Goal: Communication & Community: Answer question/provide support

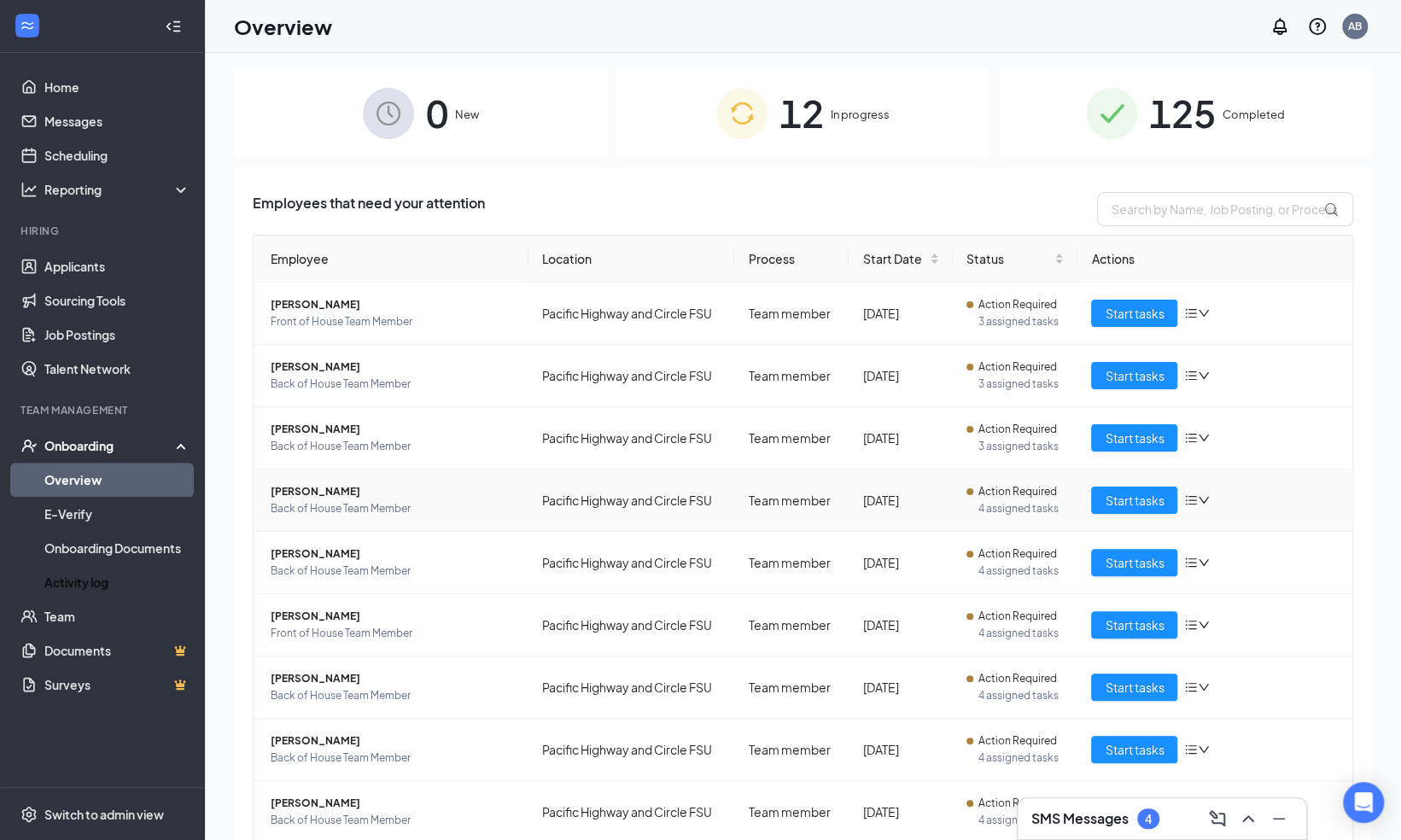
scroll to position [127, 0]
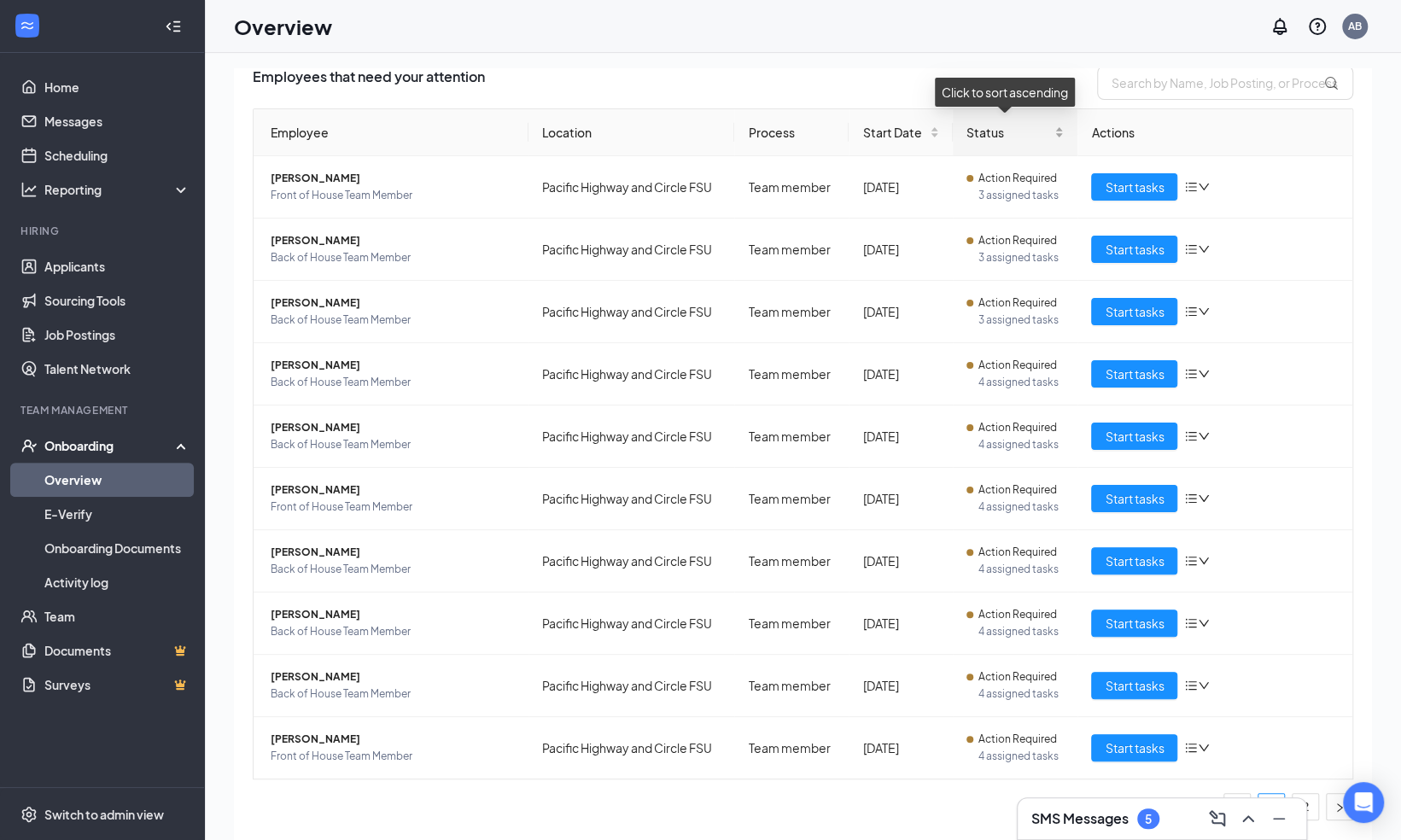
click at [1045, 132] on div "Status" at bounding box center [1015, 132] width 98 height 19
click at [1050, 142] on div "Status" at bounding box center [1015, 132] width 98 height 19
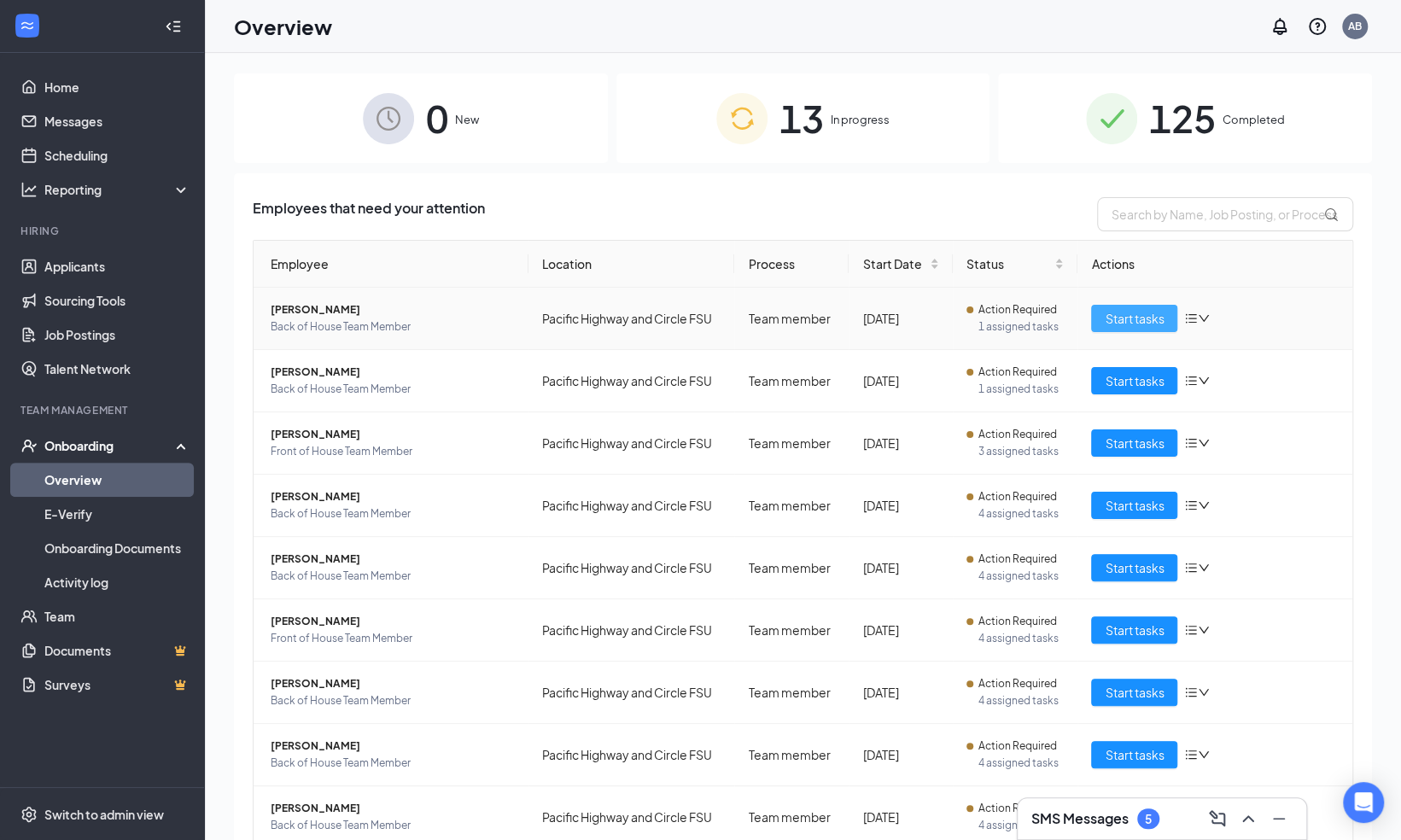
click at [1117, 316] on span "Start tasks" at bounding box center [1133, 318] width 58 height 19
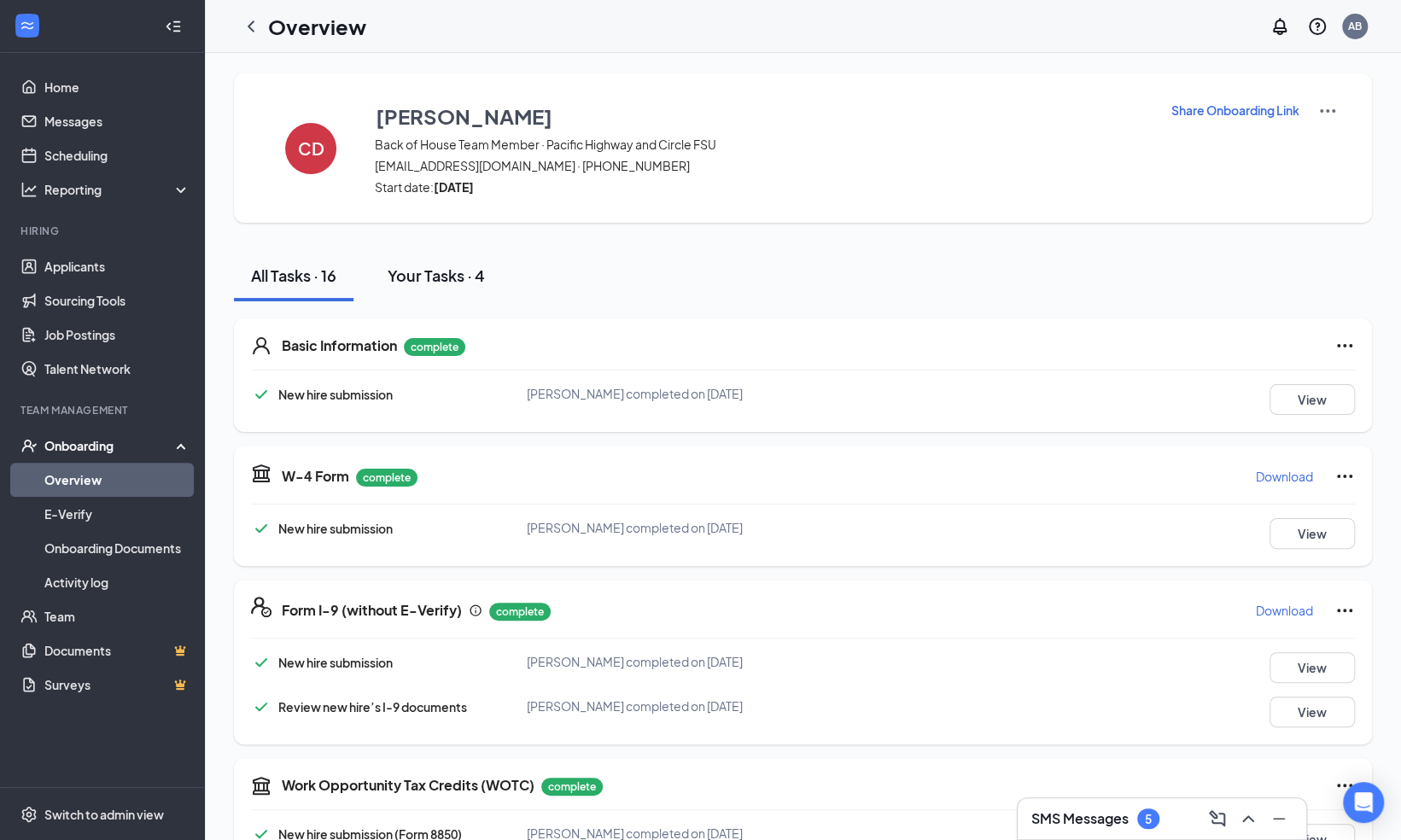
click at [454, 269] on div "Your Tasks · 4" at bounding box center [436, 275] width 97 height 22
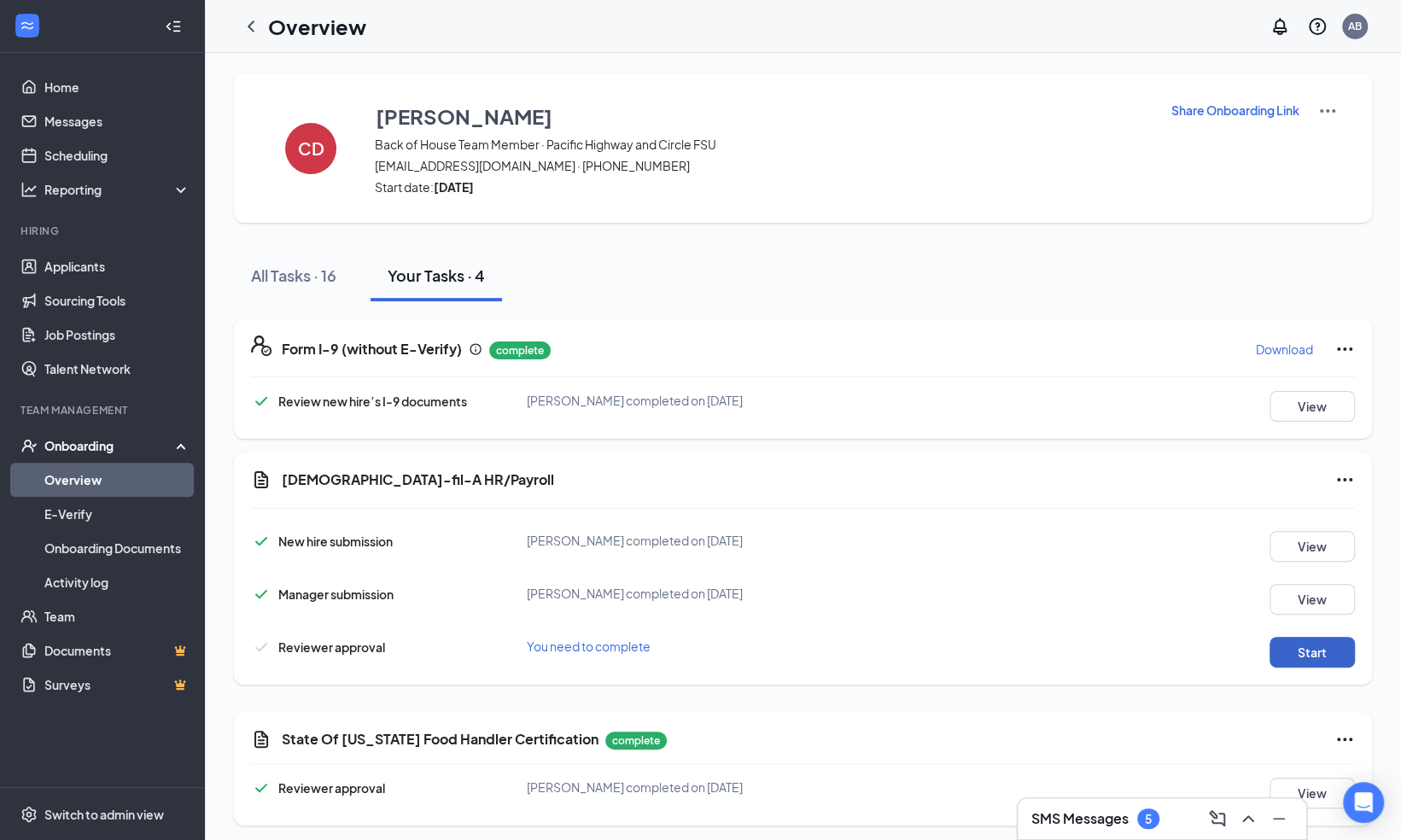
click at [1325, 651] on button "Start" at bounding box center [1312, 652] width 85 height 31
click at [245, 25] on icon "ChevronLeft" at bounding box center [251, 26] width 21 height 21
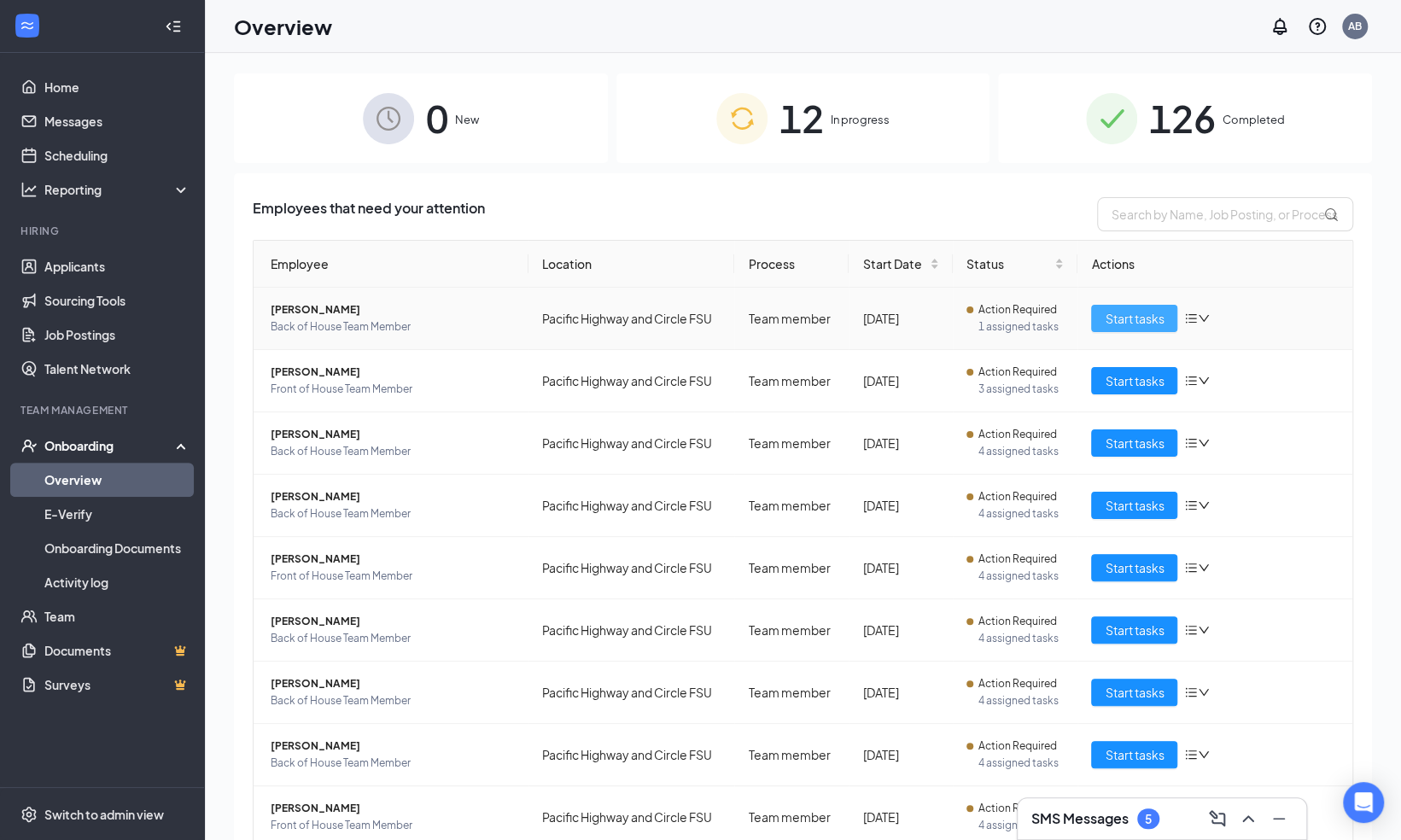
click at [1105, 318] on span "Start tasks" at bounding box center [1133, 318] width 58 height 19
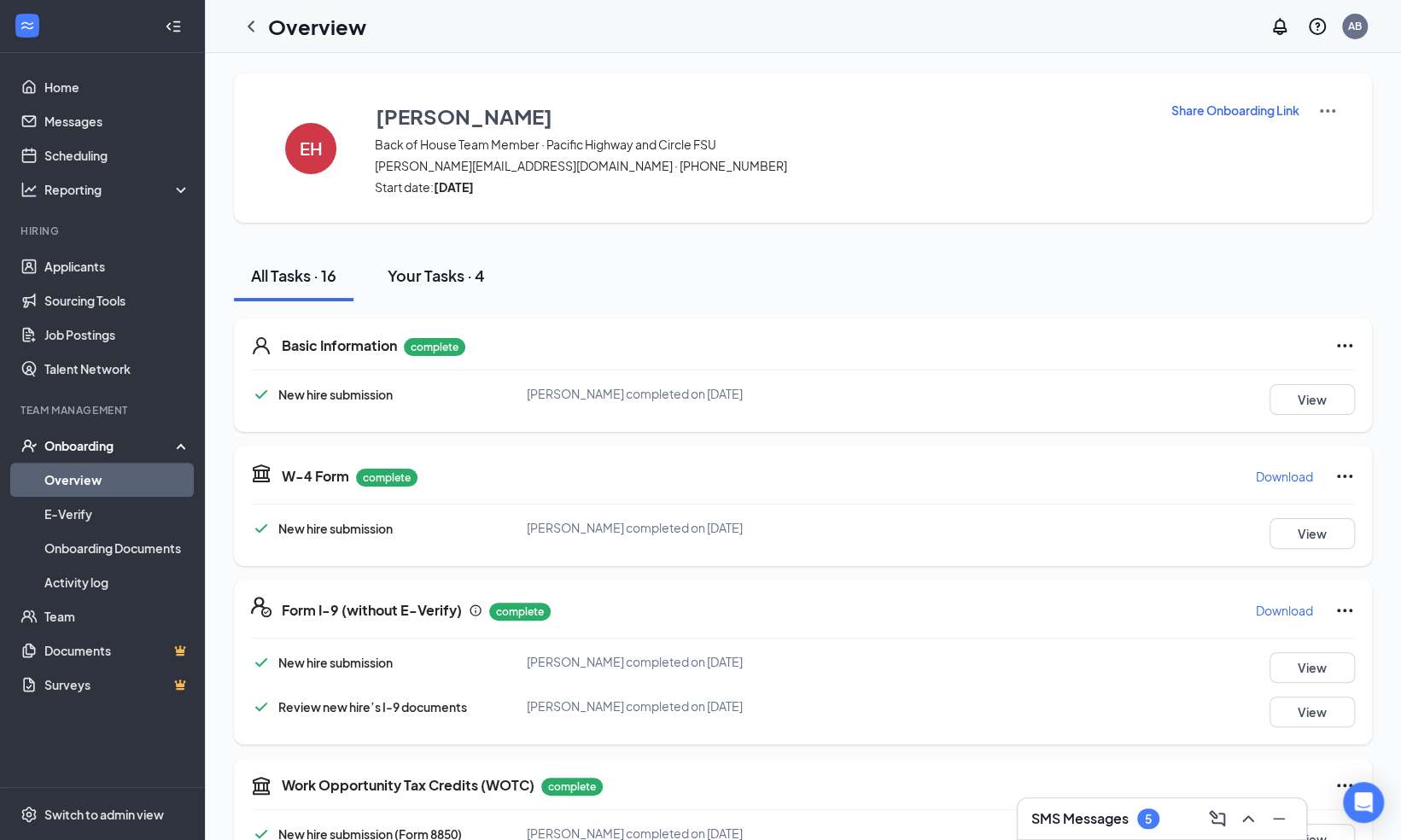
click at [458, 271] on div "Your Tasks · 4" at bounding box center [436, 275] width 97 height 22
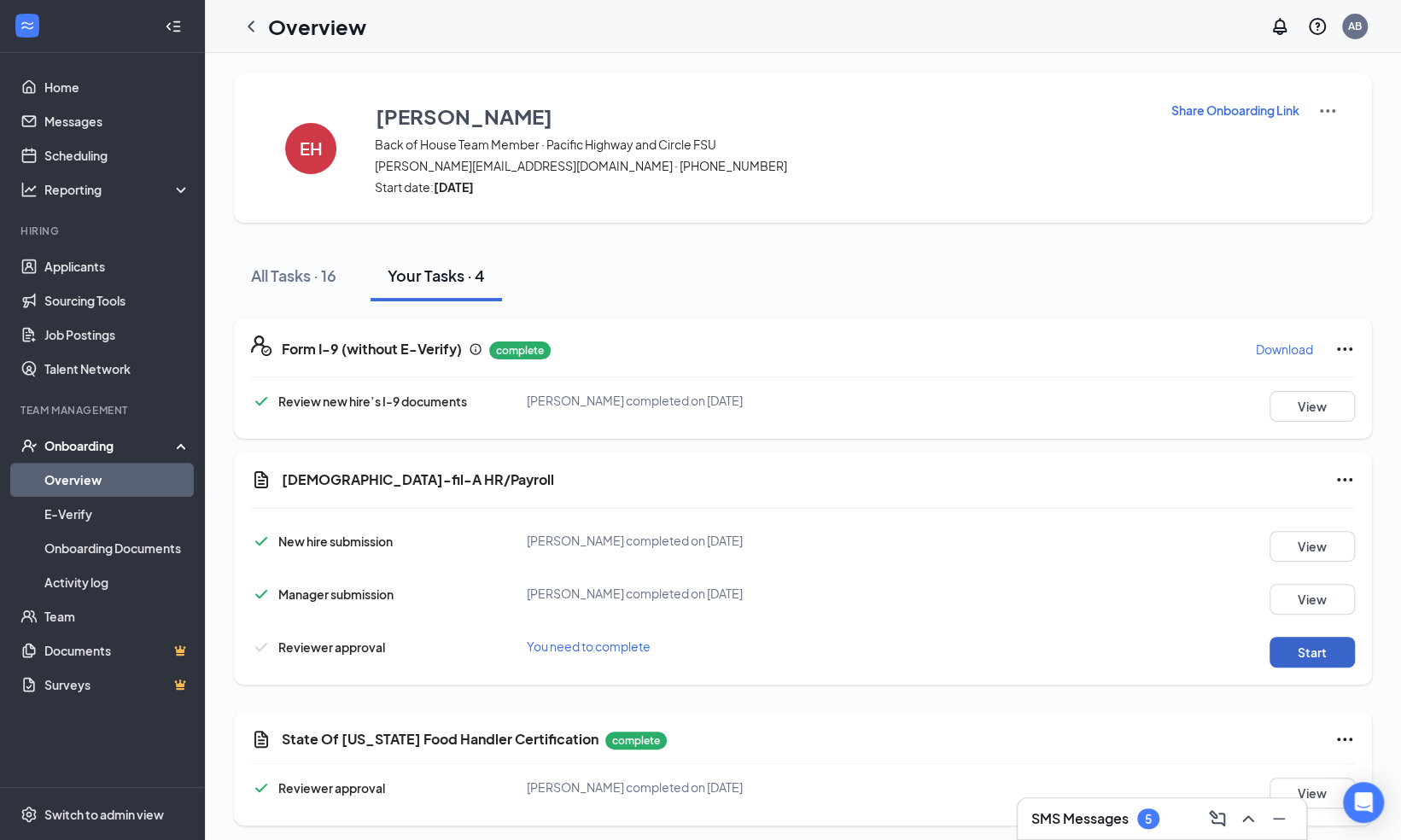
click at [1295, 654] on button "Start" at bounding box center [1312, 652] width 85 height 31
click at [245, 17] on icon "ChevronLeft" at bounding box center [251, 26] width 21 height 21
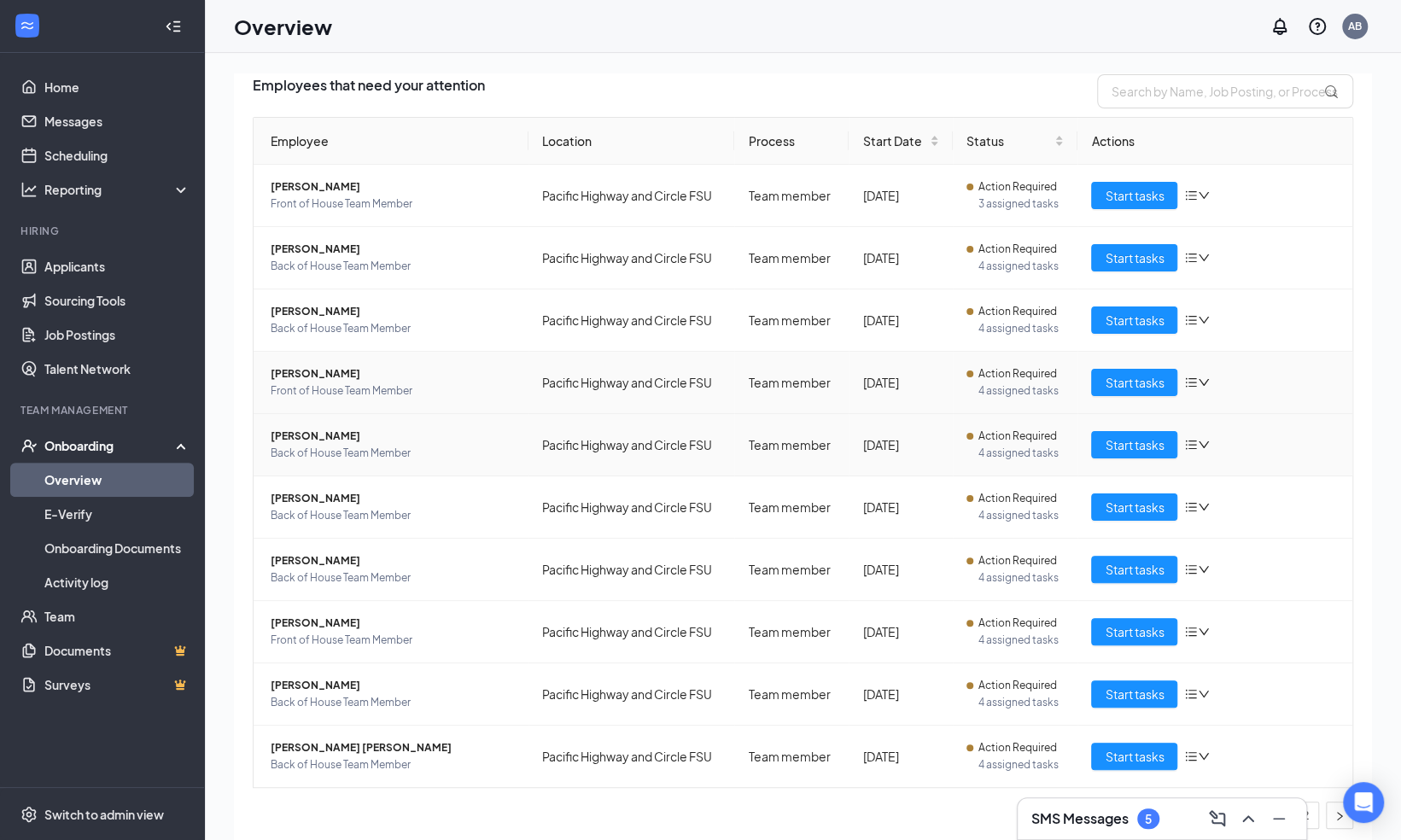
scroll to position [127, 0]
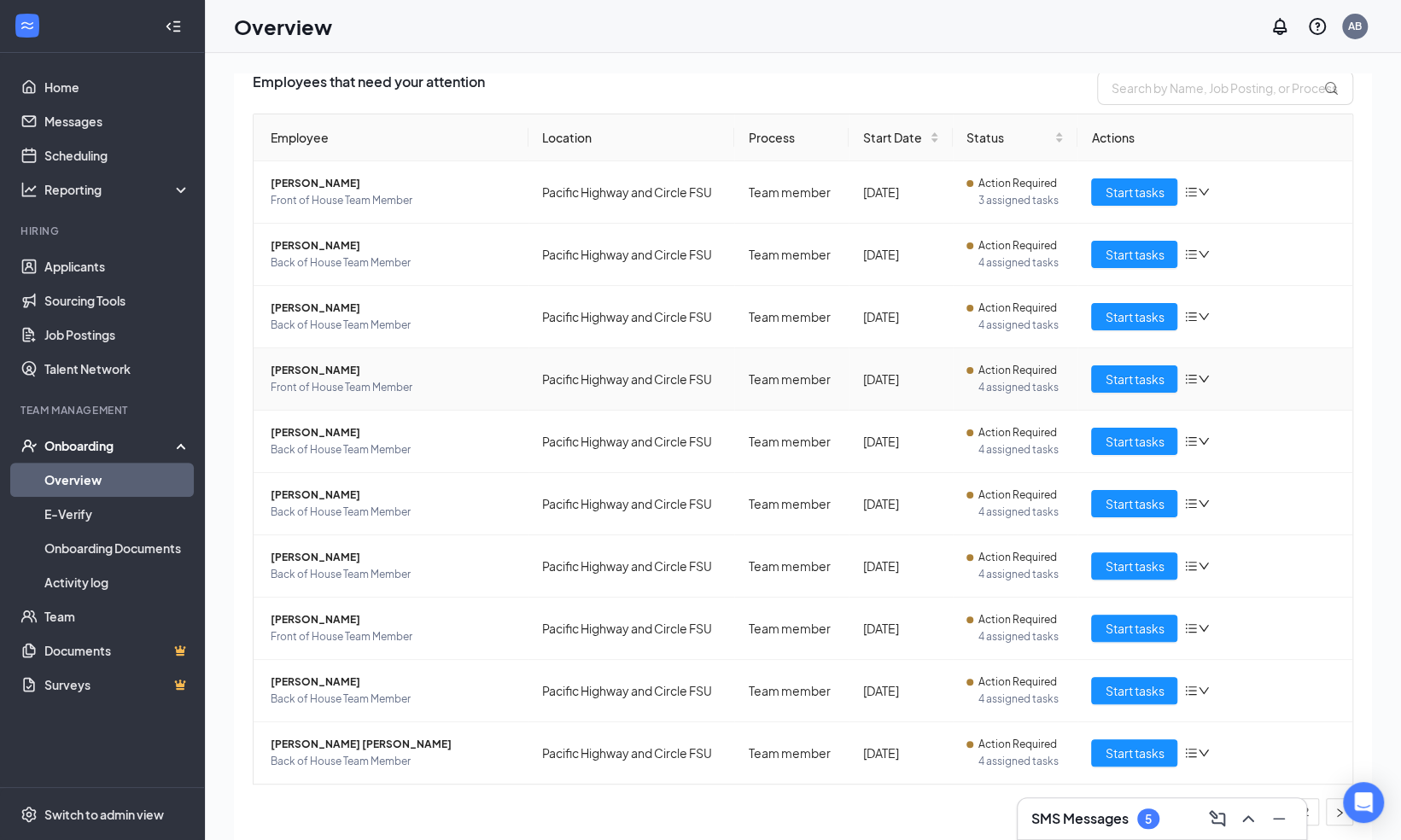
click at [323, 362] on span "[PERSON_NAME]" at bounding box center [392, 369] width 244 height 17
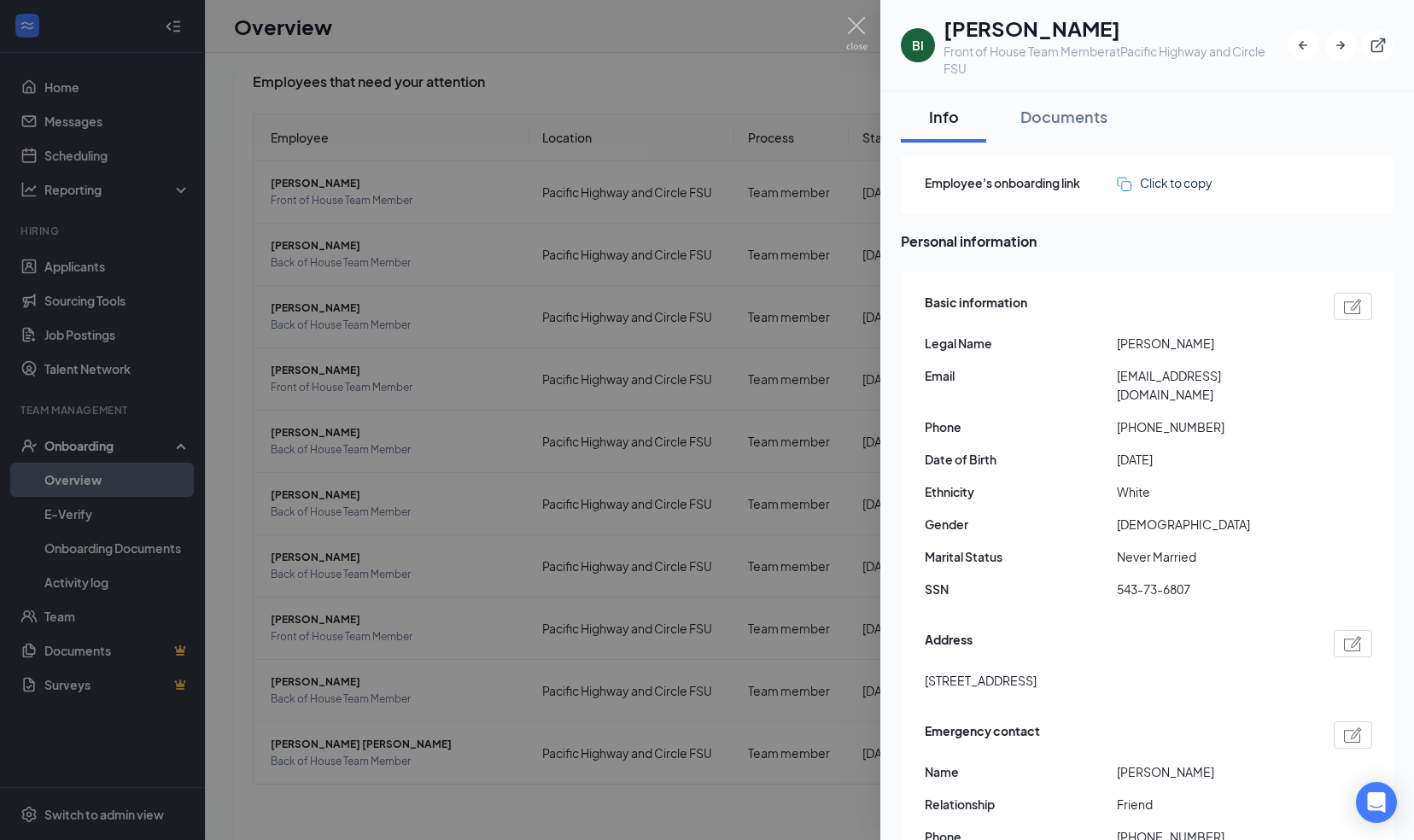
click at [543, 349] on div at bounding box center [707, 420] width 1414 height 840
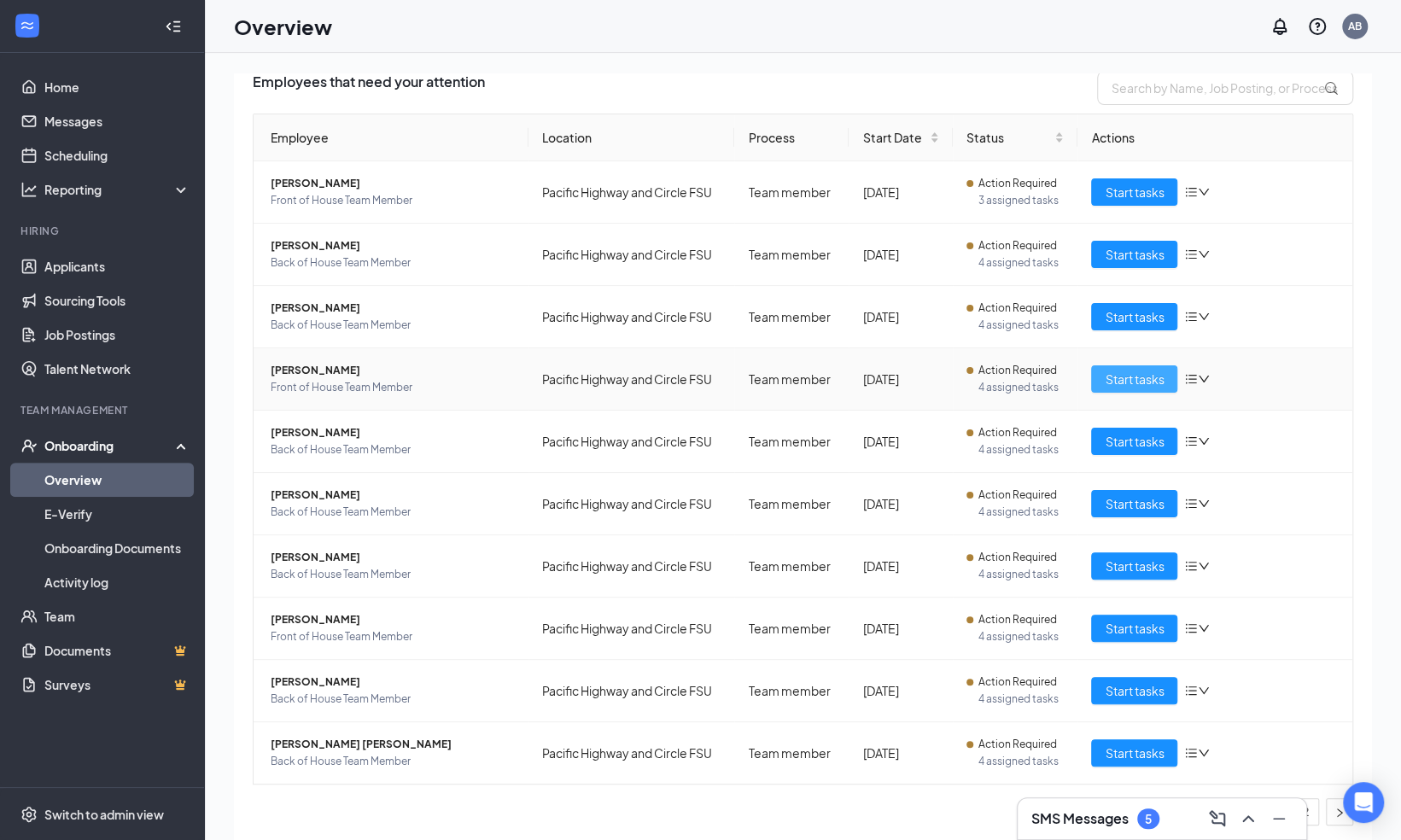
click at [1130, 379] on span "Start tasks" at bounding box center [1133, 378] width 58 height 19
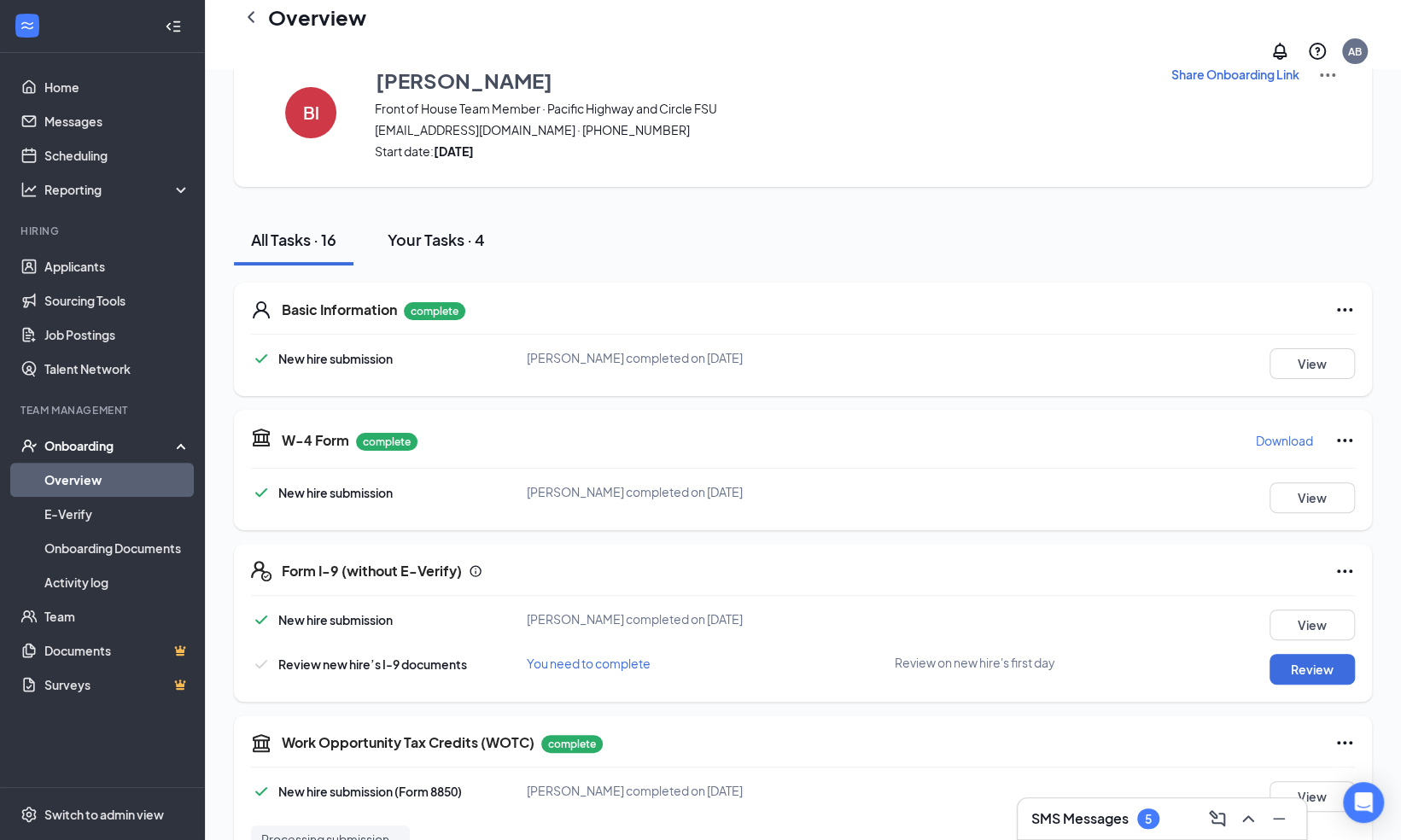
click at [432, 229] on div "Your Tasks · 4" at bounding box center [436, 240] width 97 height 22
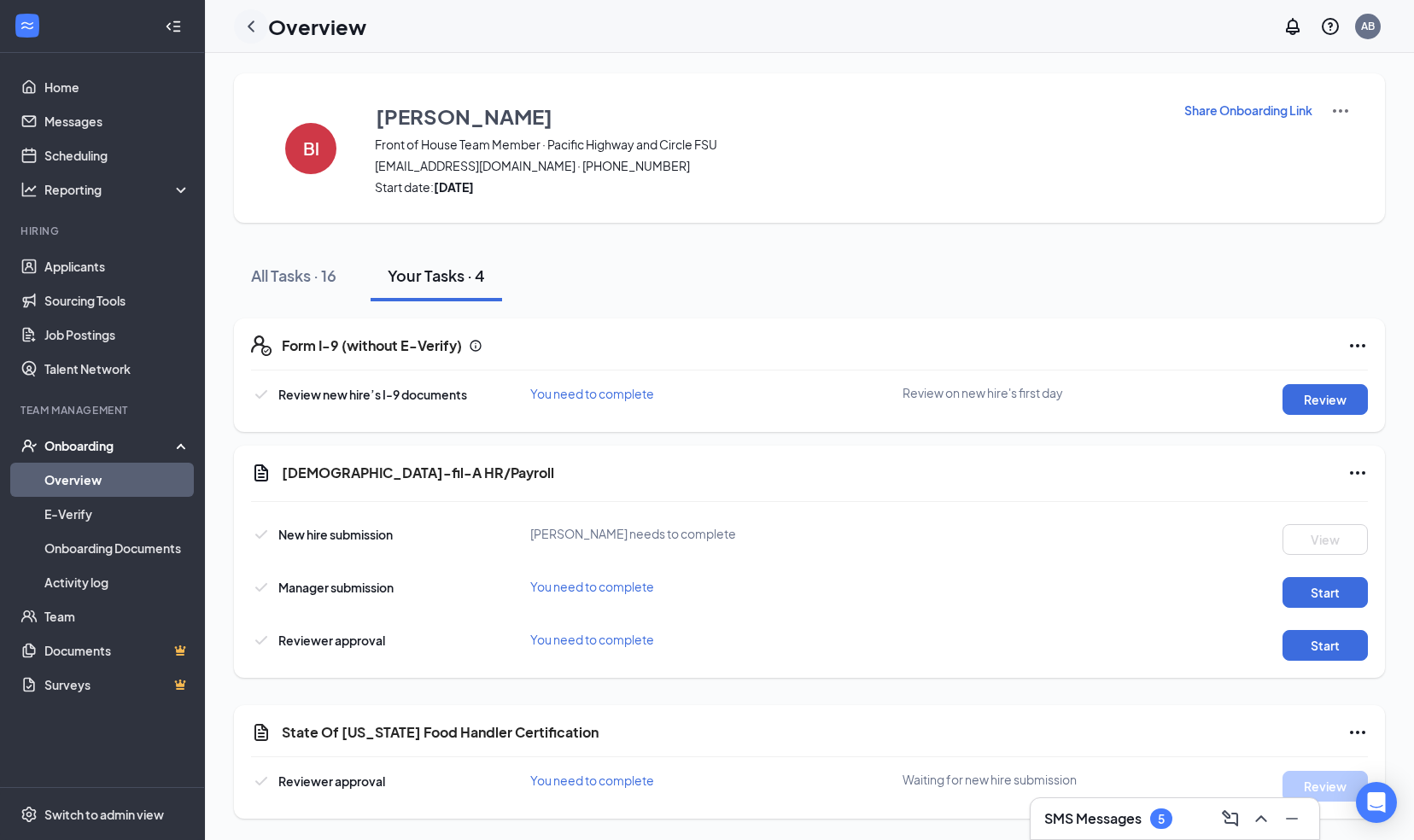
click at [250, 24] on icon "ChevronLeft" at bounding box center [251, 26] width 7 height 11
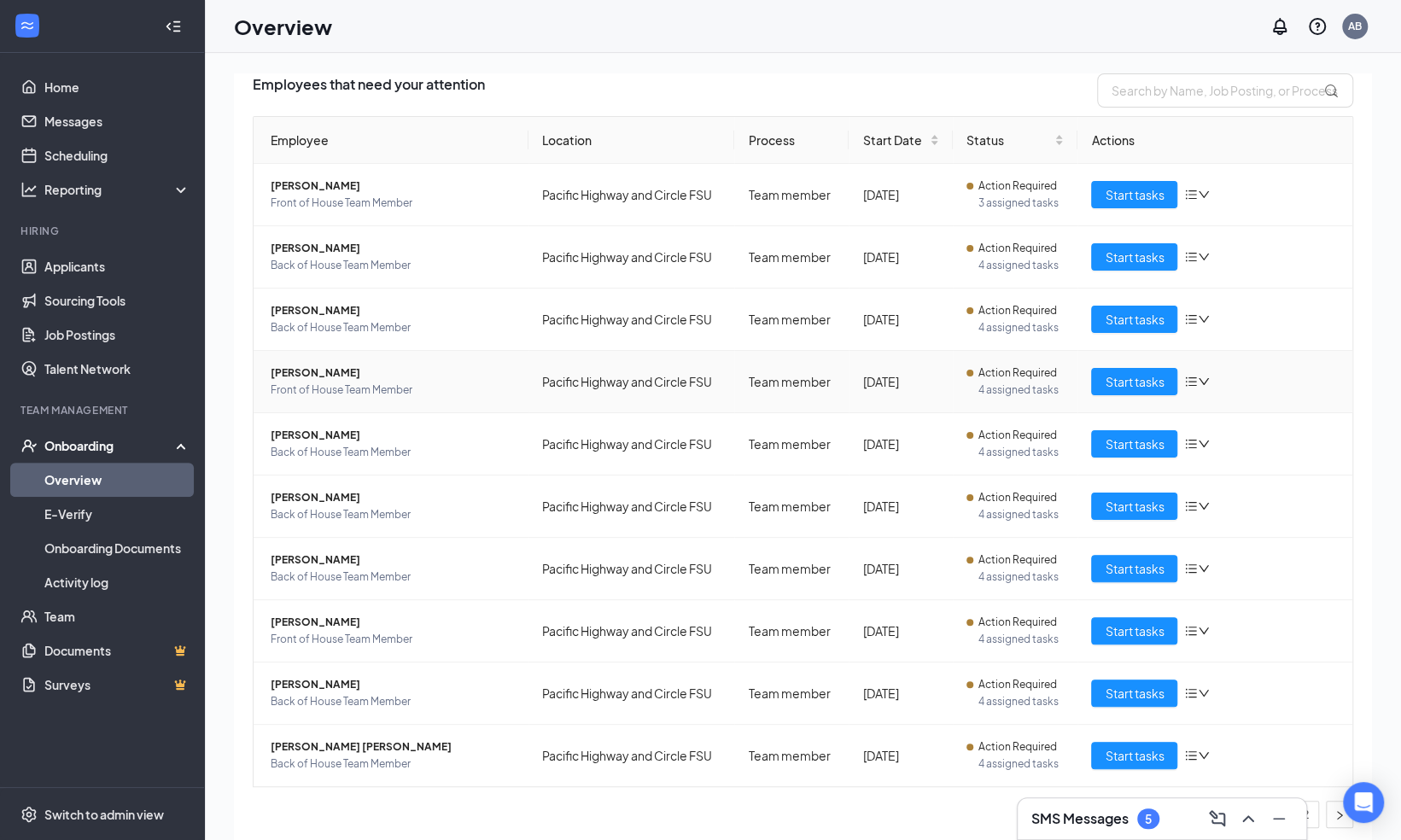
scroll to position [127, 0]
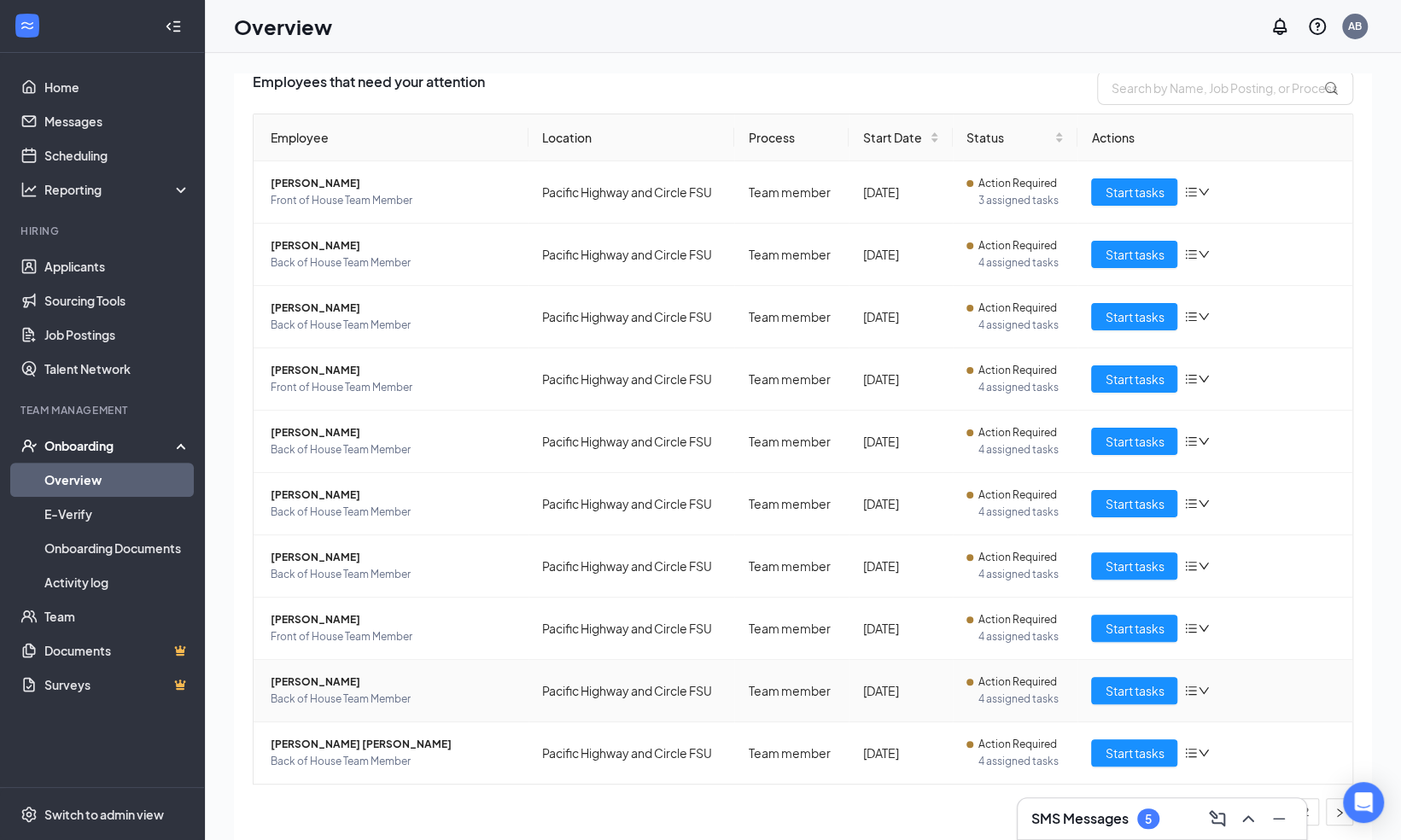
click at [350, 680] on span "Nathalie Mejia" at bounding box center [392, 682] width 244 height 17
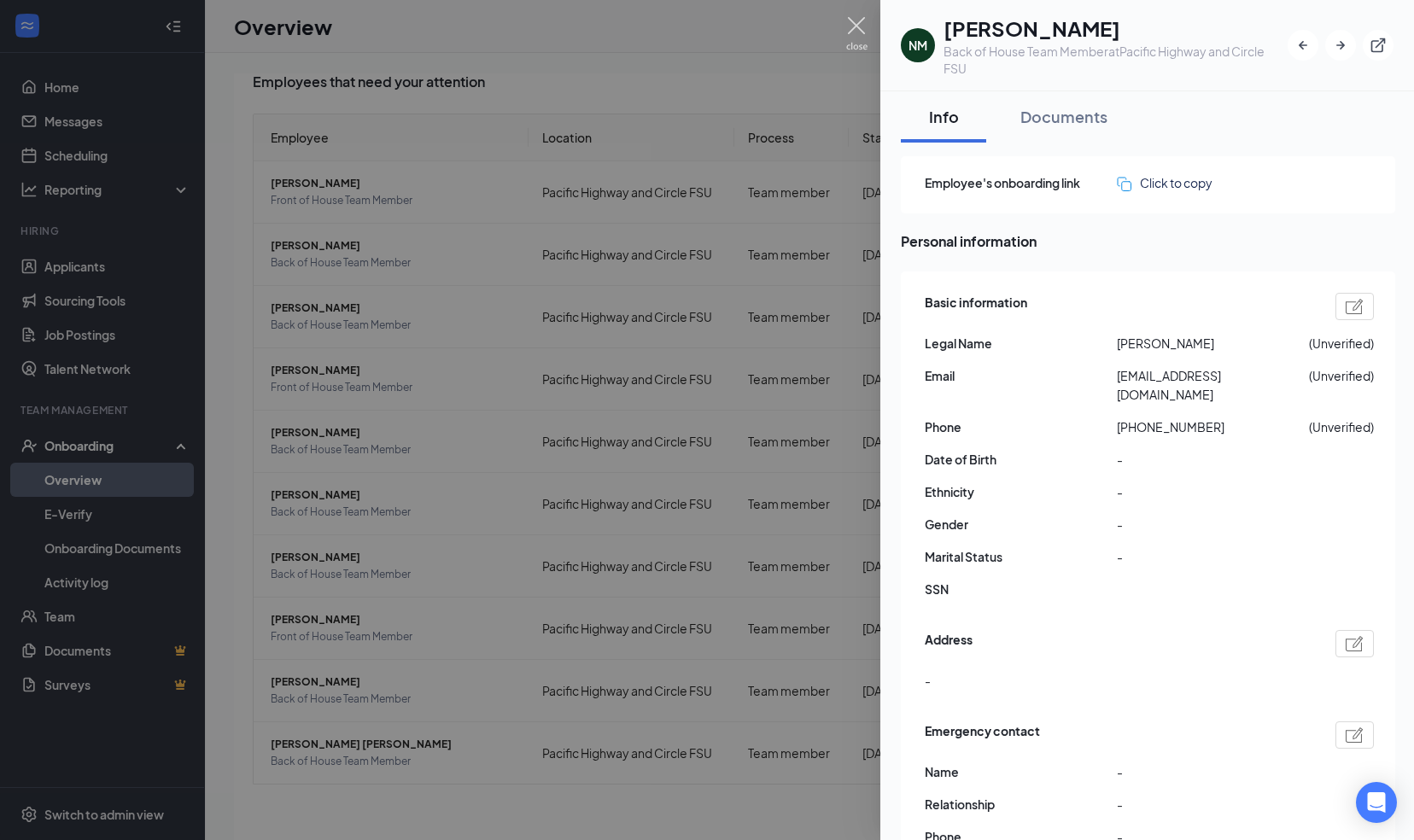
click at [850, 19] on img at bounding box center [857, 34] width 22 height 34
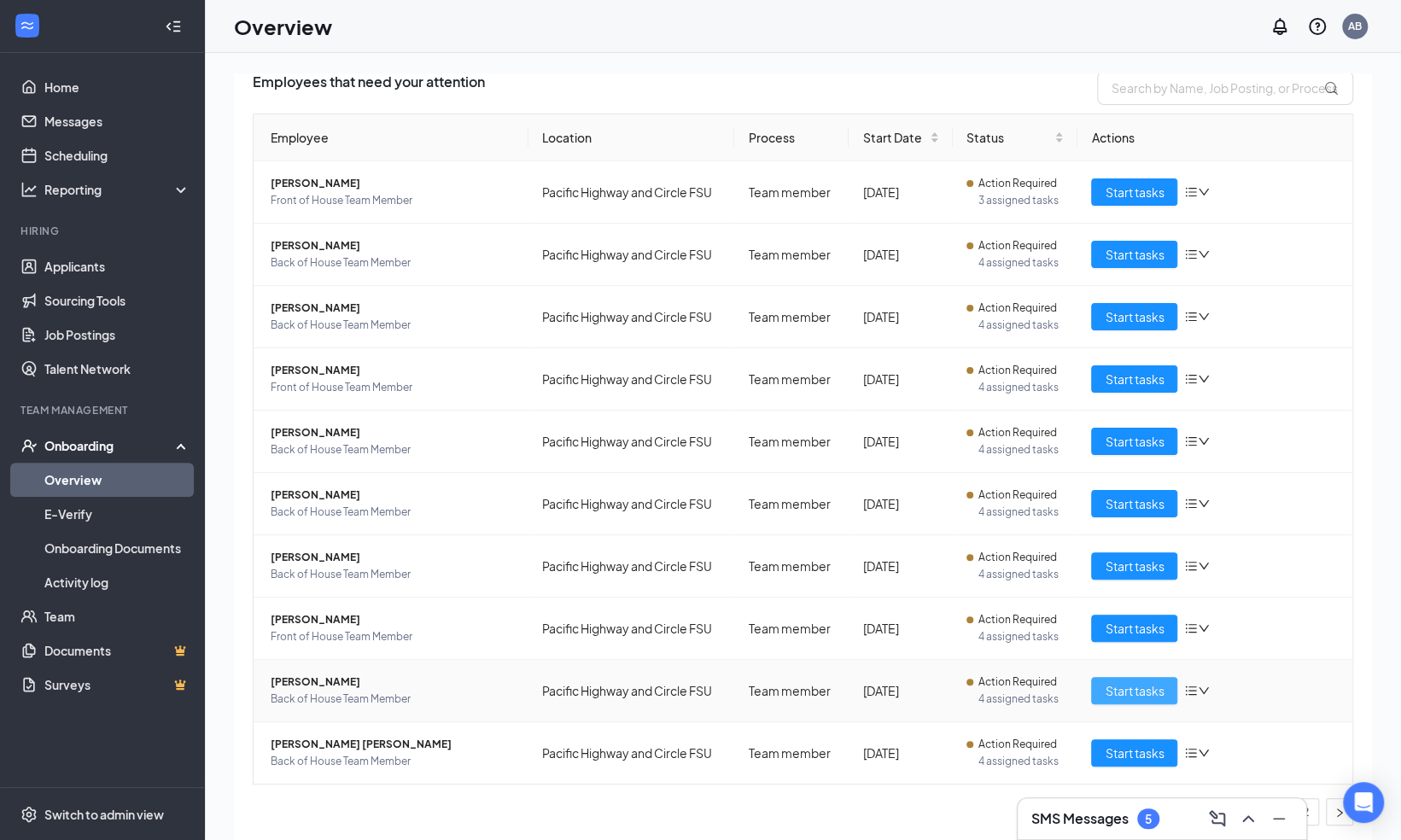
click at [1105, 695] on span "Start tasks" at bounding box center [1133, 690] width 58 height 19
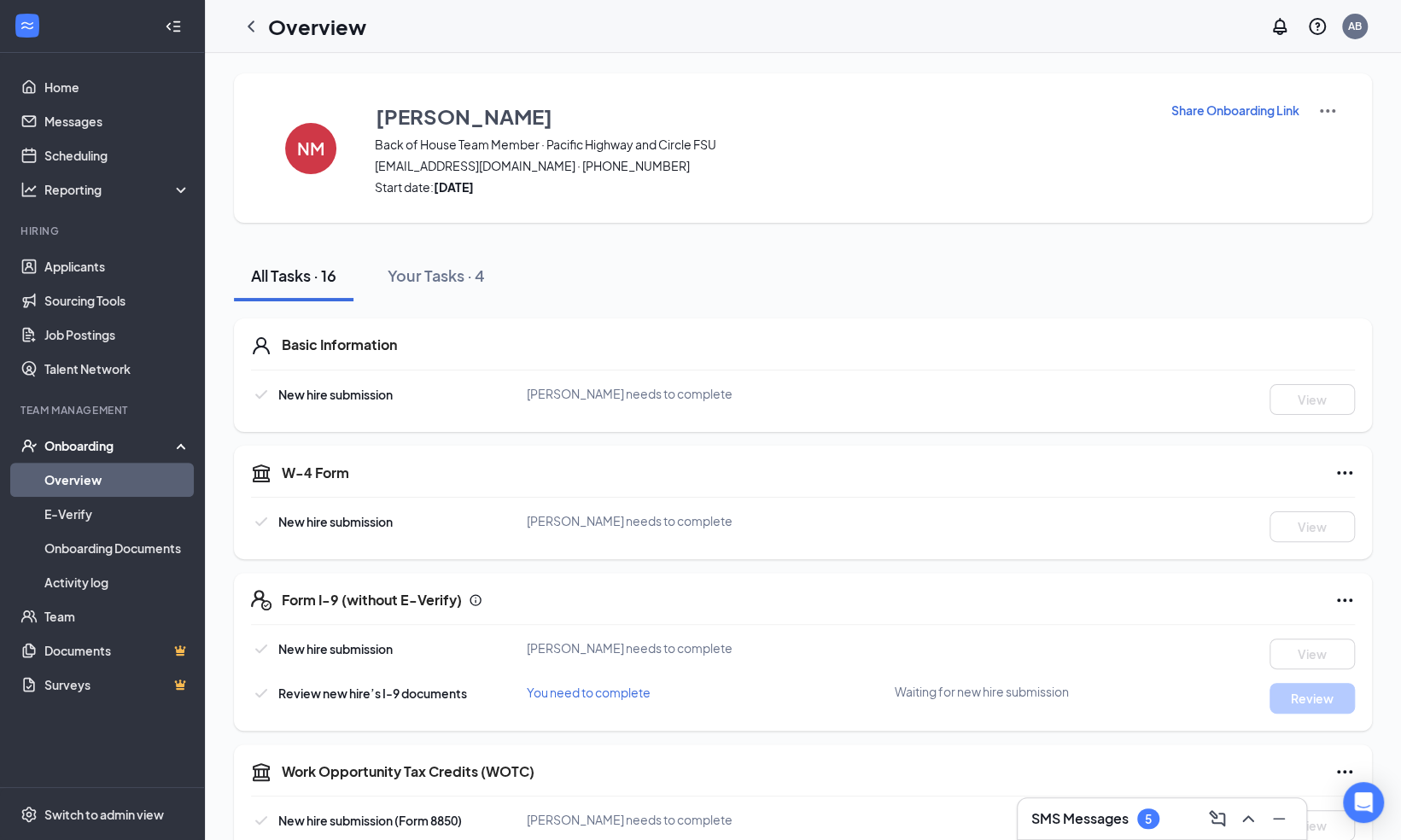
click at [1227, 100] on div "NM Nathalie Mejia Back of House Team Member · Pacific Highway and Circle FSU na…" at bounding box center [803, 148] width 1138 height 150
click at [1218, 108] on p "Share Onboarding Link" at bounding box center [1235, 110] width 128 height 17
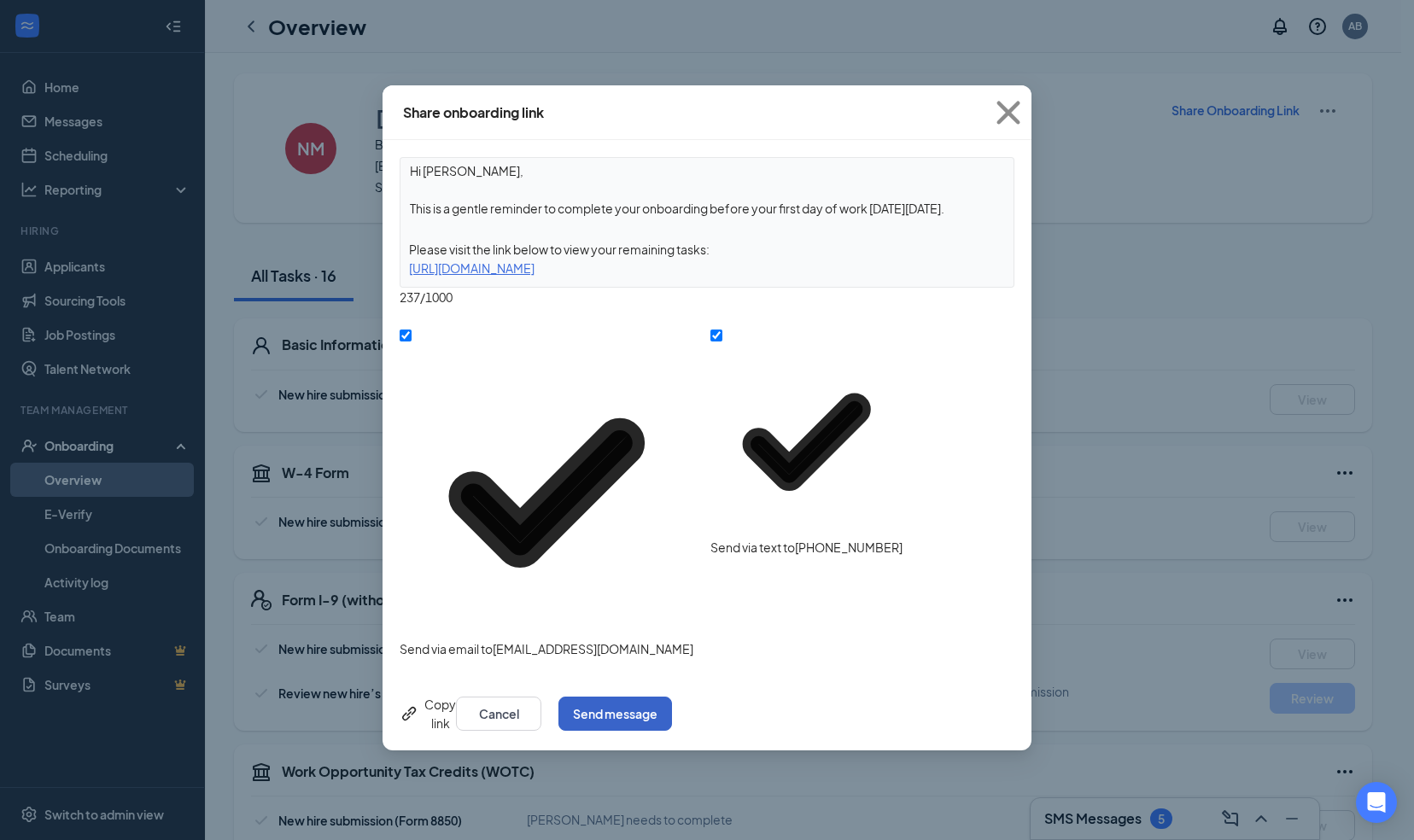
click at [672, 696] on button "Send message" at bounding box center [615, 713] width 114 height 34
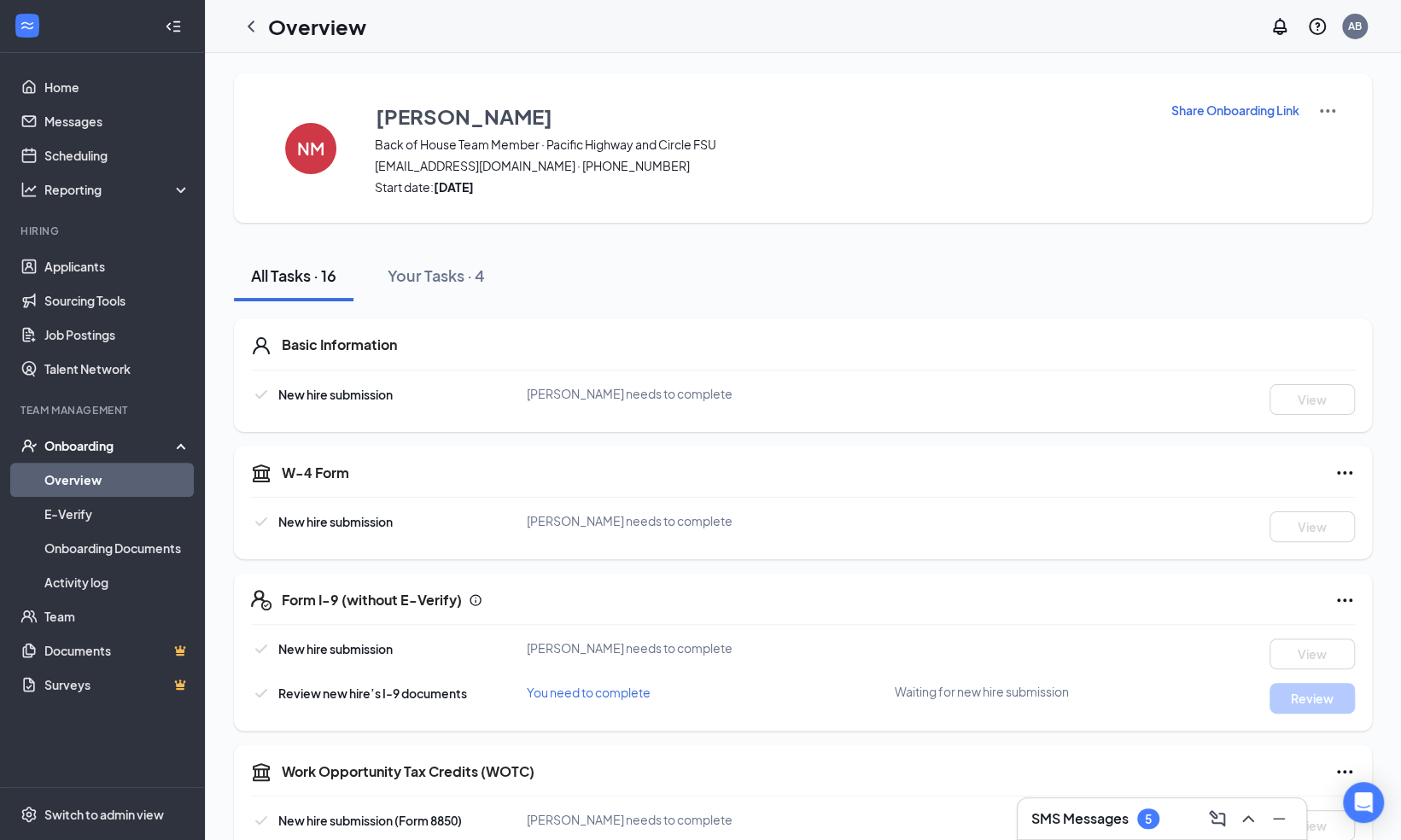
click at [276, 31] on h1 "Overview" at bounding box center [317, 26] width 98 height 29
click at [244, 27] on icon "ChevronLeft" at bounding box center [251, 26] width 21 height 21
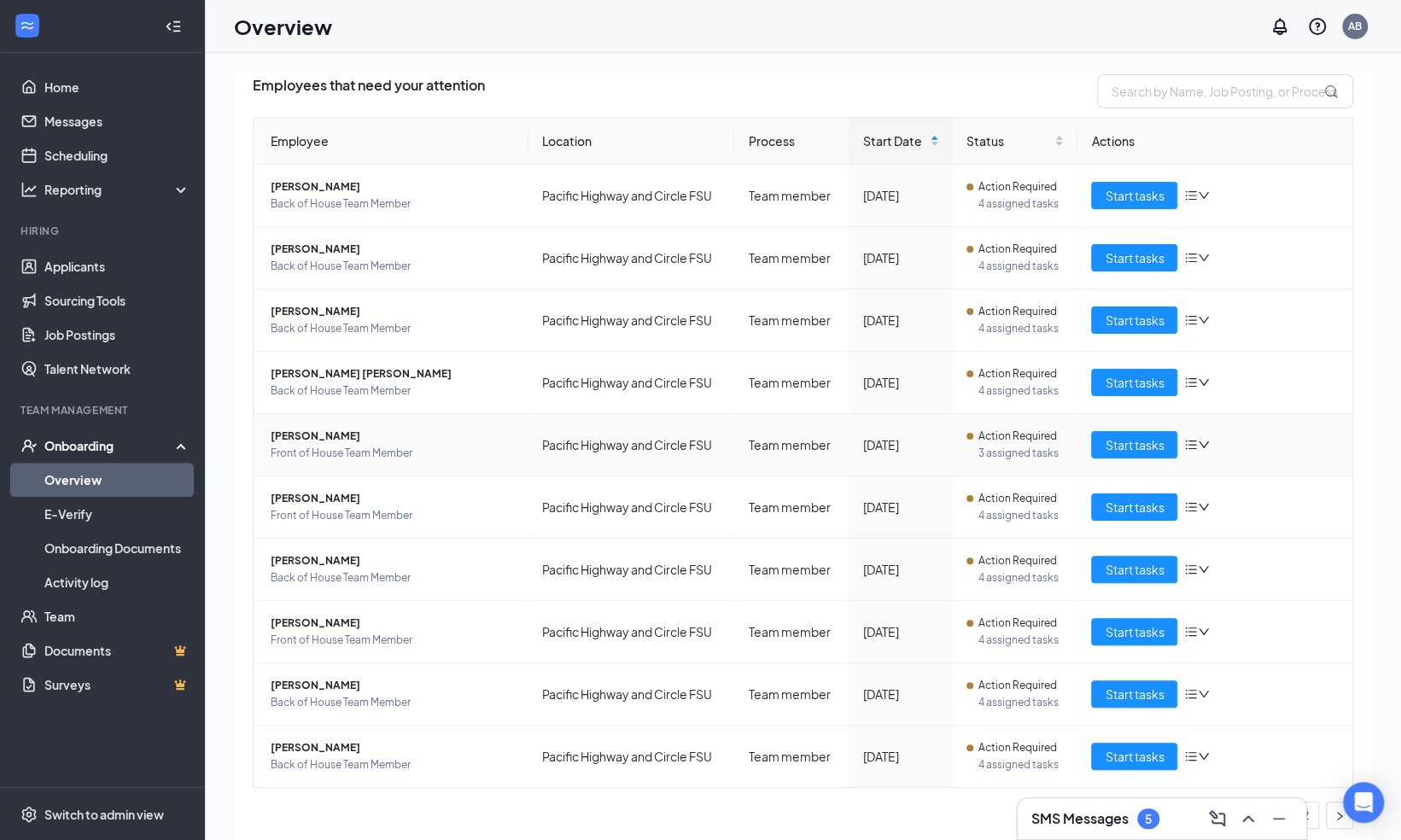
scroll to position [127, 0]
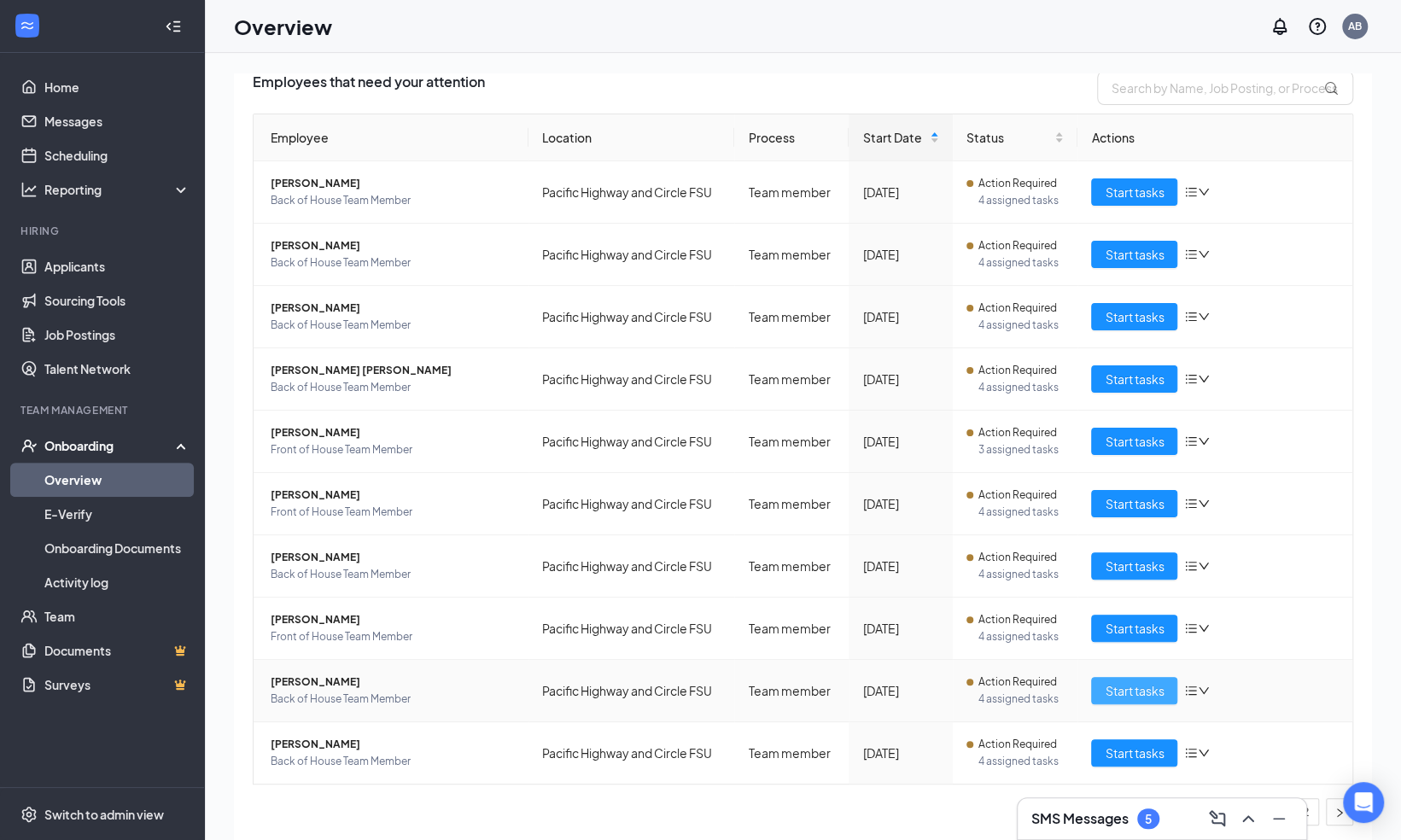
click at [1124, 686] on span "Start tasks" at bounding box center [1133, 690] width 58 height 19
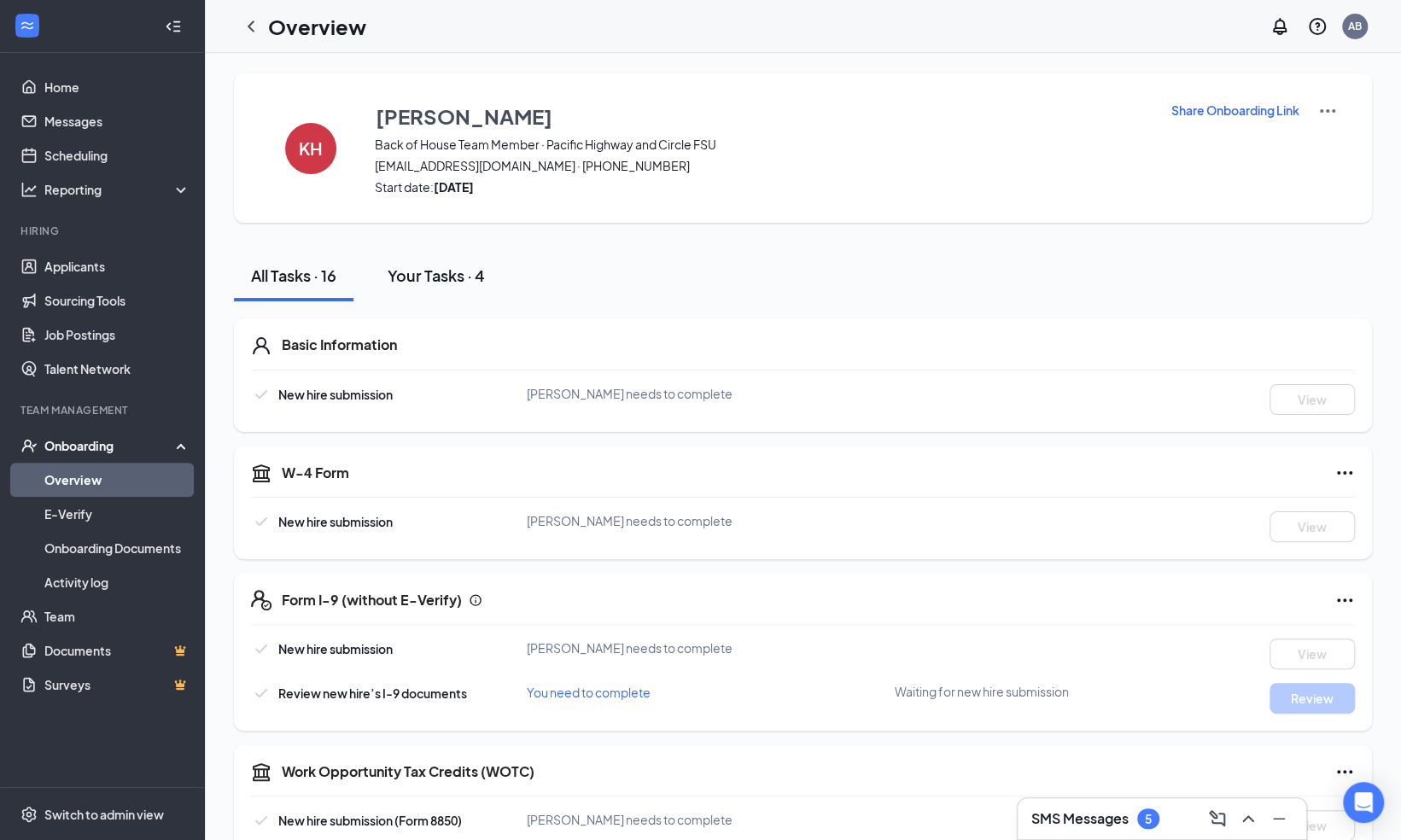
click at [434, 258] on button "Your Tasks · 4" at bounding box center [436, 275] width 132 height 52
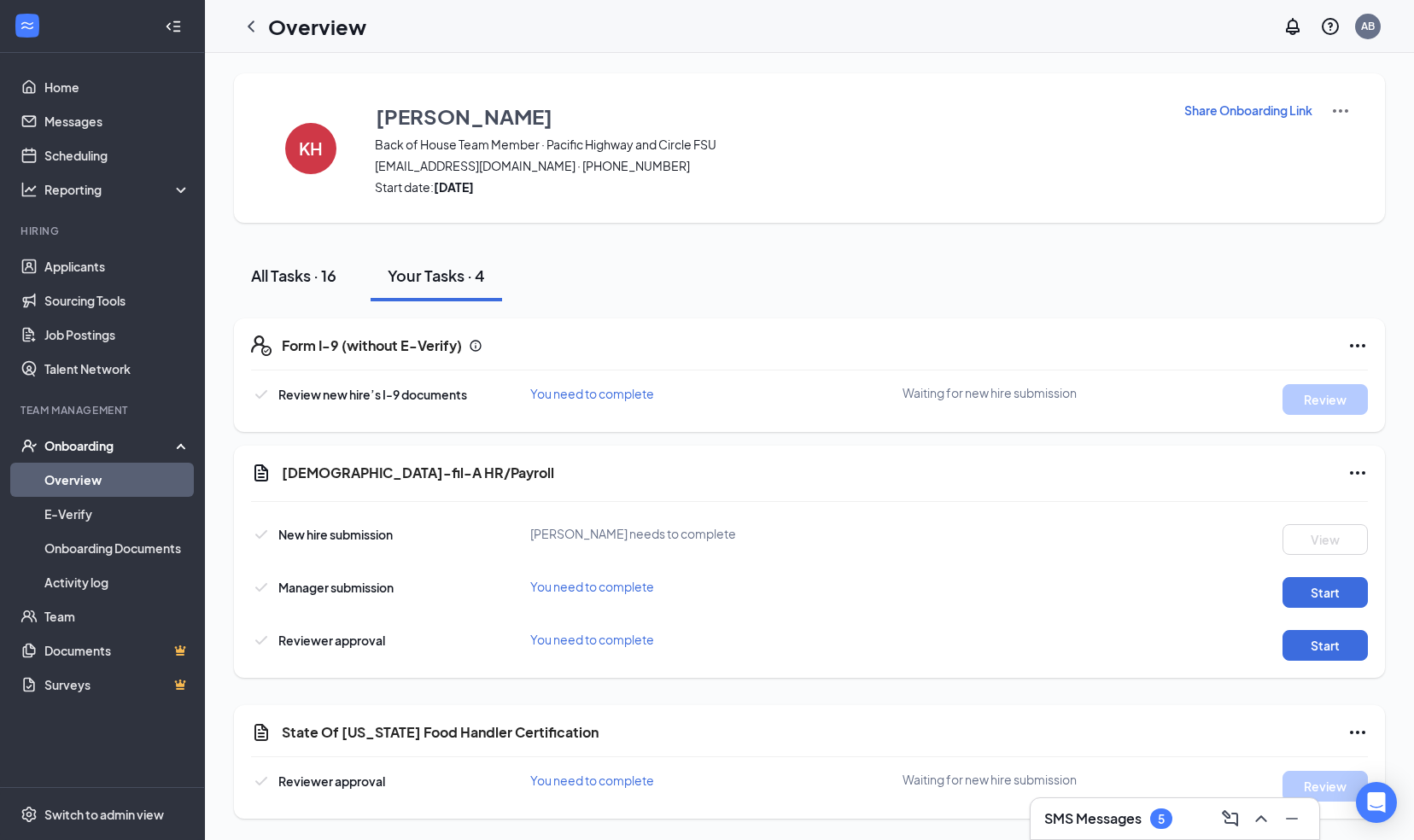
click at [259, 274] on div "All Tasks · 16" at bounding box center [293, 275] width 85 height 22
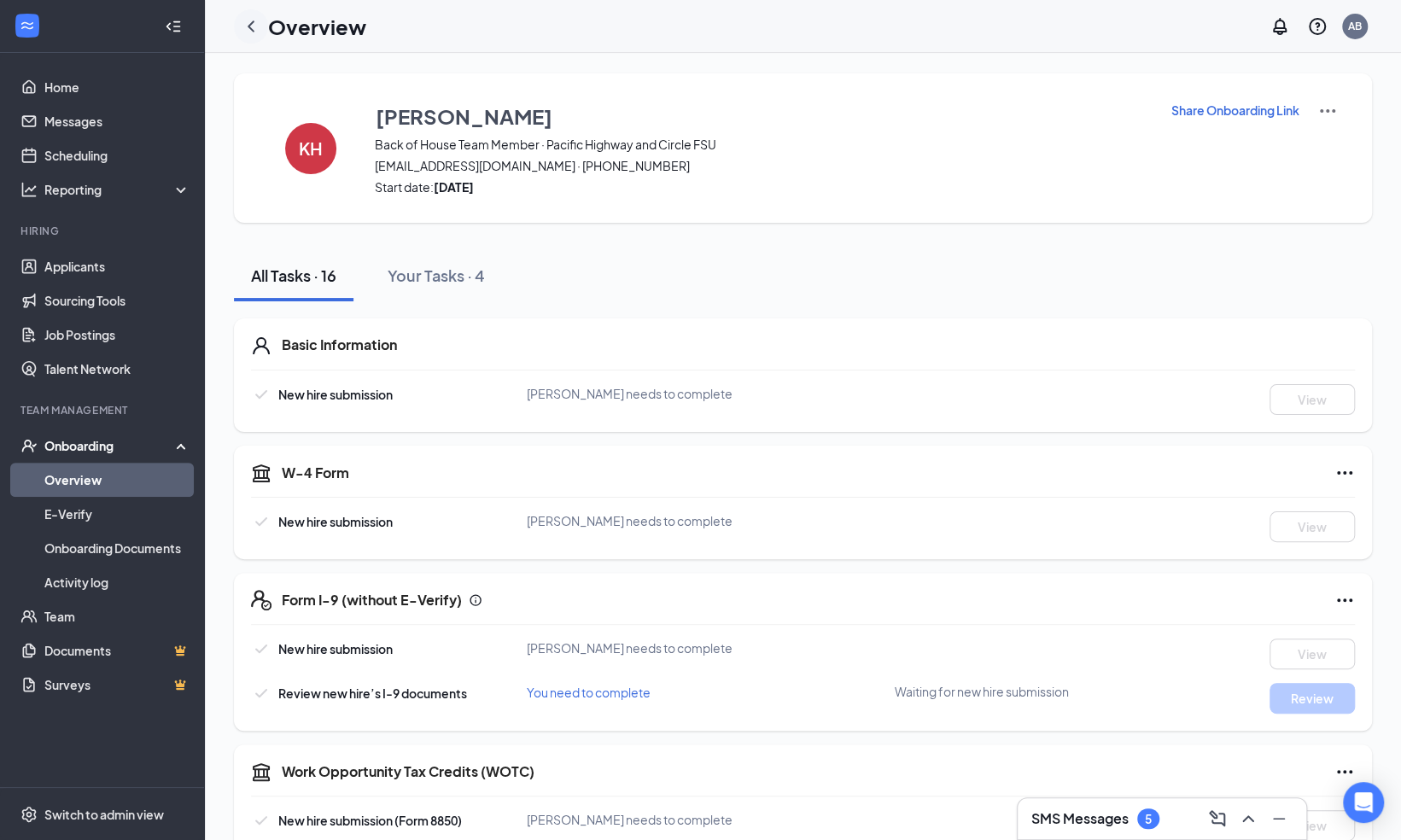
click at [244, 21] on icon "ChevronLeft" at bounding box center [251, 26] width 21 height 21
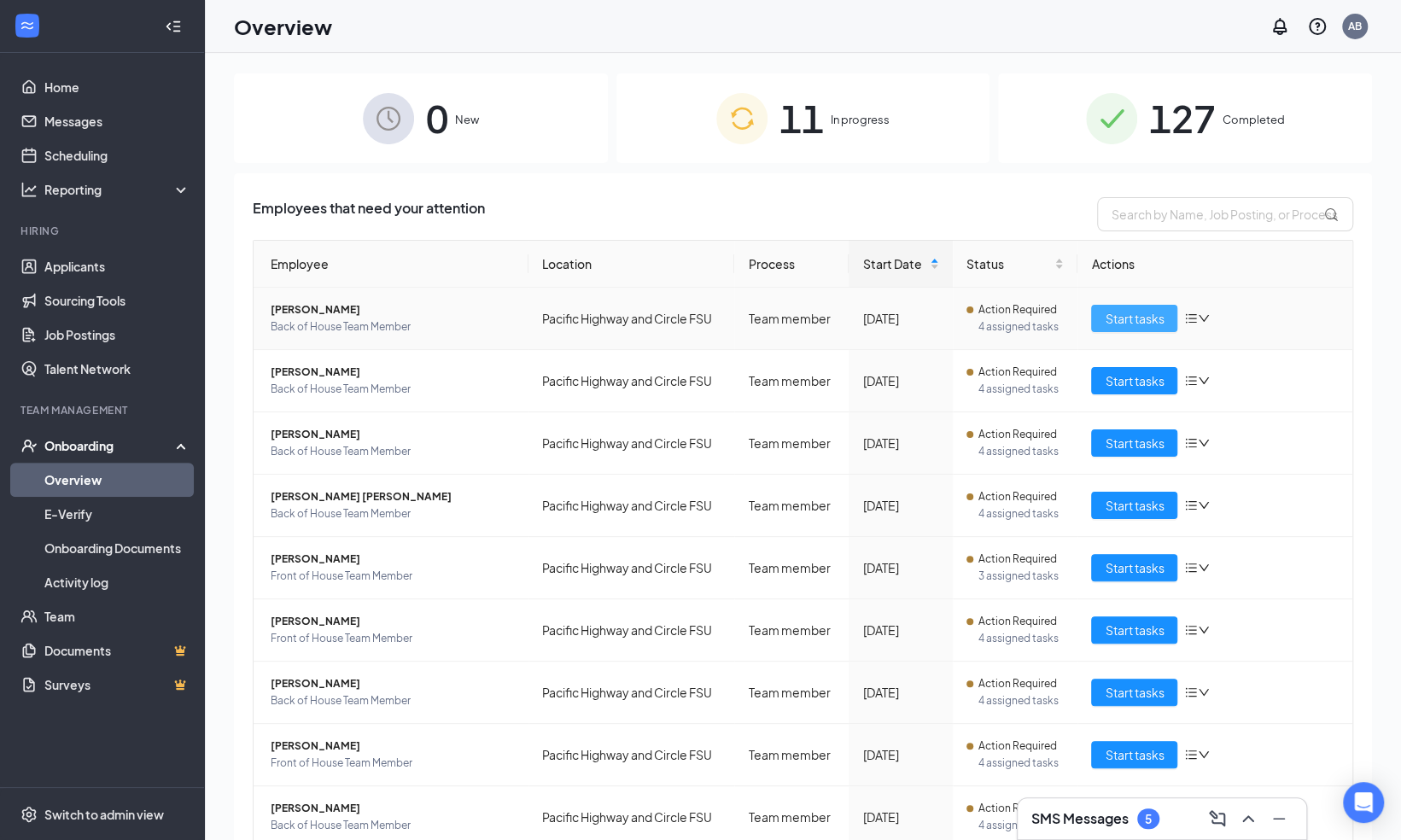
click at [1117, 328] on button "Start tasks" at bounding box center [1133, 319] width 86 height 28
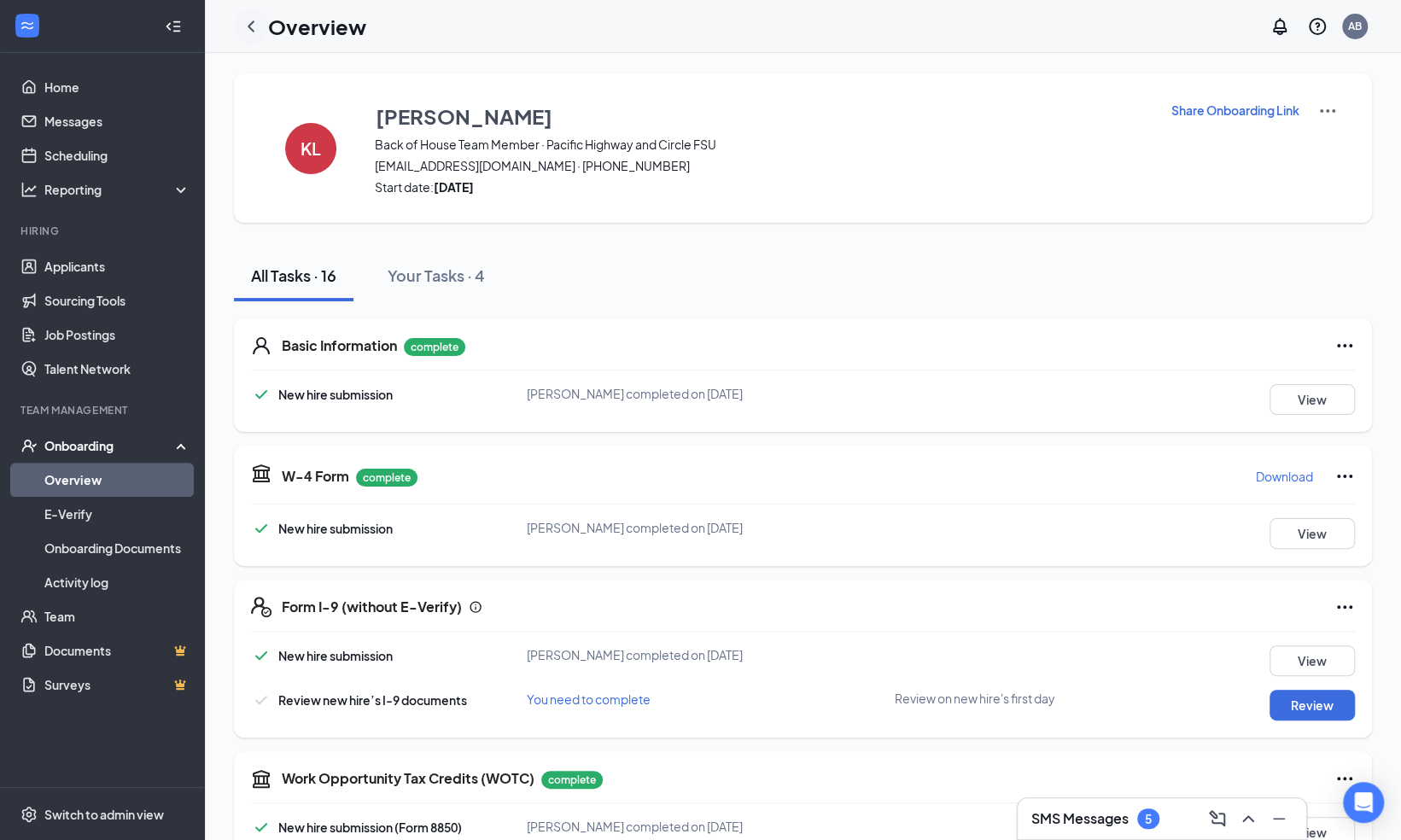
click at [248, 22] on icon "ChevronLeft" at bounding box center [251, 26] width 21 height 21
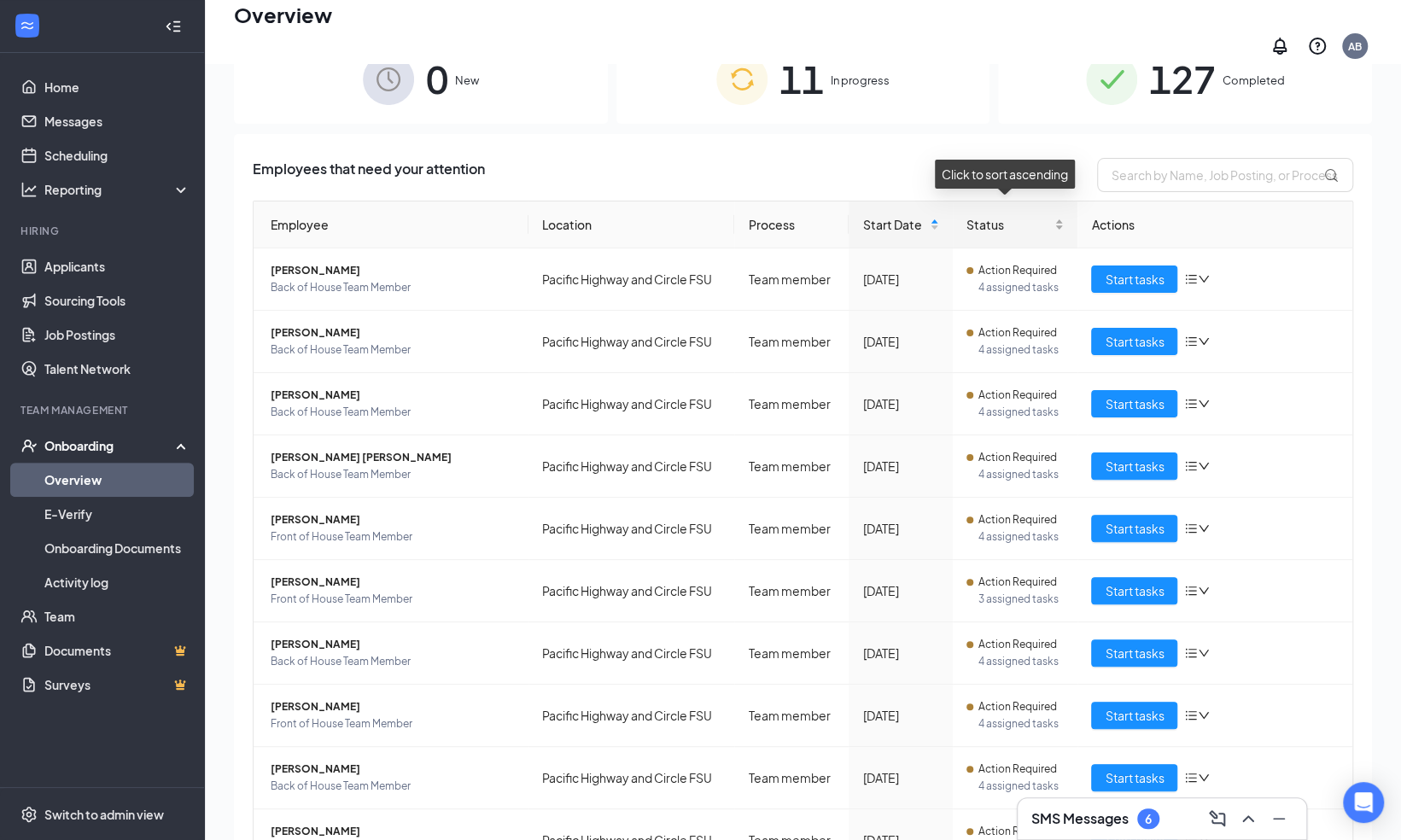
click at [1050, 215] on div "Status" at bounding box center [1015, 224] width 98 height 19
click at [1134, 269] on span "Start tasks" at bounding box center [1133, 278] width 58 height 19
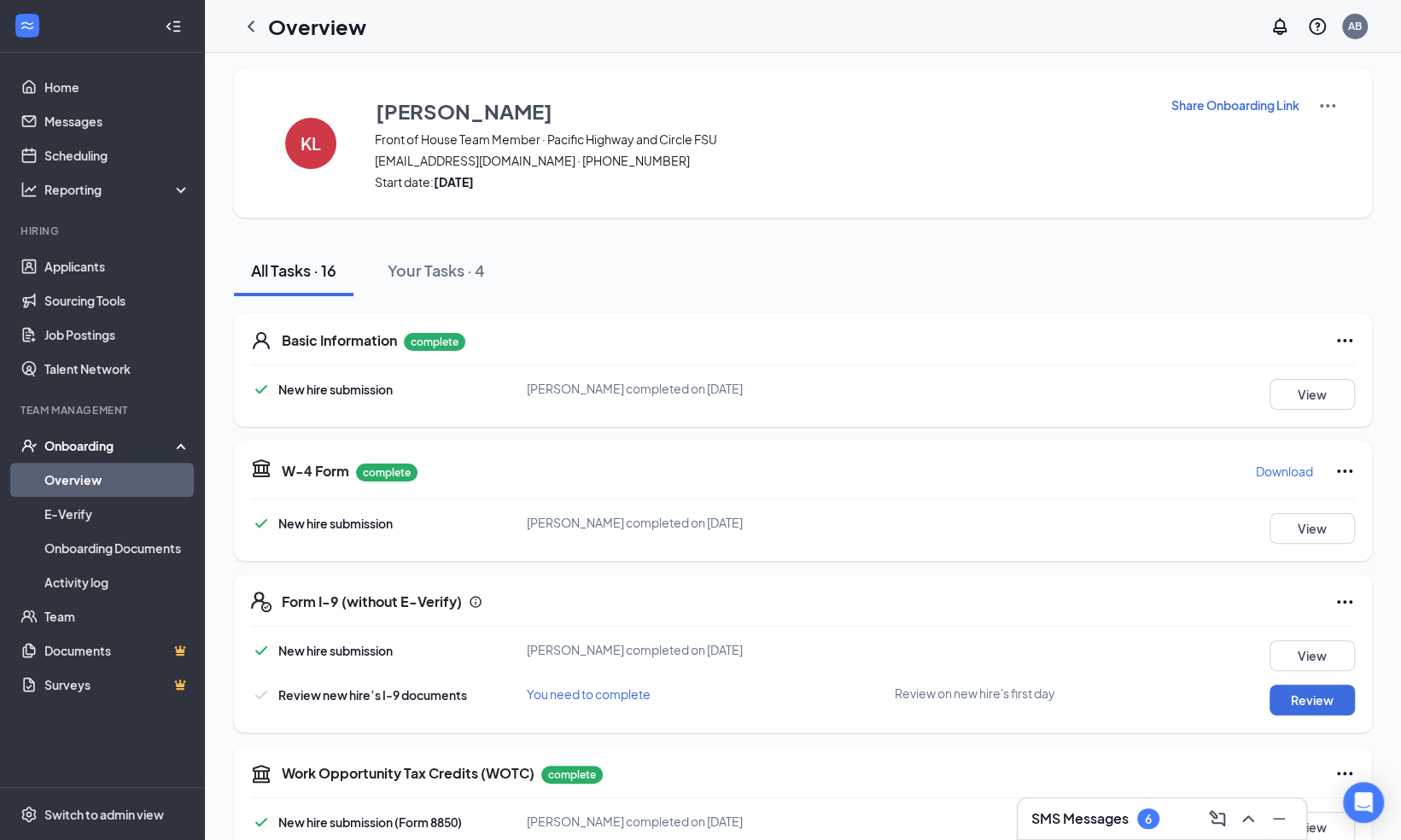
scroll to position [6, 0]
click at [430, 264] on div "Your Tasks · 4" at bounding box center [436, 269] width 97 height 22
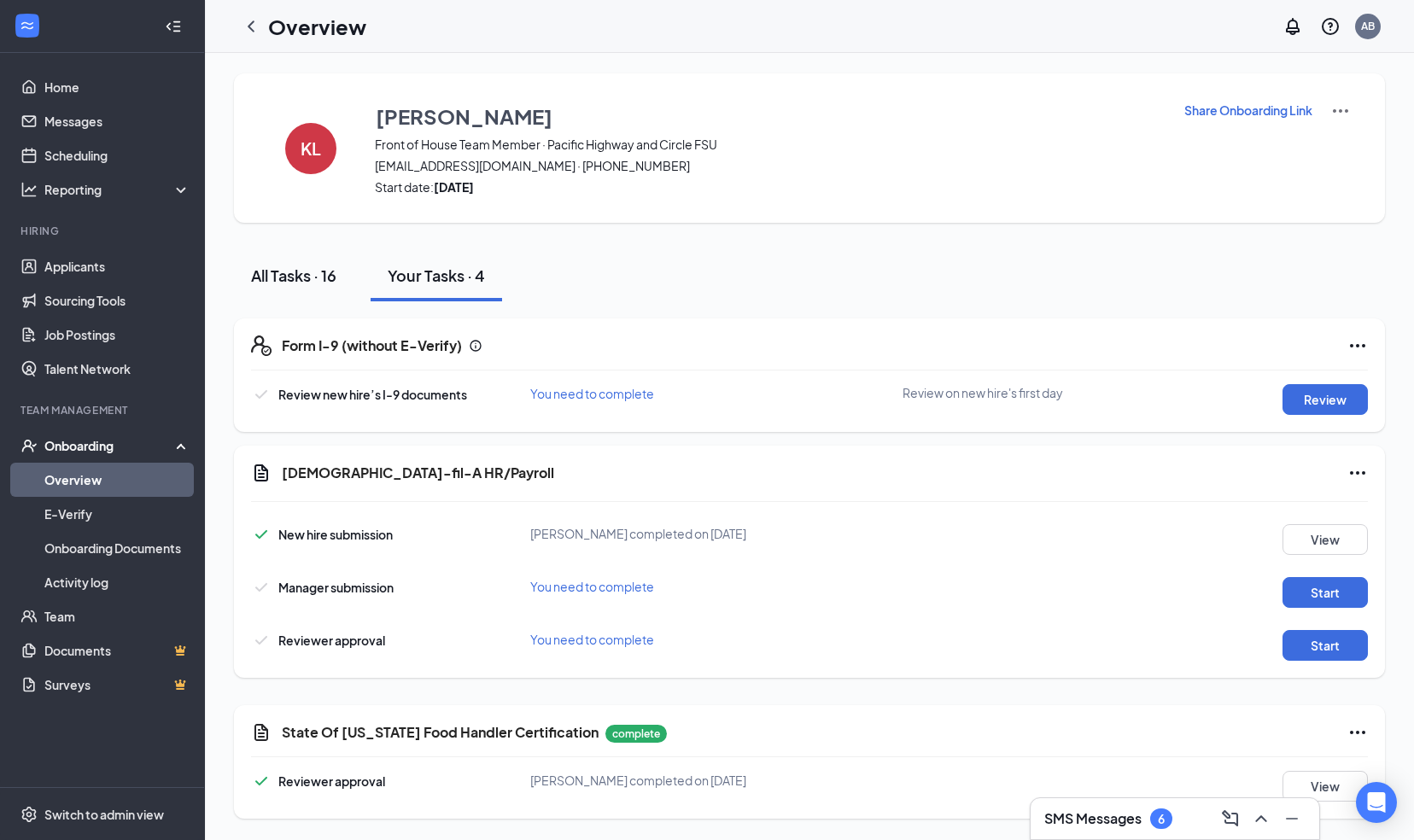
click at [282, 271] on div "All Tasks · 16" at bounding box center [293, 275] width 85 height 22
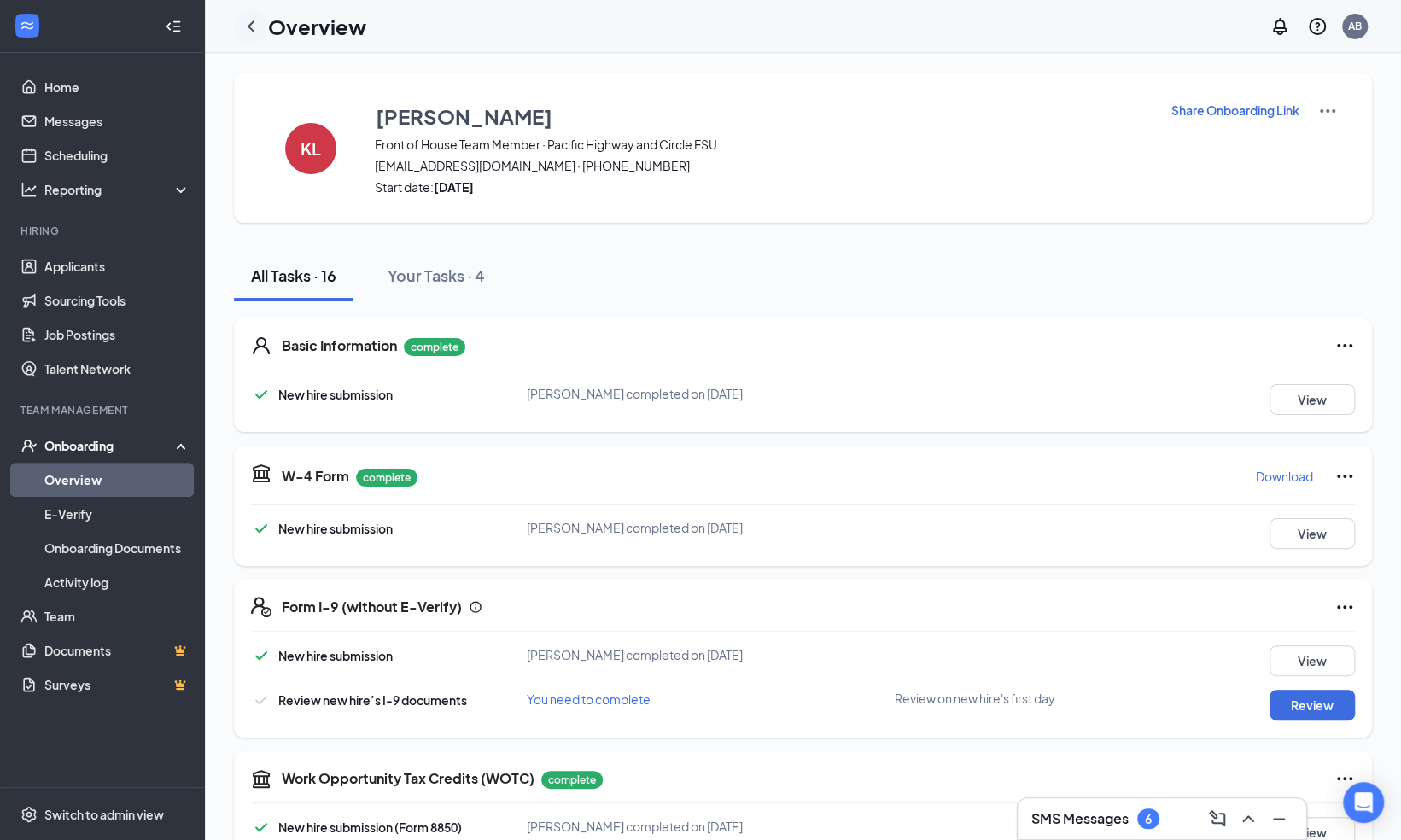
click at [255, 25] on icon "ChevronLeft" at bounding box center [251, 26] width 21 height 21
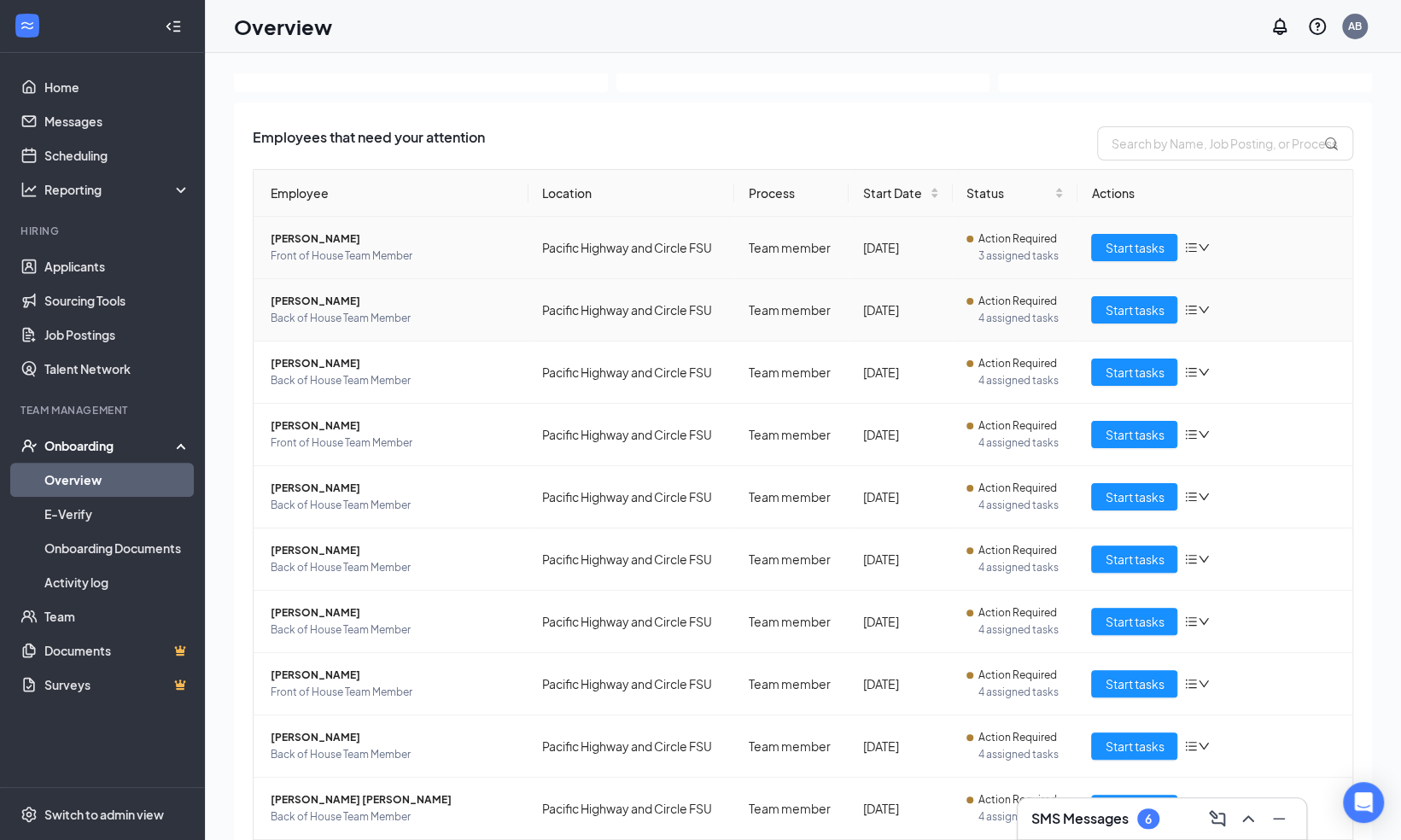
scroll to position [70, 0]
click at [1077, 826] on h3 "SMS Messages" at bounding box center [1080, 818] width 97 height 19
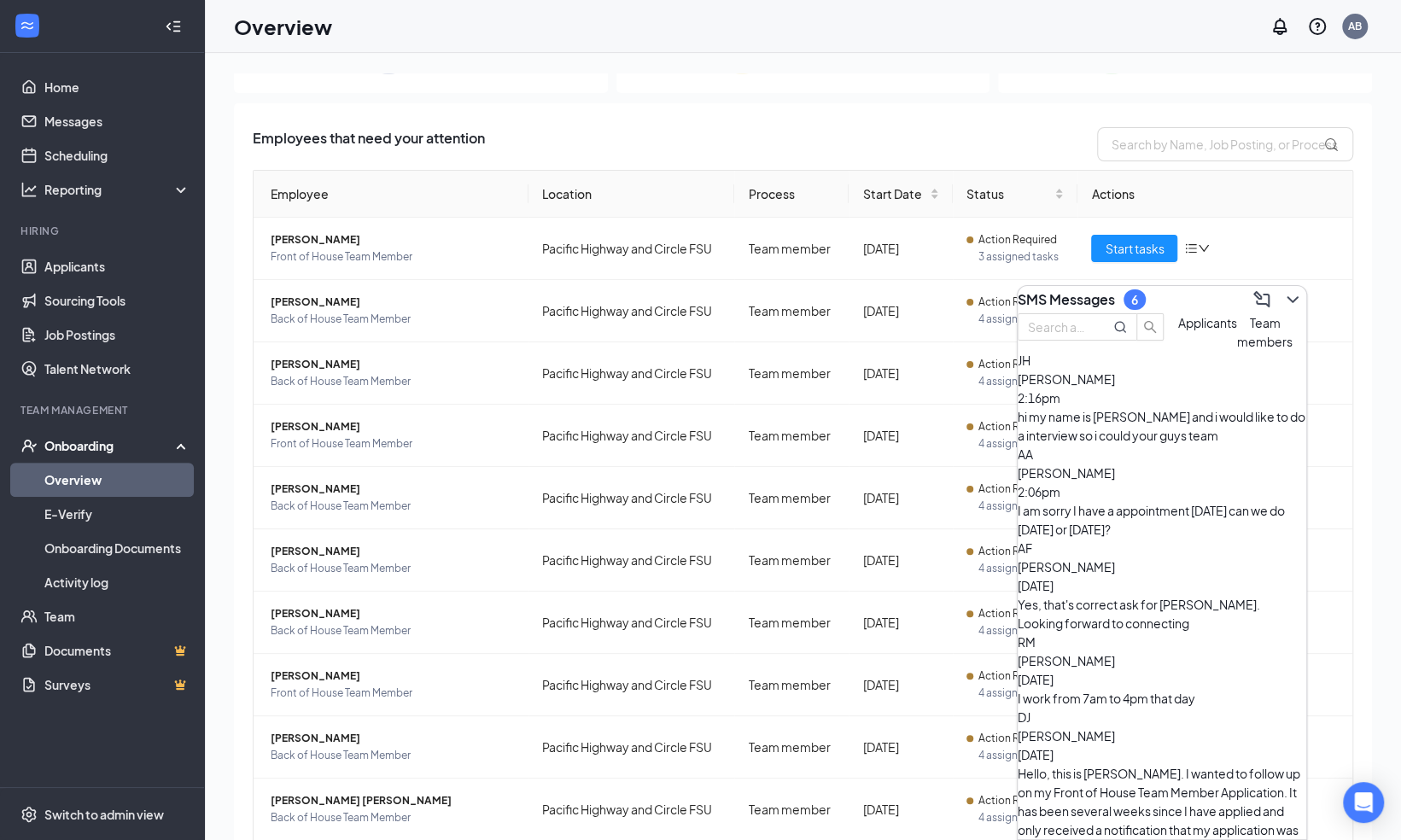
click at [1115, 480] on span "Abdullah Abdullah" at bounding box center [1066, 473] width 97 height 16
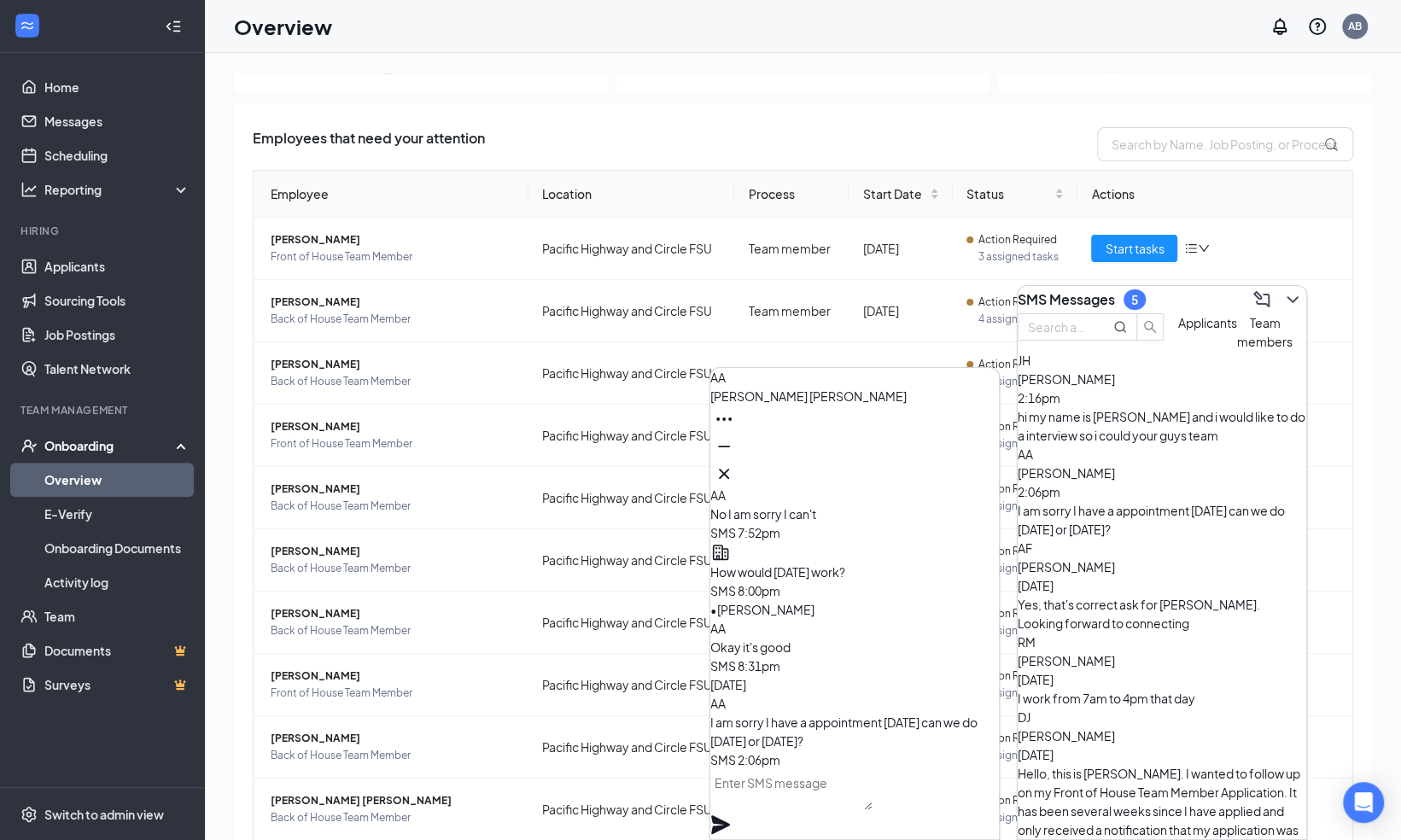
scroll to position [0, 0]
click at [813, 806] on textarea at bounding box center [791, 788] width 162 height 41
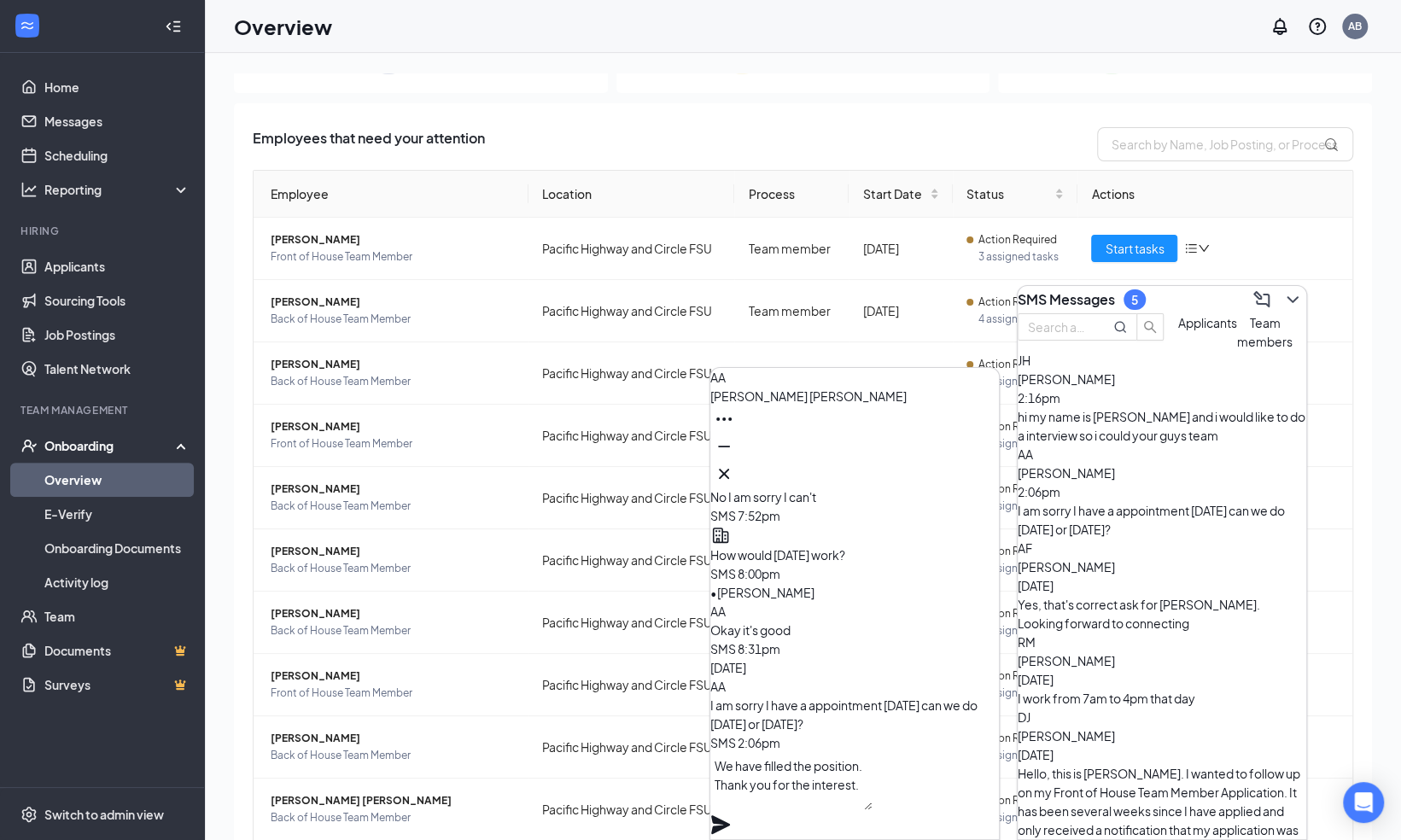
type textarea "We have filled the position. Thank you for the interest."
click at [730, 815] on icon "Plane" at bounding box center [720, 824] width 19 height 19
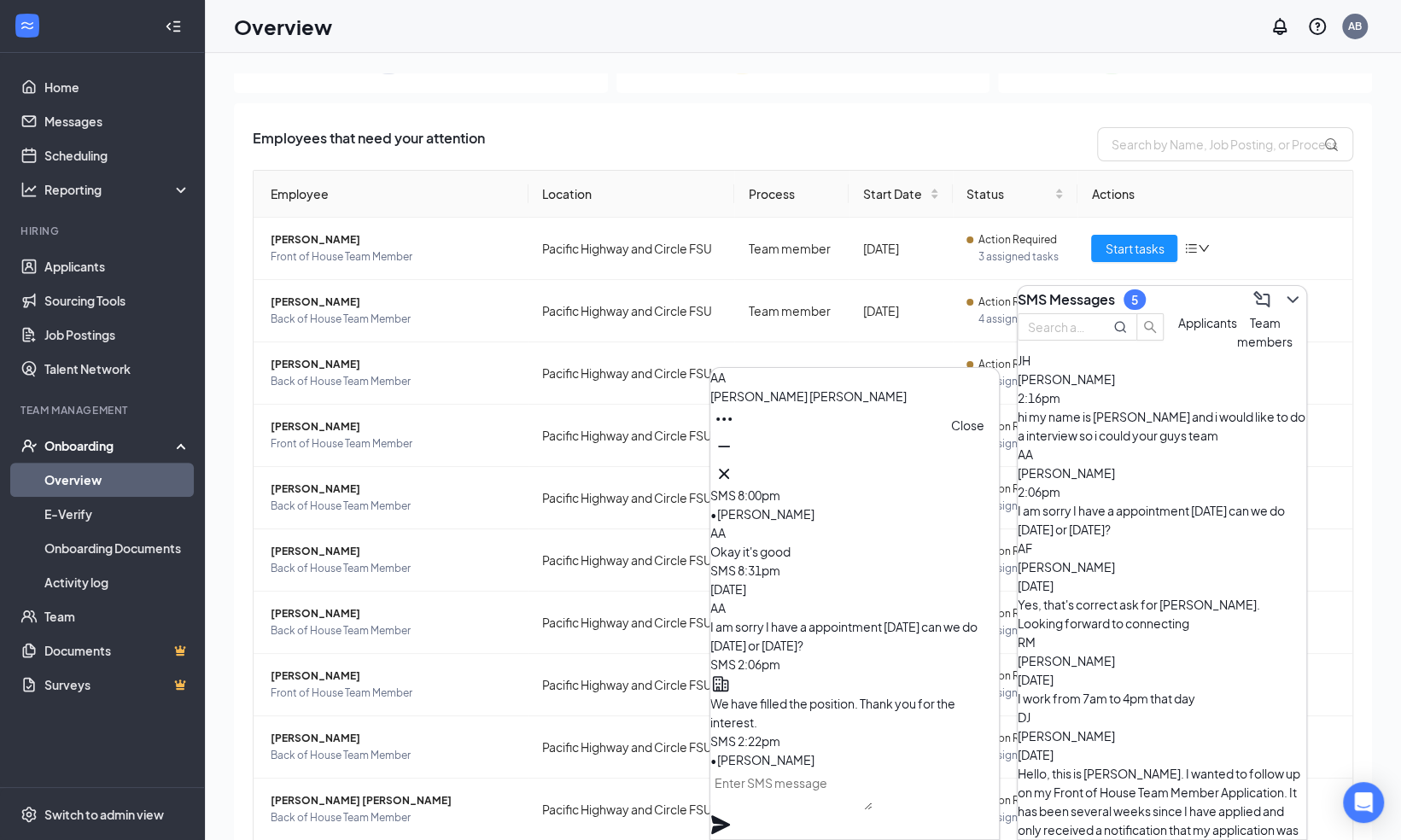
click at [734, 466] on icon "Cross" at bounding box center [723, 473] width 21 height 21
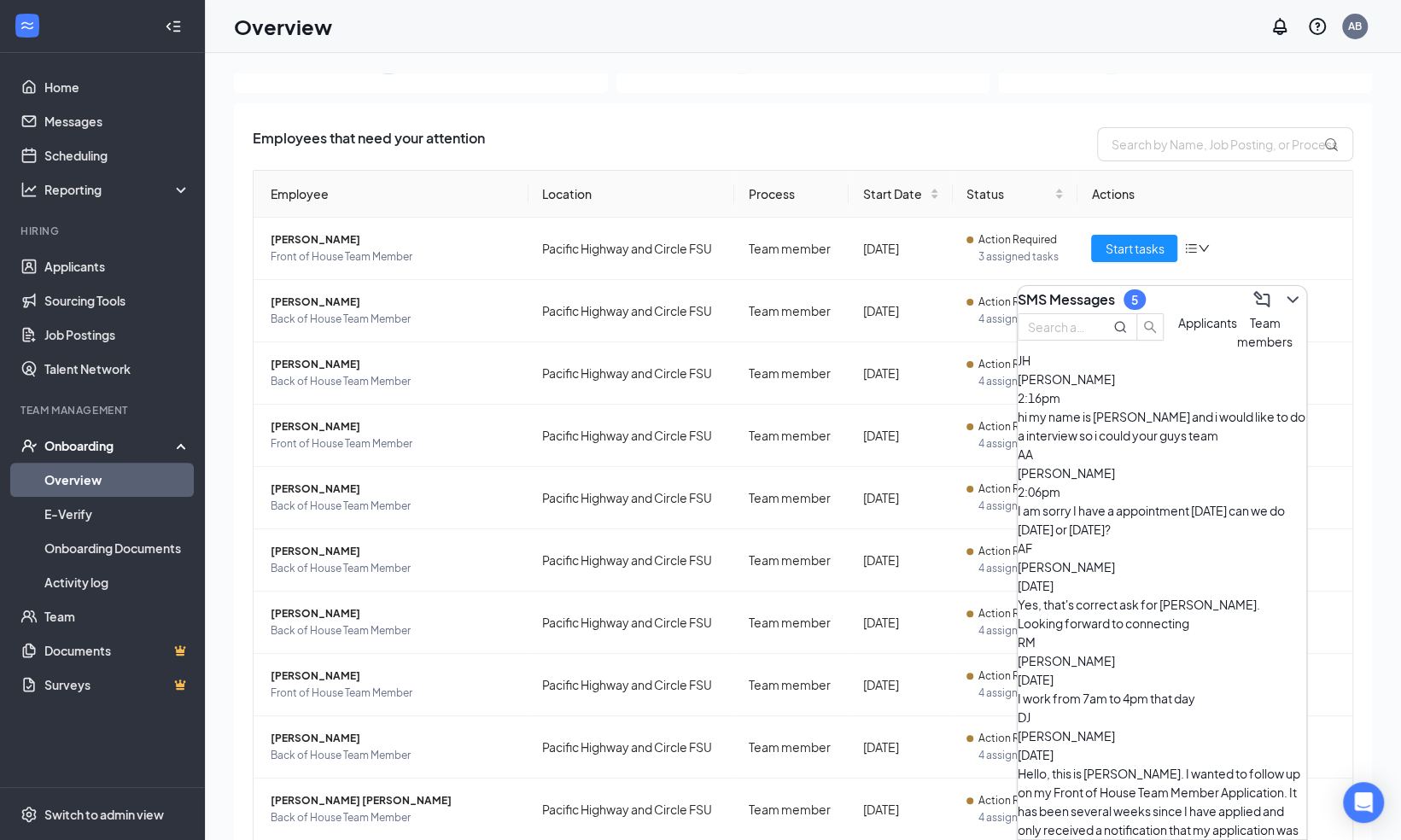
click at [1122, 445] on div "hi my name is jonathan and i would like to do a interview so i could your guys …" at bounding box center [1161, 426] width 288 height 38
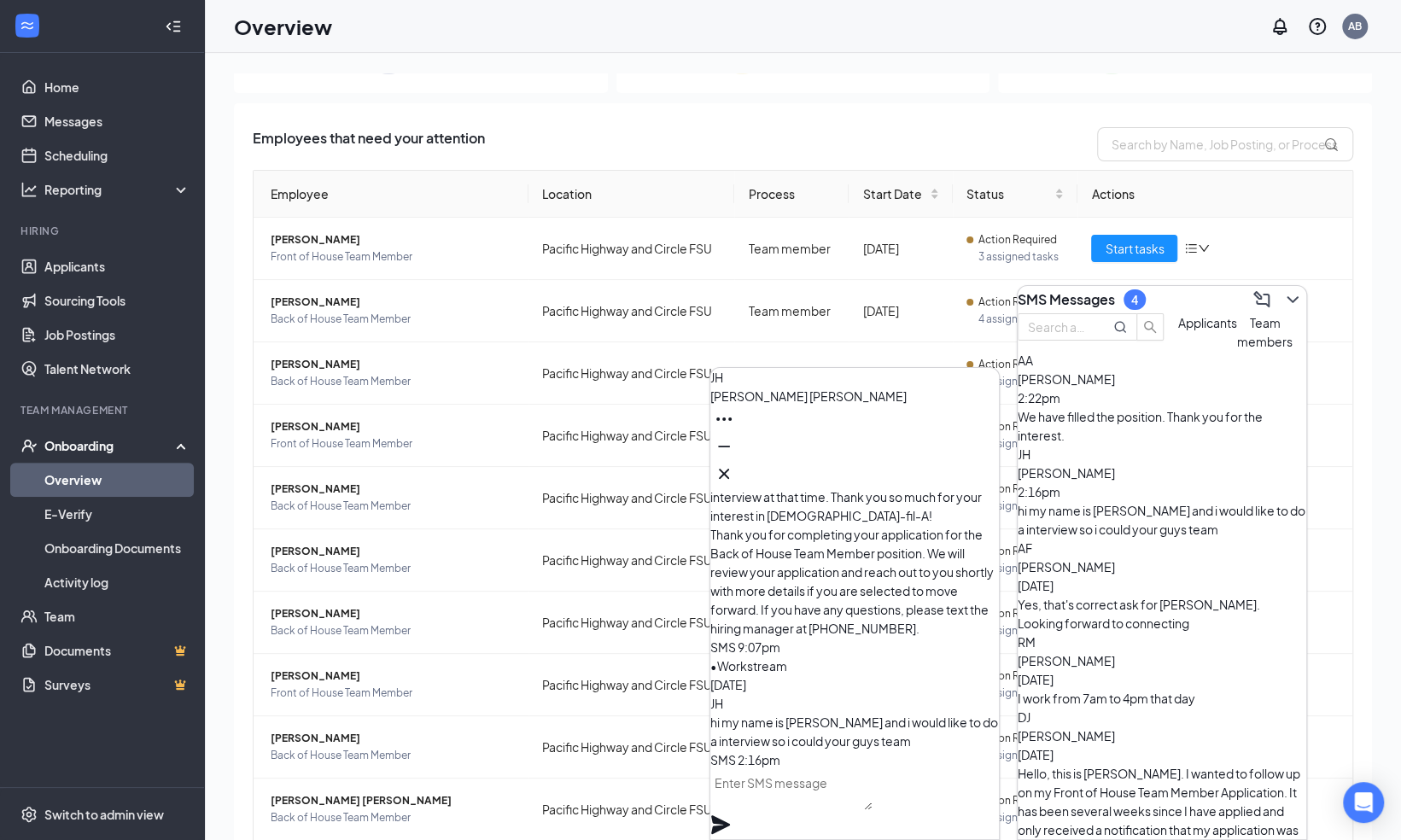
click at [1237, 349] on span "Team members" at bounding box center [1264, 332] width 55 height 34
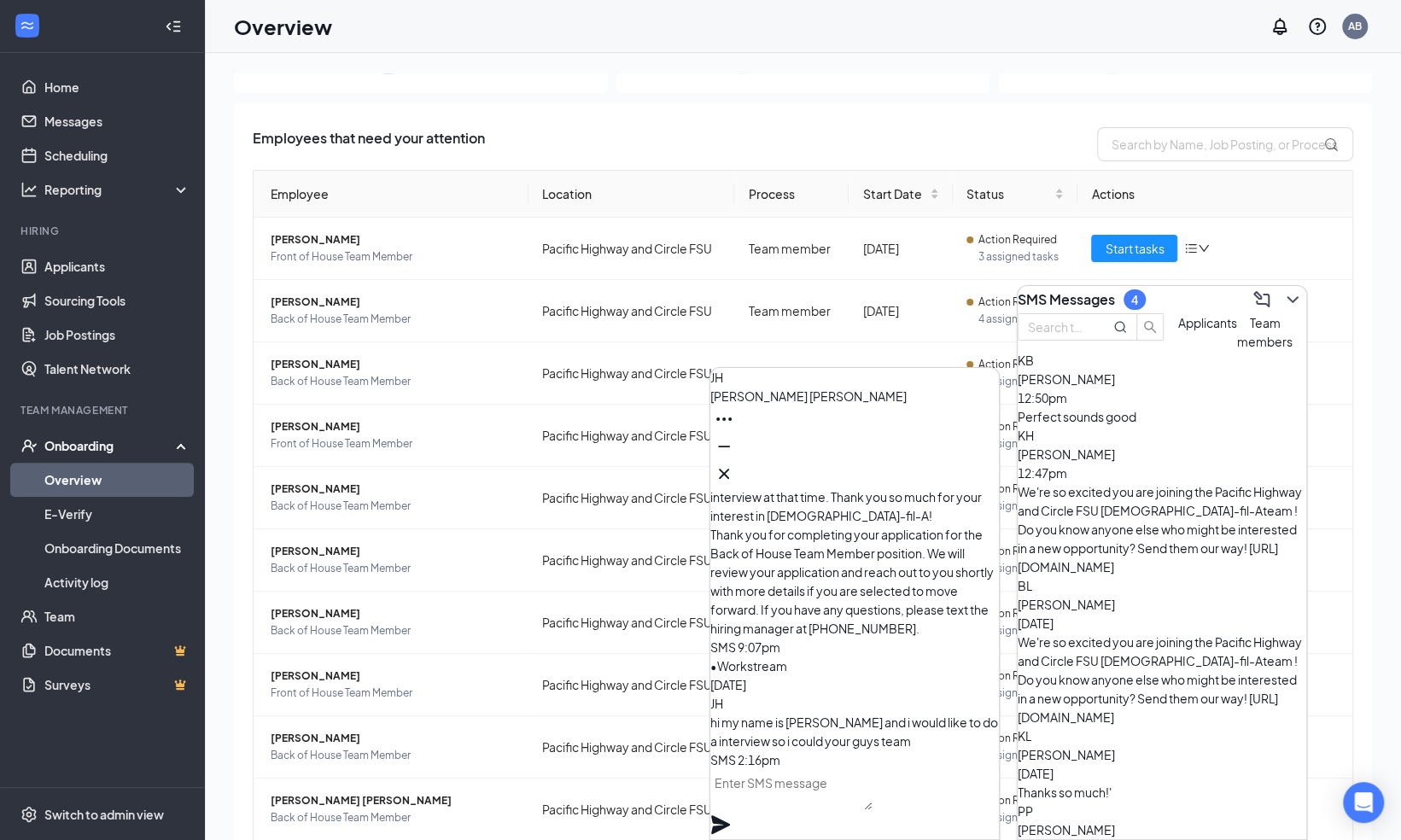
click at [1178, 330] on span "Applicants" at bounding box center [1207, 323] width 58 height 16
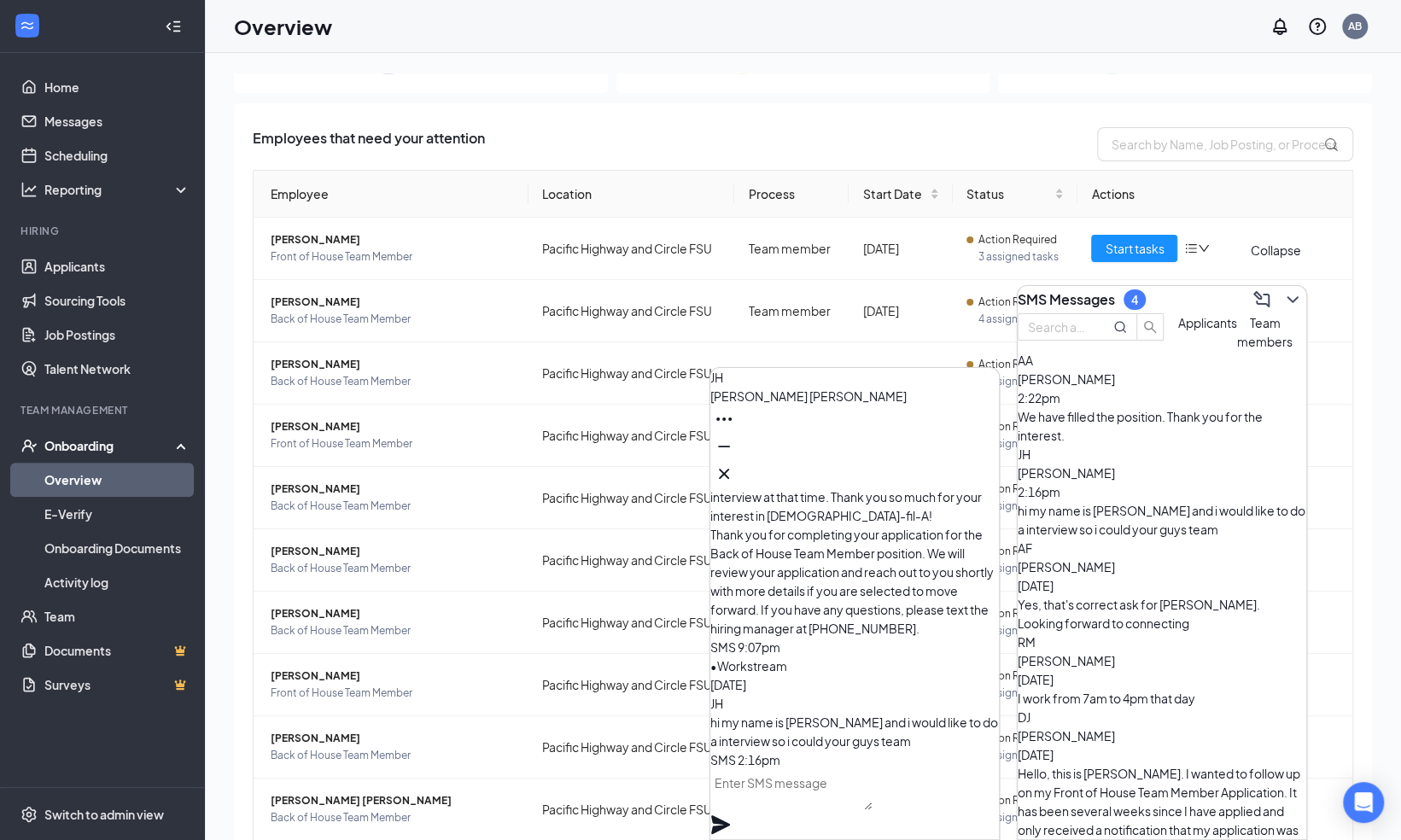
click at [1282, 289] on icon "ChevronDown" at bounding box center [1292, 299] width 21 height 21
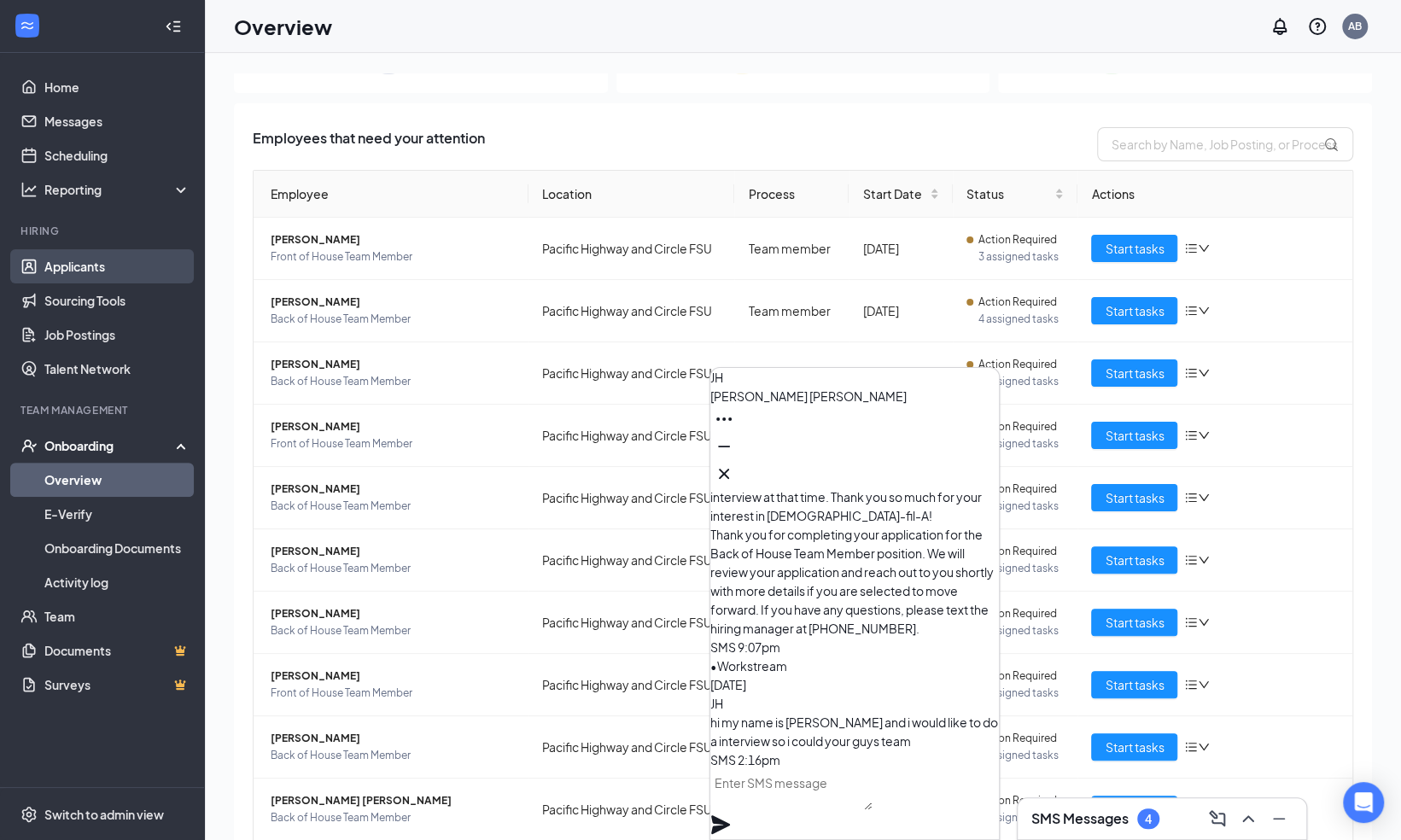
click at [90, 262] on link "Applicants" at bounding box center [117, 266] width 146 height 34
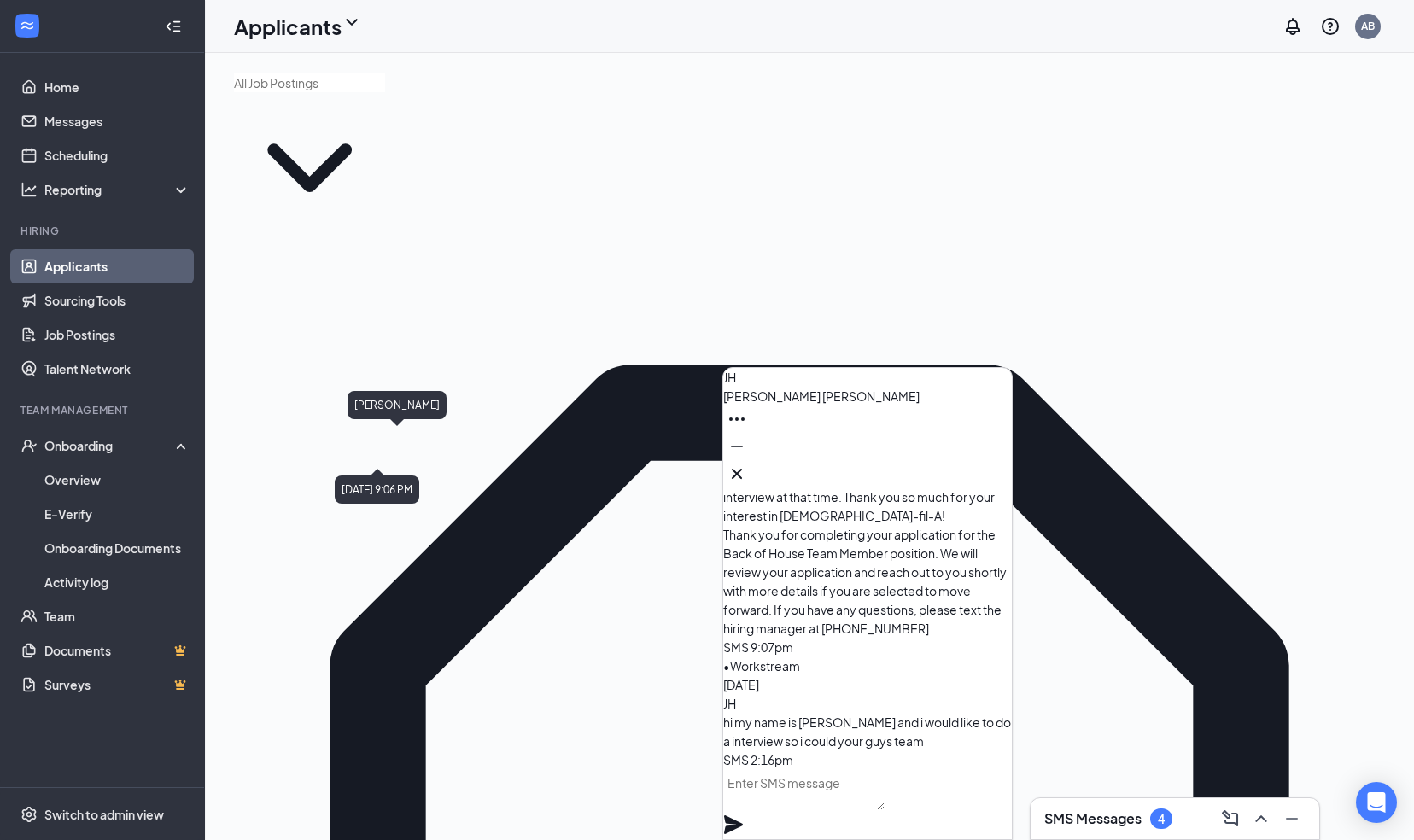
type input "Jonathan Her"
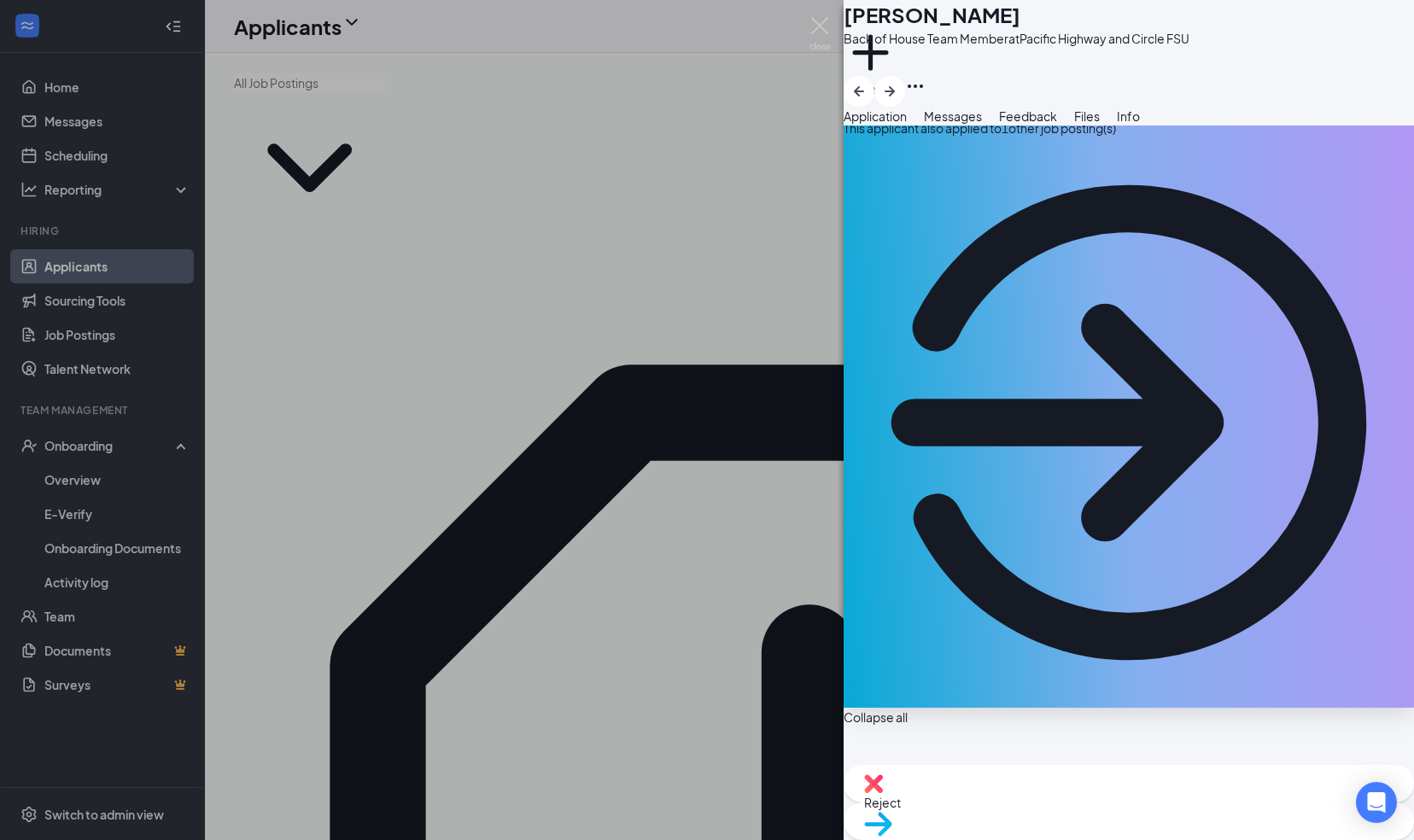
scroll to position [29, 0]
click at [972, 138] on div "This applicant also applied to 1 other job posting(s)" at bounding box center [1129, 128] width 571 height 19
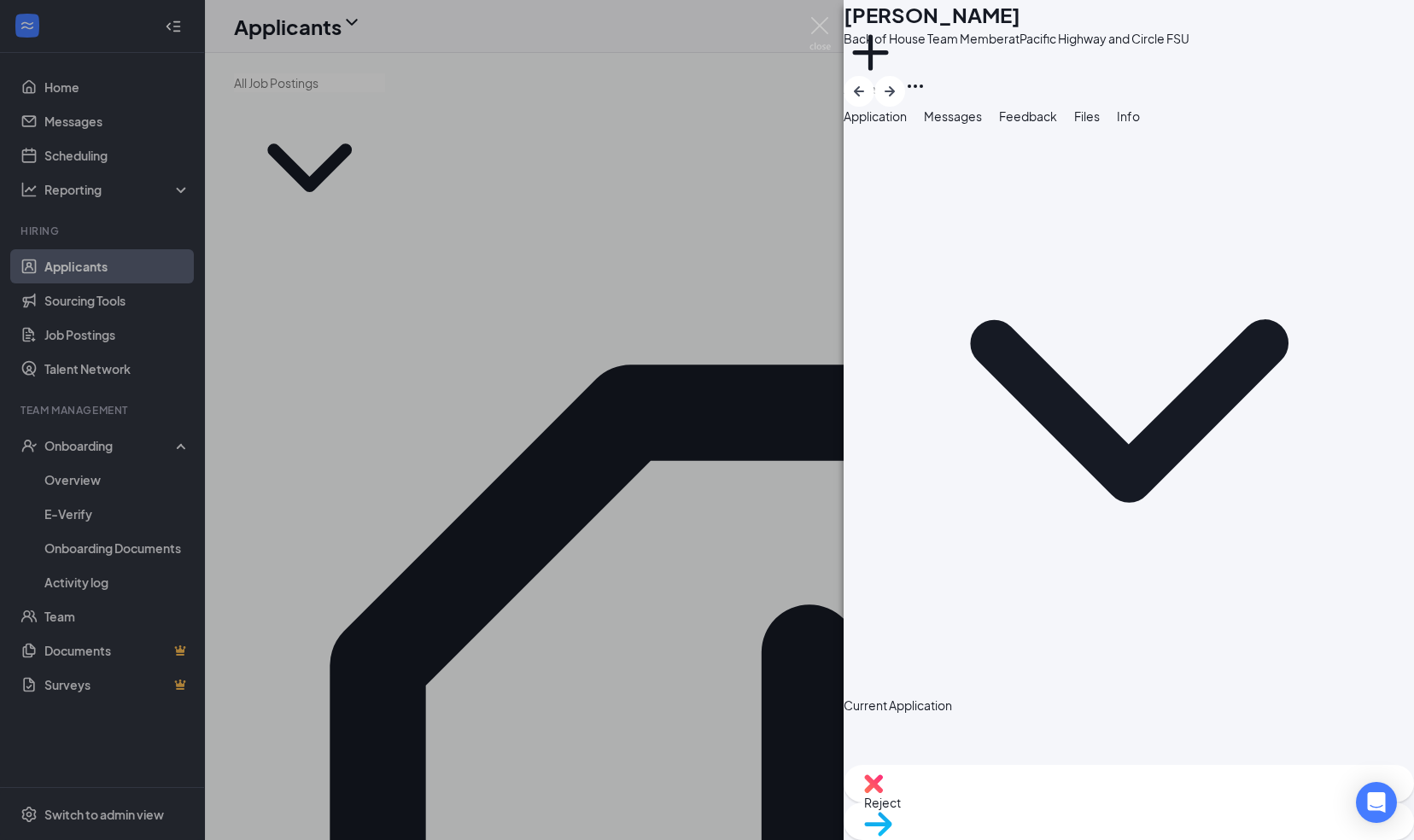
click at [874, 194] on icon "ChevronDown" at bounding box center [1129, 411] width 571 height 571
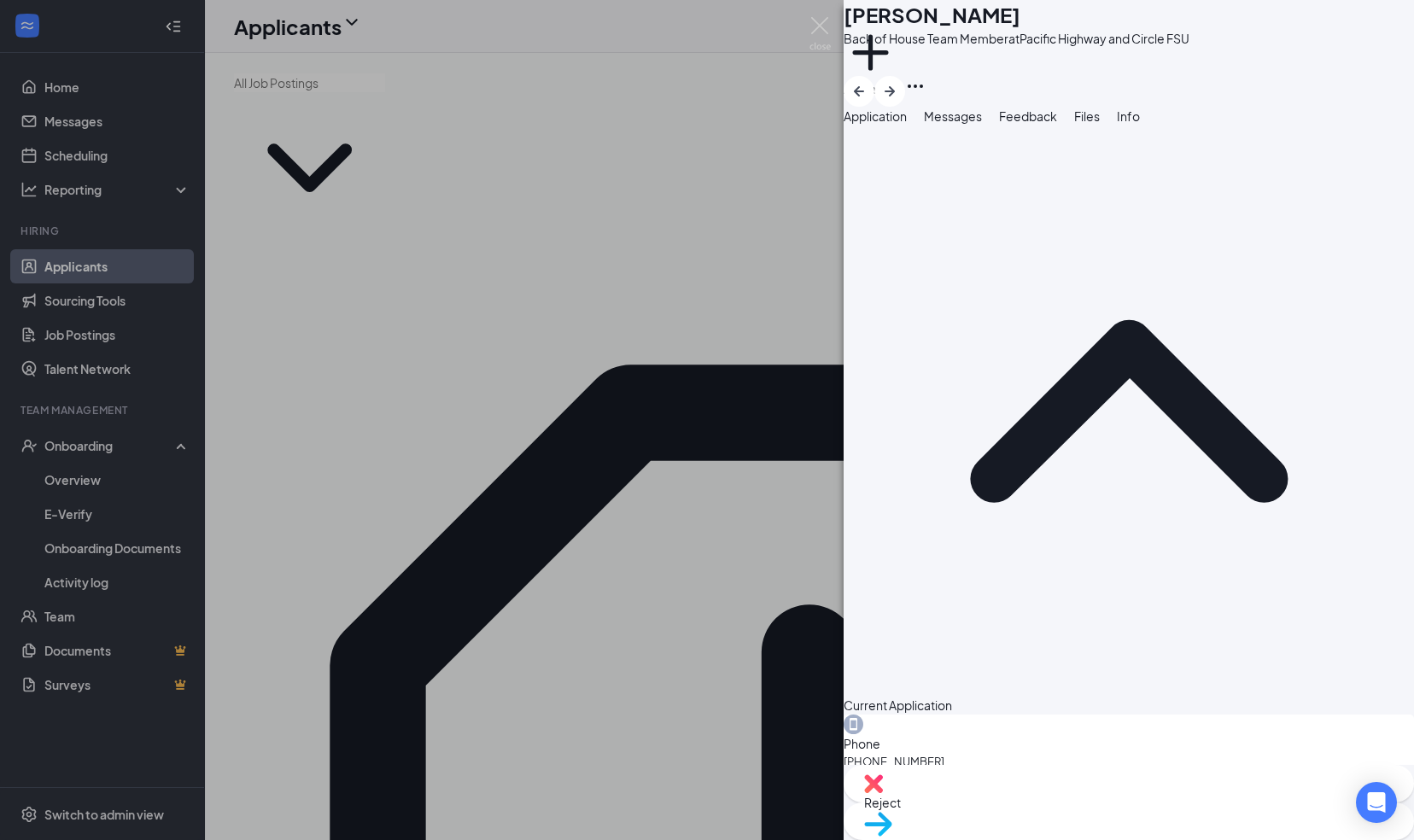
scroll to position [37, 0]
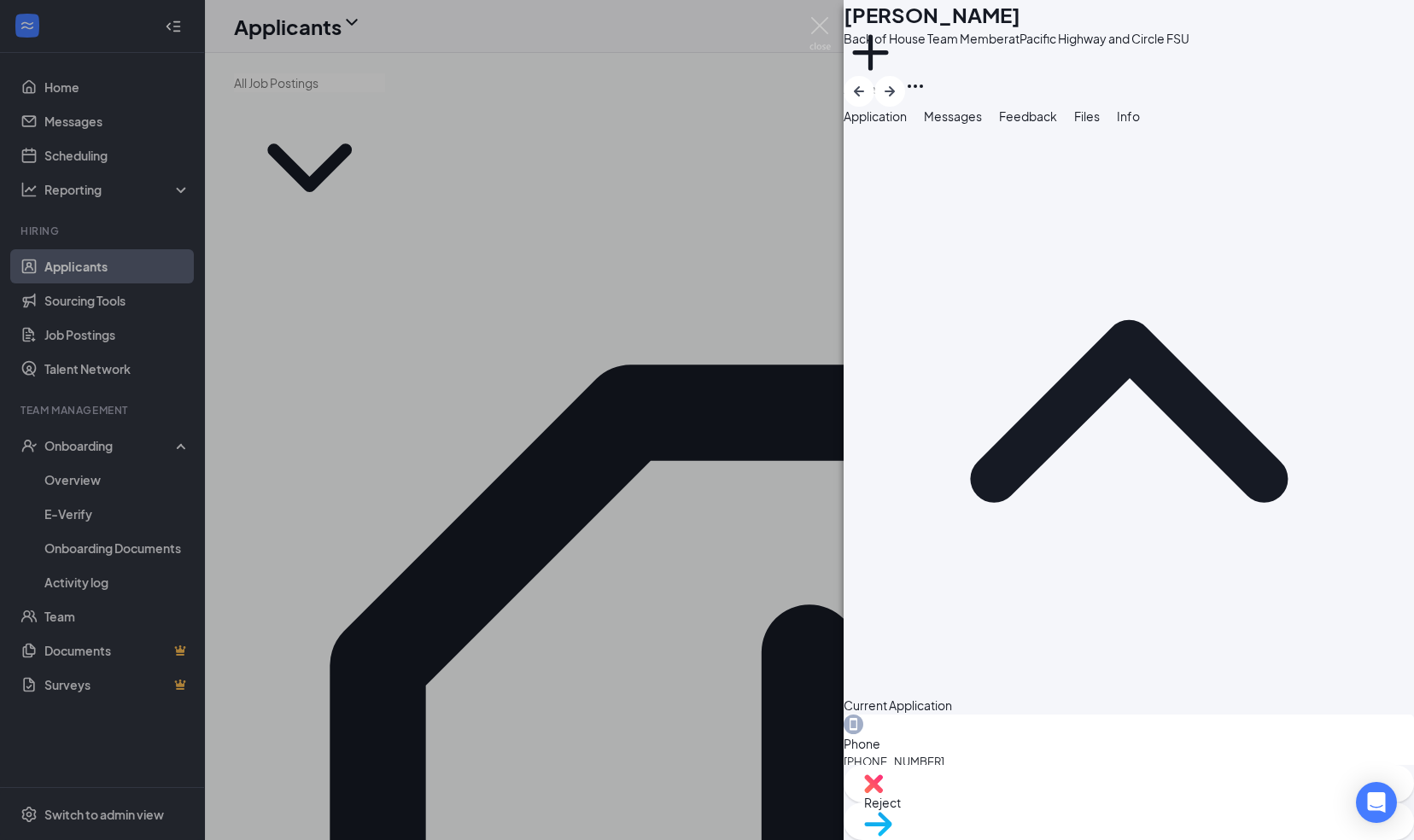
click at [893, 124] on span "Application" at bounding box center [875, 116] width 63 height 16
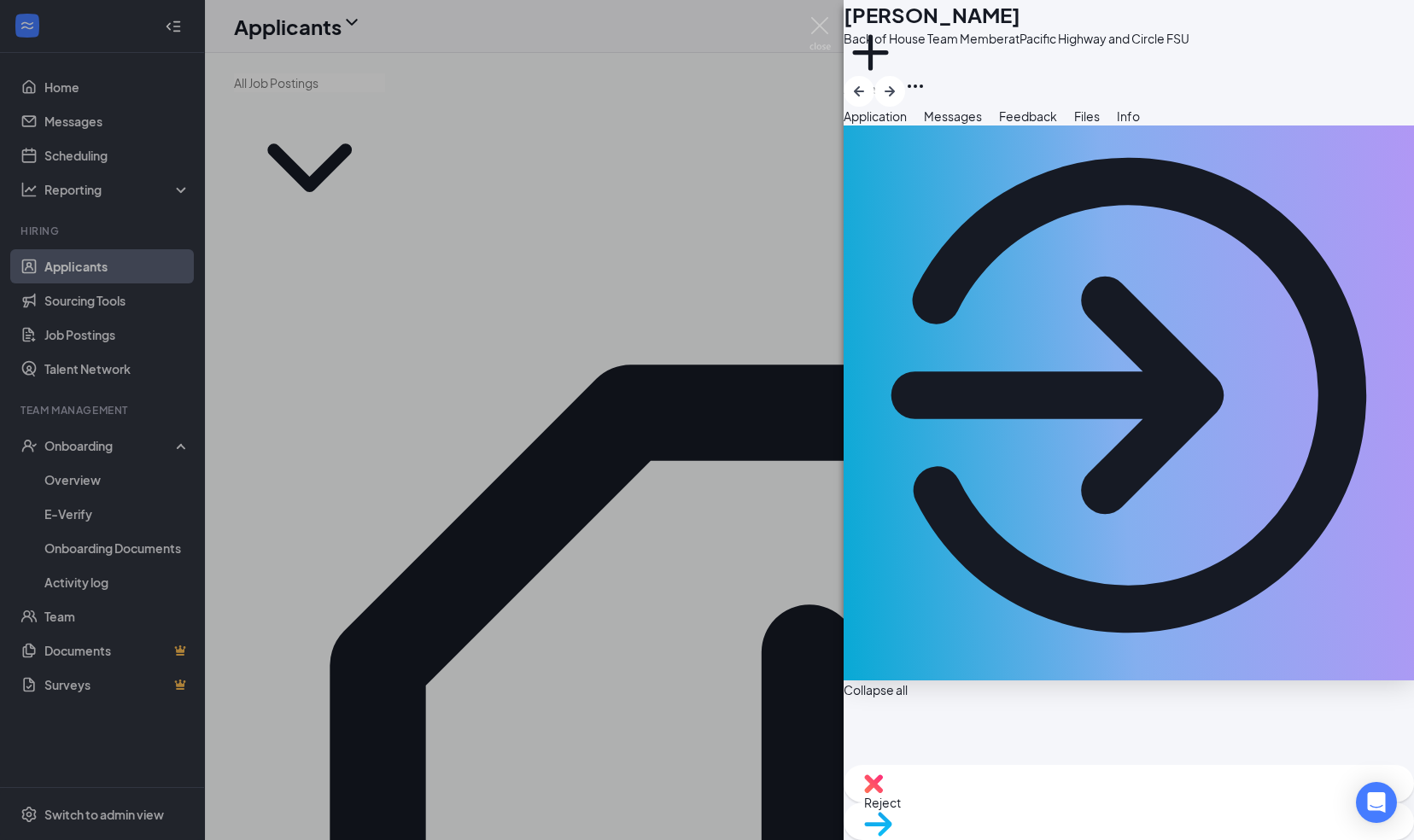
scroll to position [56, 0]
click at [982, 124] on span "Messages" at bounding box center [952, 116] width 58 height 16
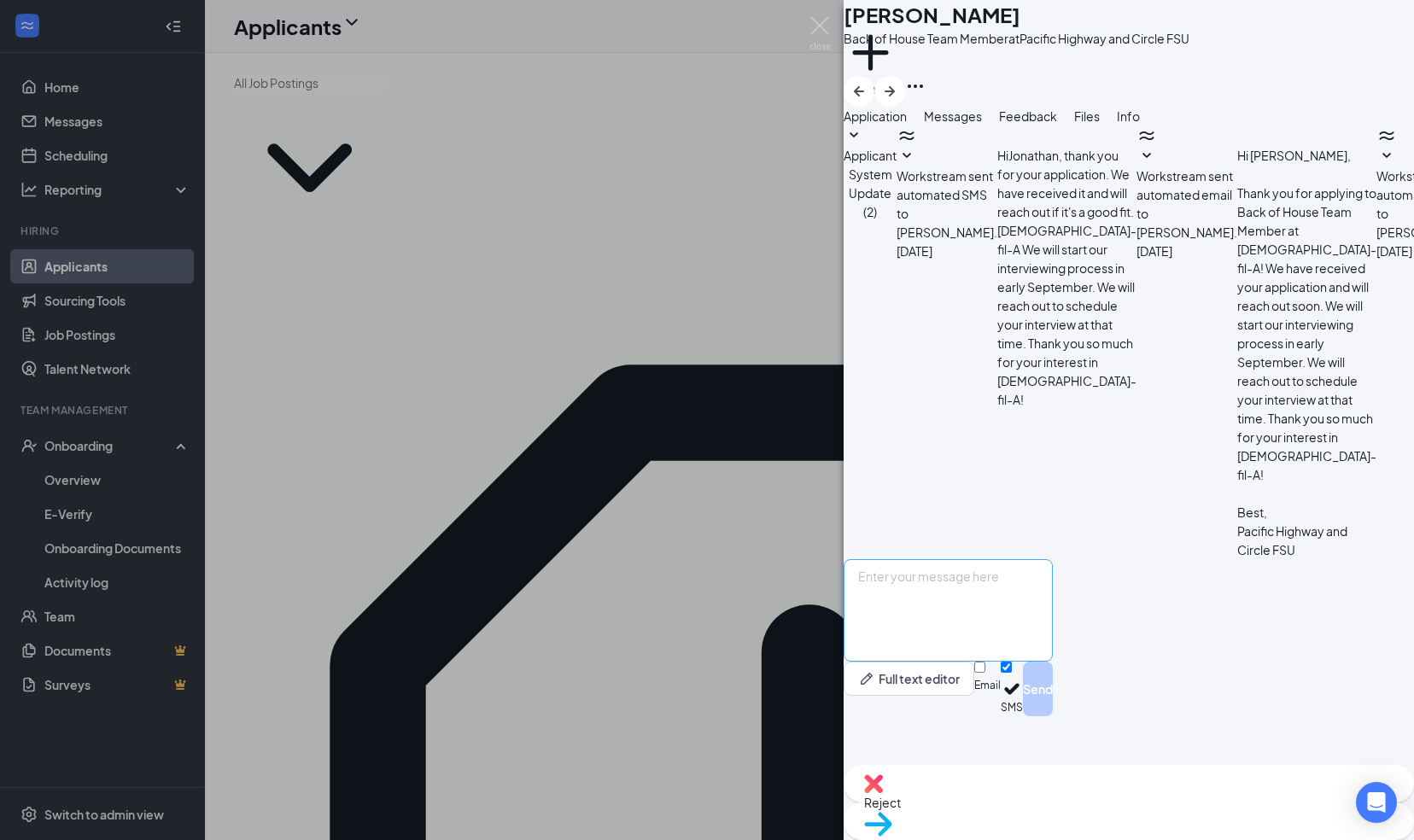
scroll to position [182, 0]
click at [956, 653] on textarea at bounding box center [947, 609] width 209 height 102
type textarea "Good afternoon, can you come in for an interview today?"
click at [1052, 716] on button "Send" at bounding box center [1037, 688] width 30 height 54
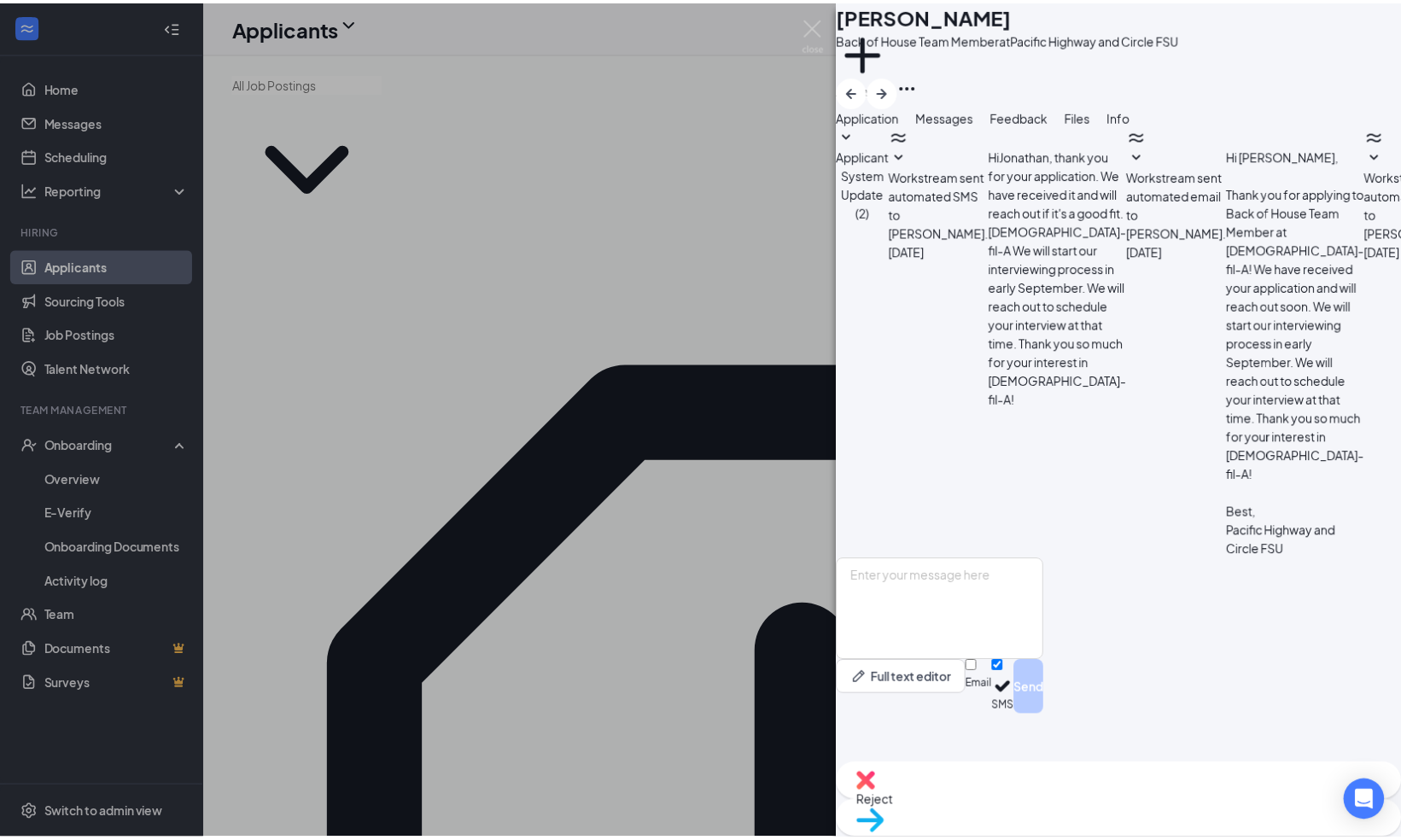
scroll to position [292, 0]
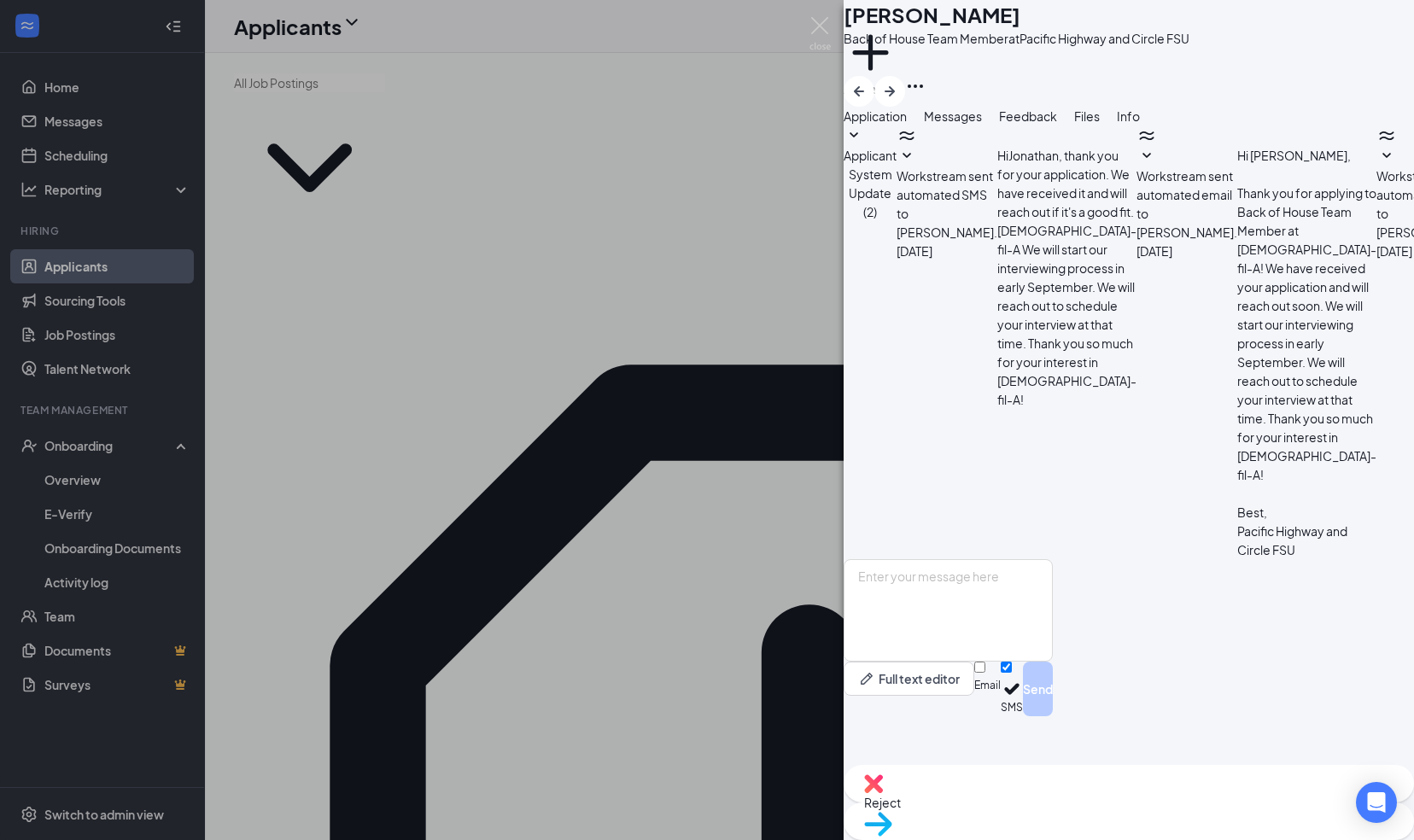
click at [598, 83] on div "JH Jonathan Hernandez Back of House Team Member at Pacific Highway and Circle F…" at bounding box center [707, 420] width 1414 height 840
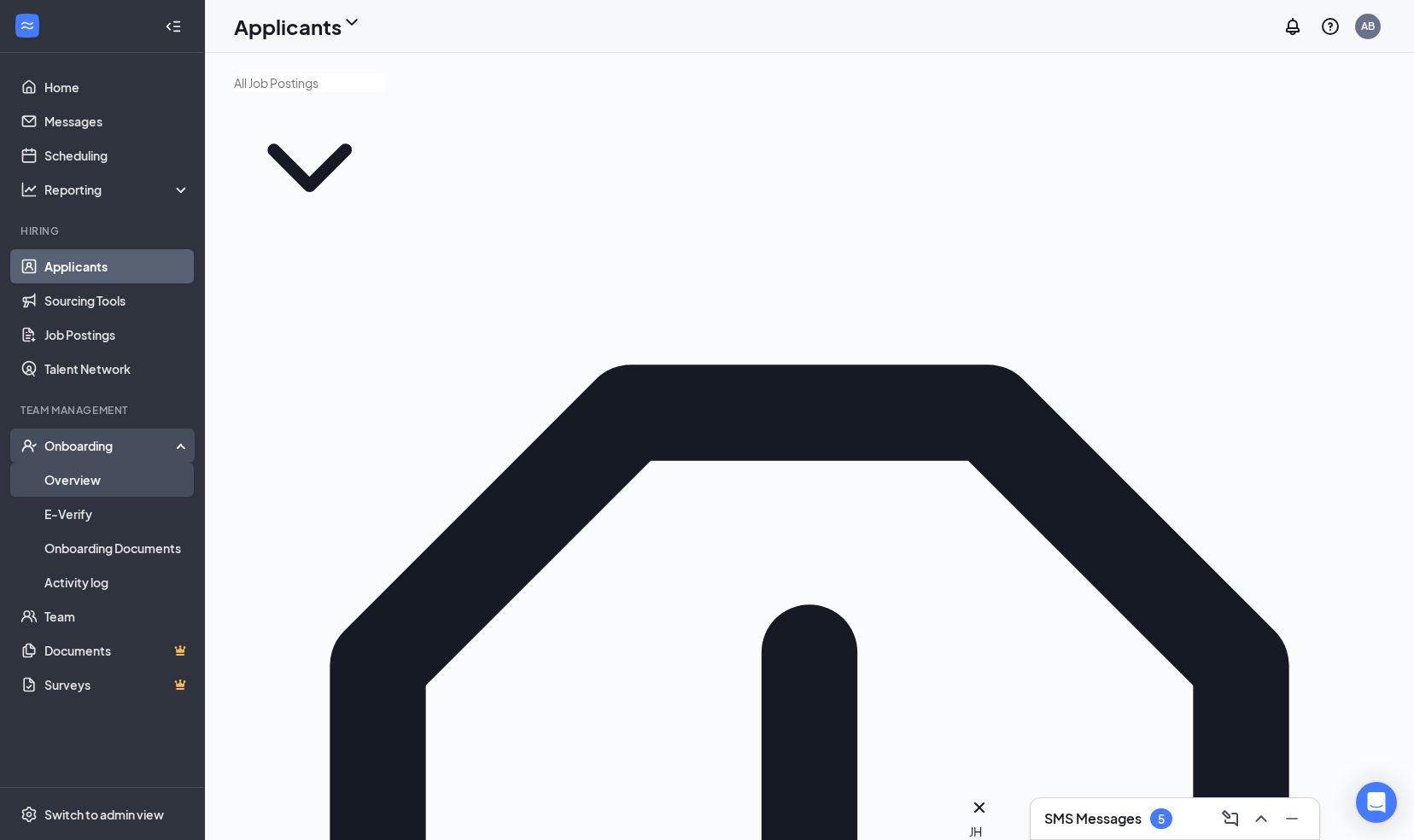
click at [112, 482] on link "Overview" at bounding box center [117, 479] width 146 height 34
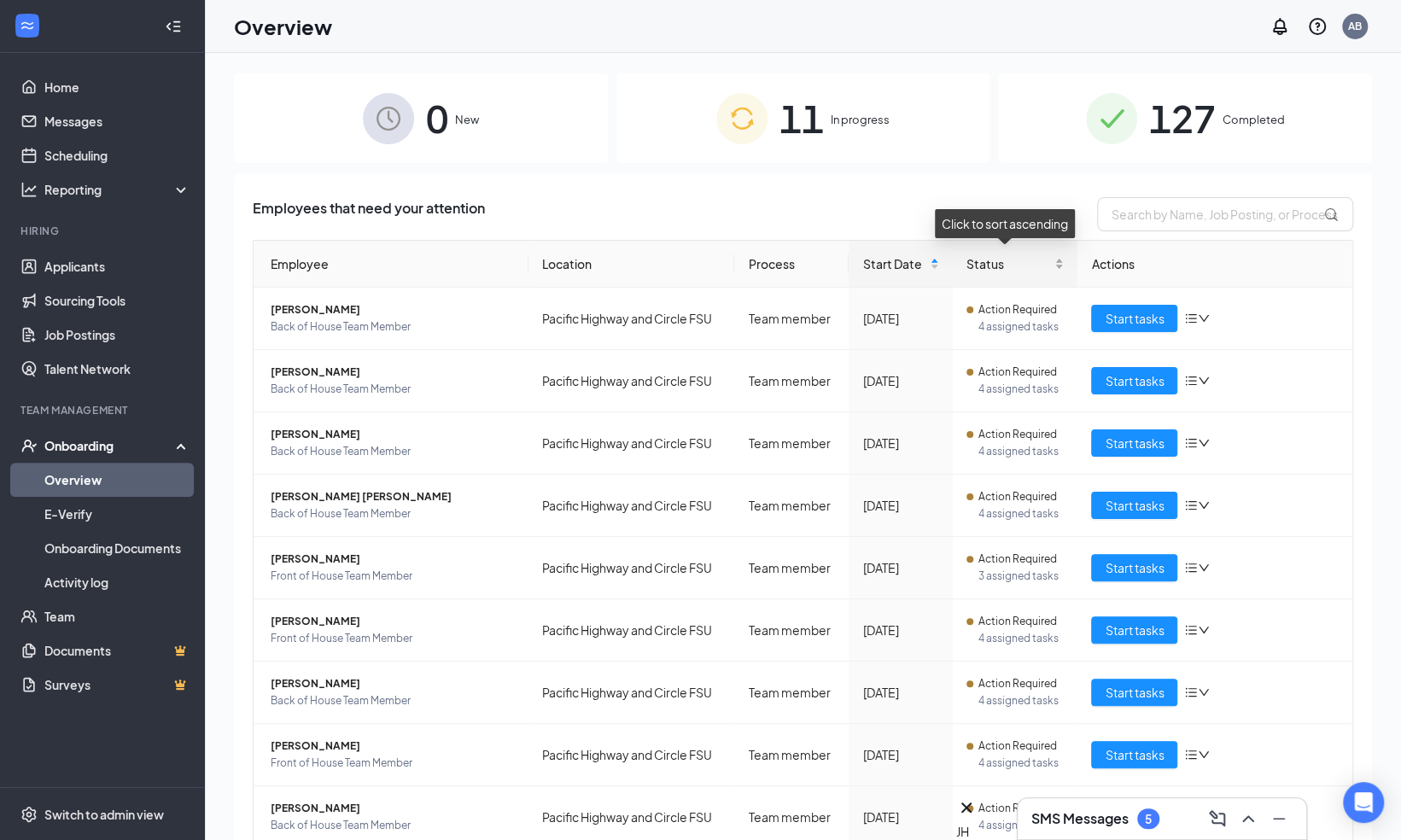
click at [1004, 269] on span "Status" at bounding box center [1009, 263] width 85 height 19
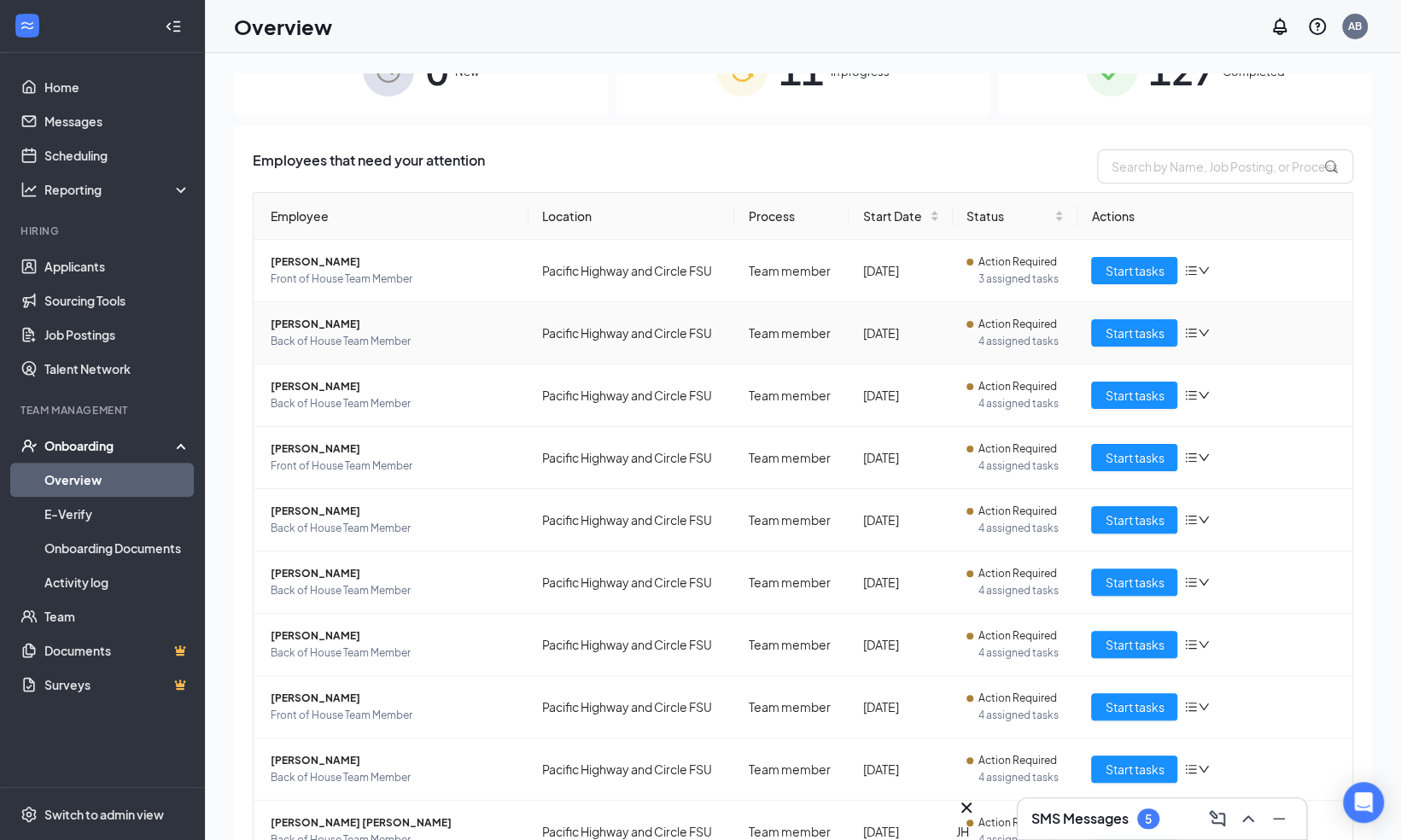
scroll to position [52, 0]
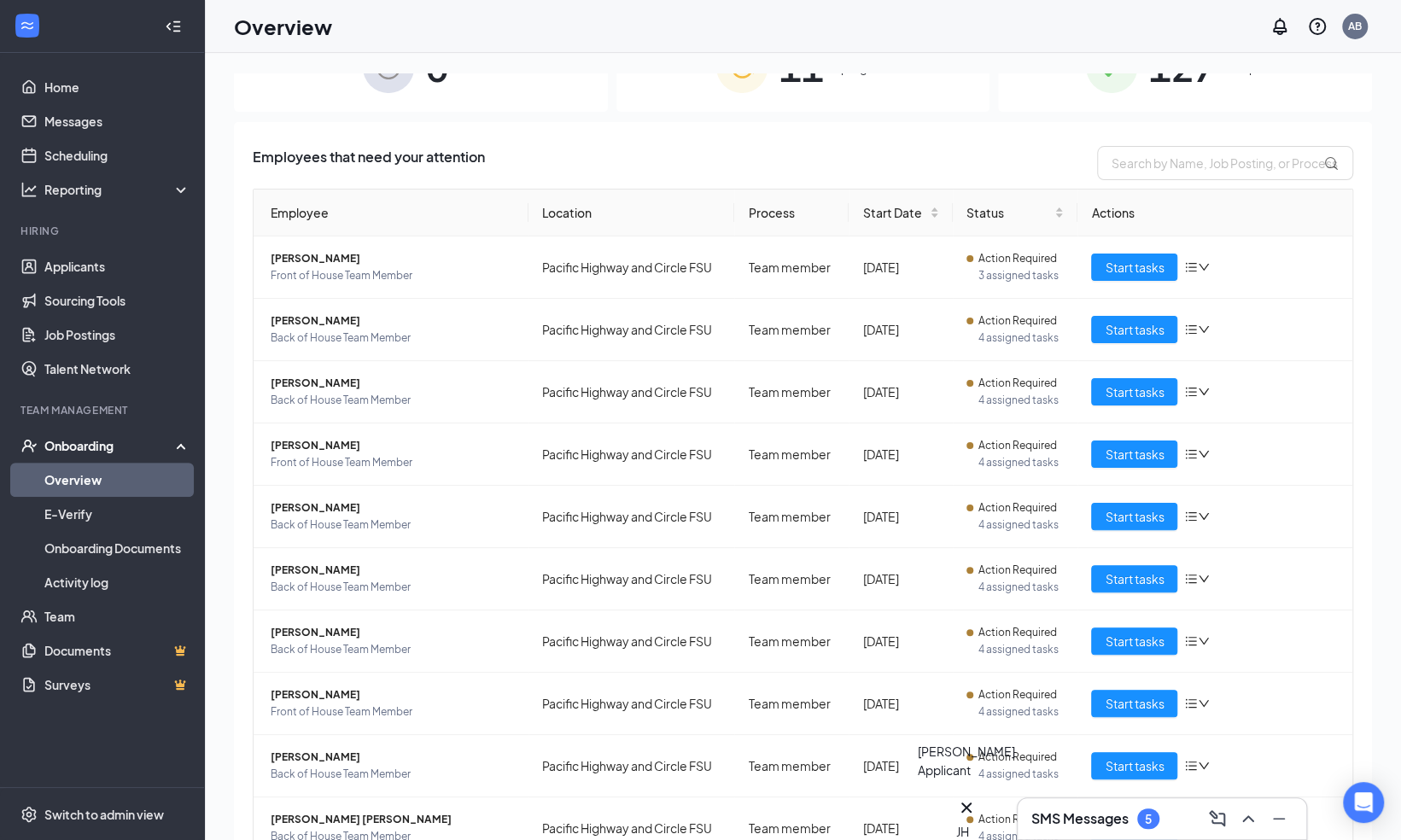
click at [977, 822] on div "JH" at bounding box center [966, 831] width 21 height 19
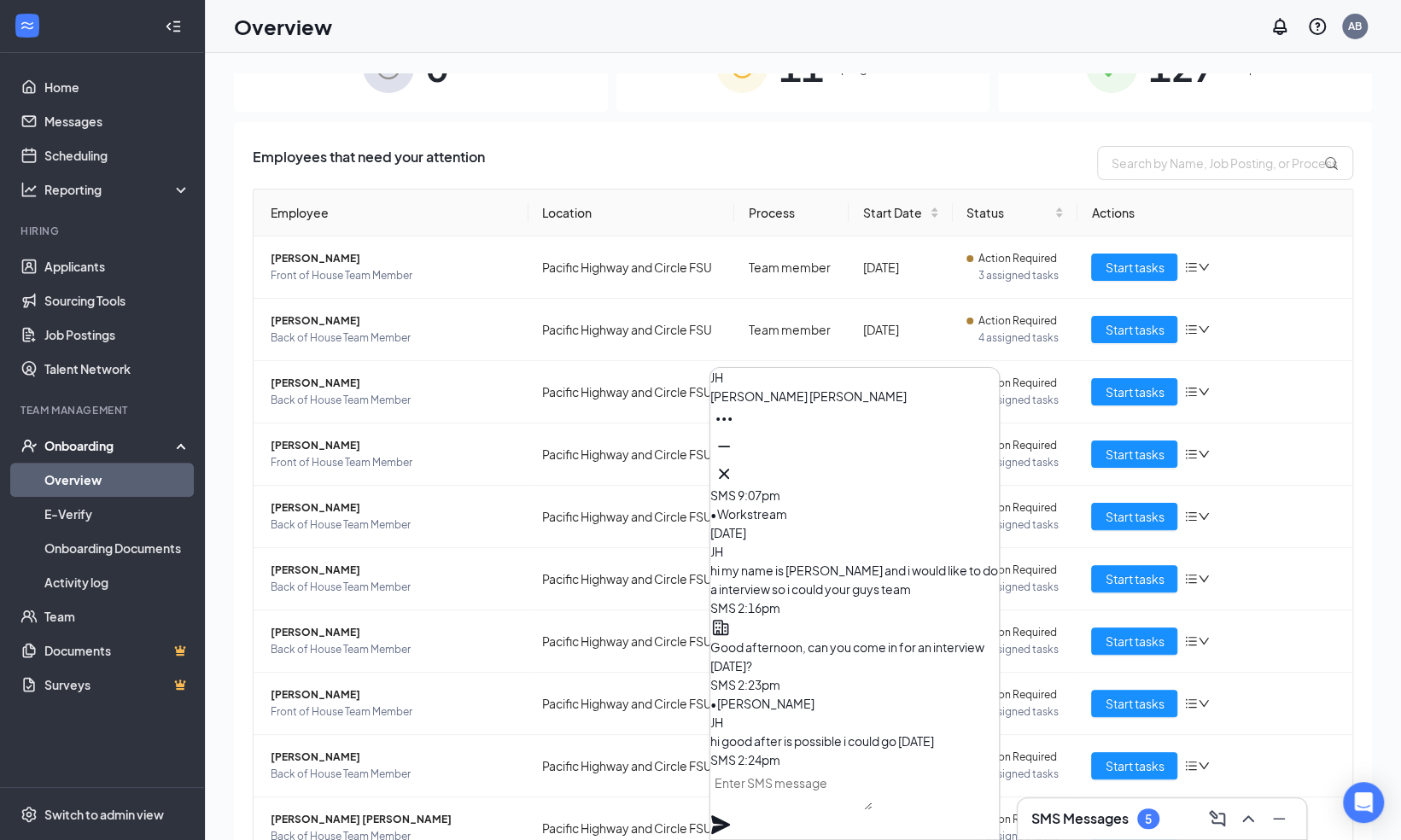
click at [804, 804] on textarea at bounding box center [791, 788] width 162 height 41
type textarea "yes please come in before noon"
click at [730, 815] on icon "Plane" at bounding box center [720, 824] width 19 height 19
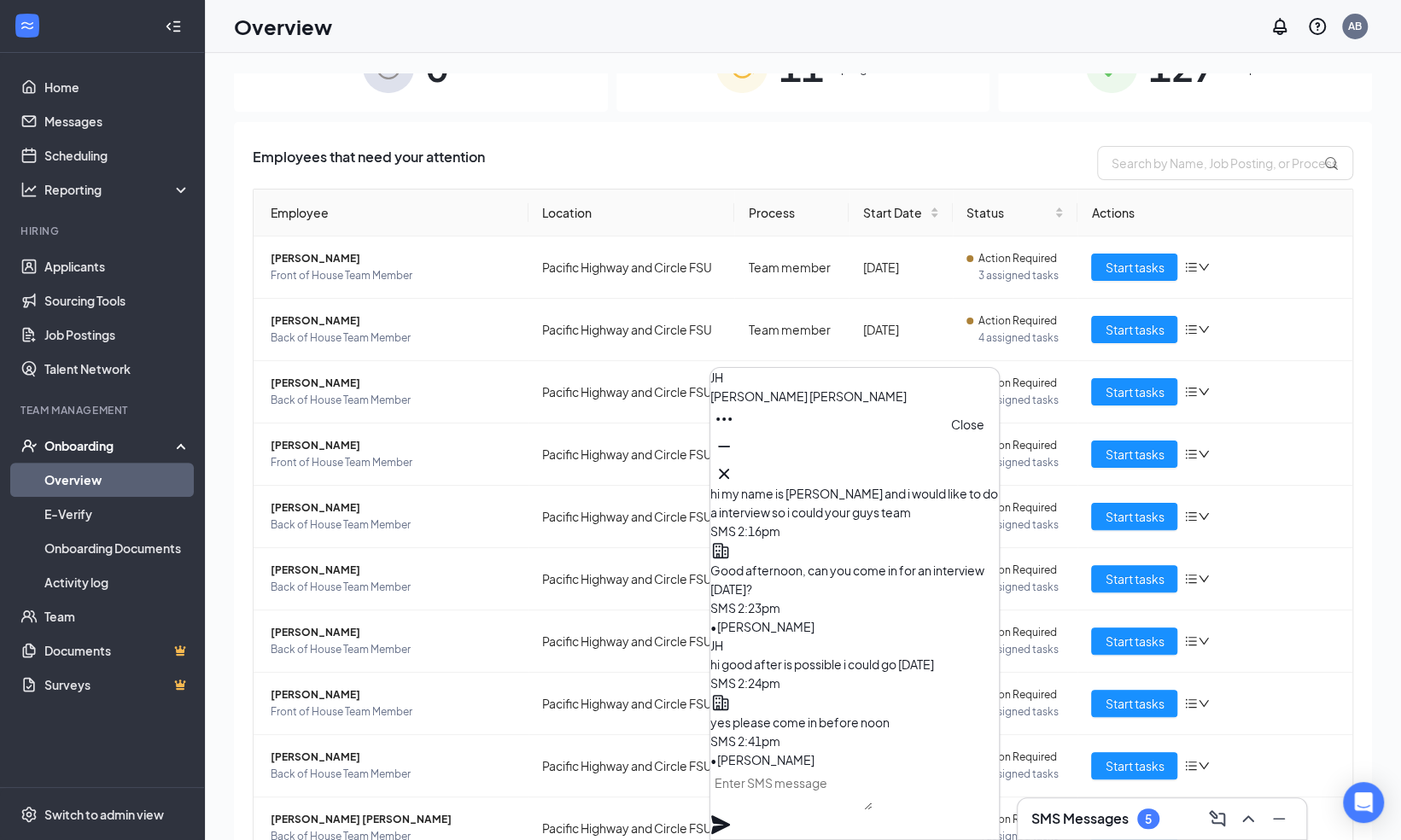
click at [734, 467] on icon "Cross" at bounding box center [723, 473] width 21 height 21
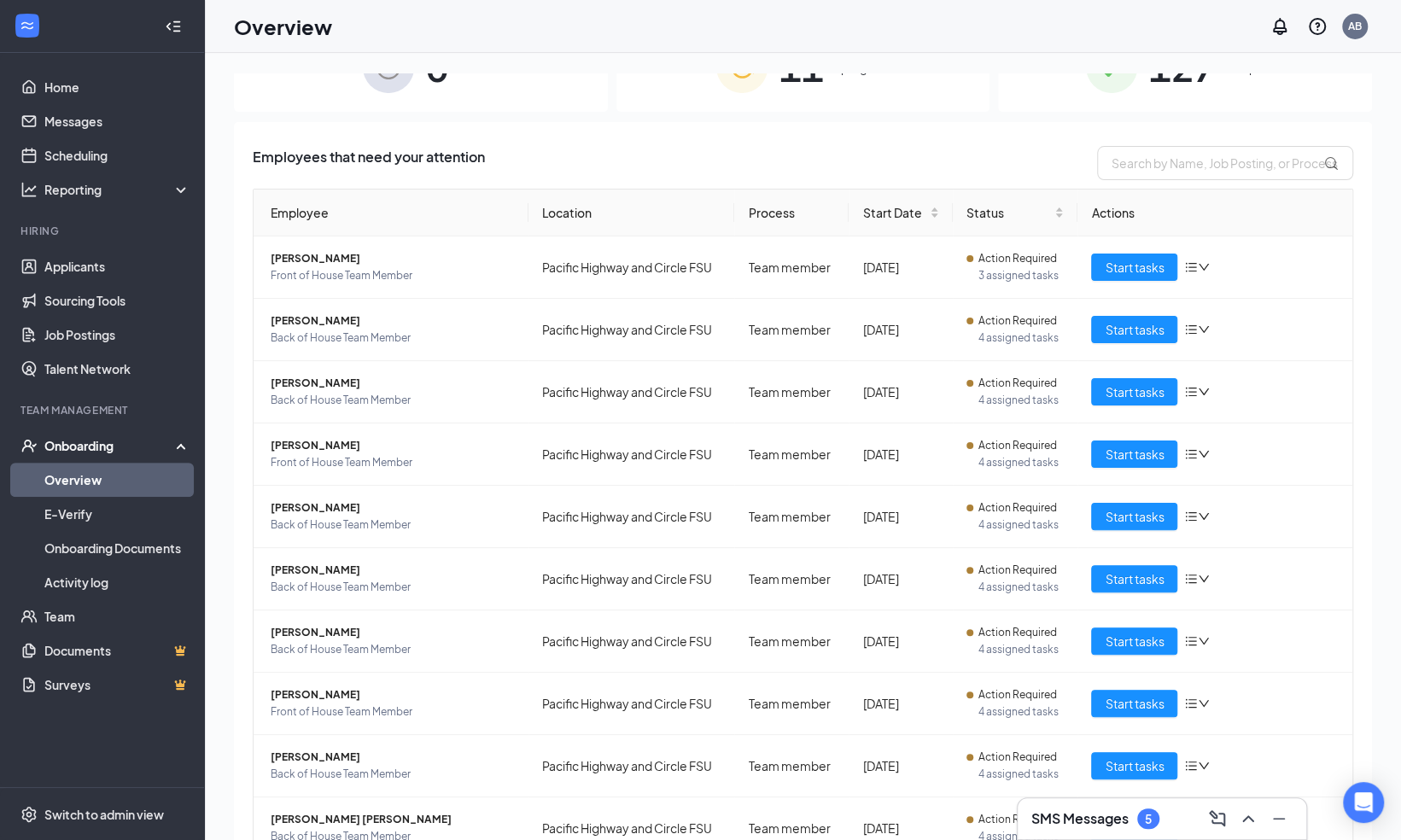
click at [1045, 826] on h3 "SMS Messages" at bounding box center [1080, 818] width 97 height 19
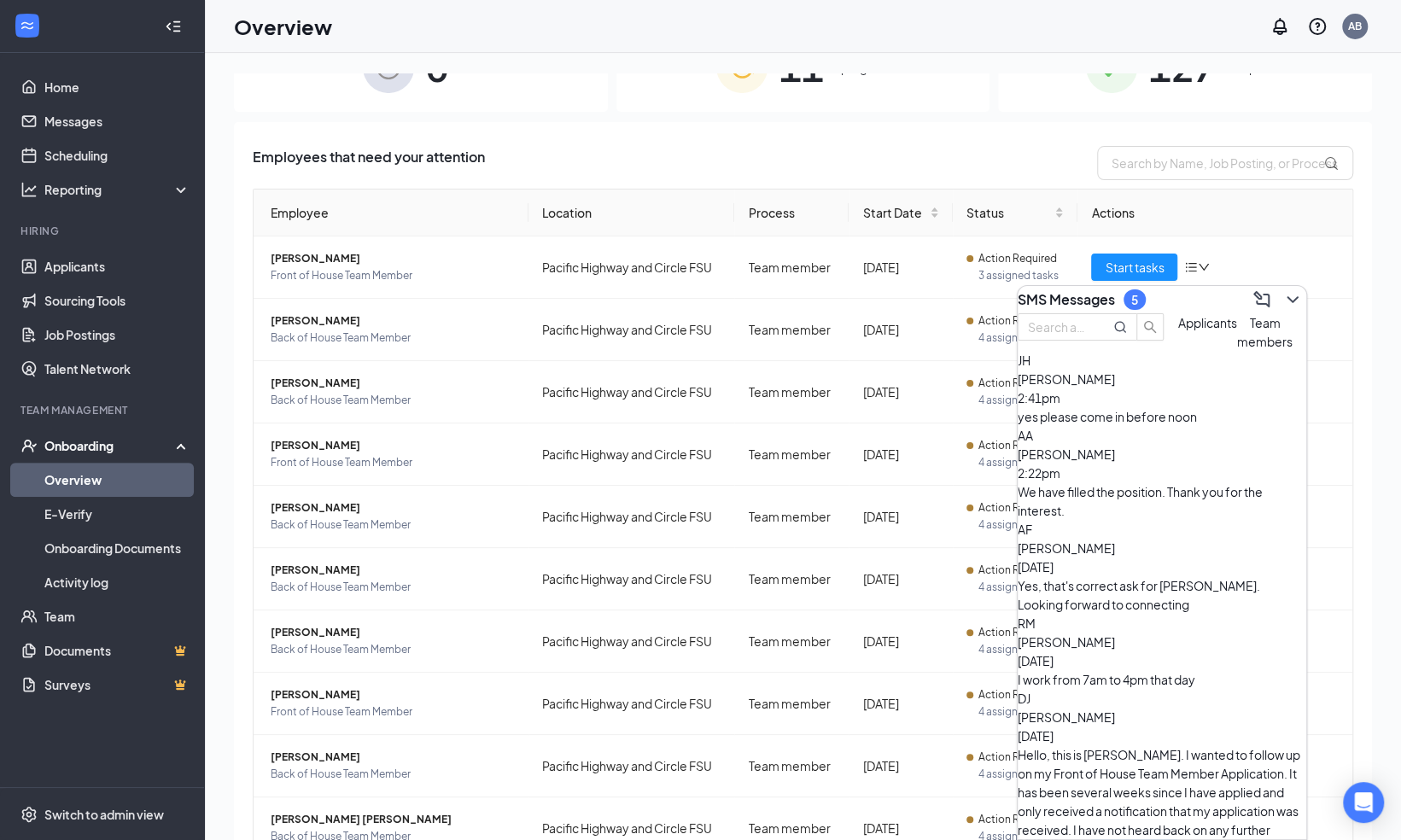
click at [1077, 416] on div "JH Jonathan Hernandez 2:41pm yes please come in before noon" at bounding box center [1161, 388] width 288 height 75
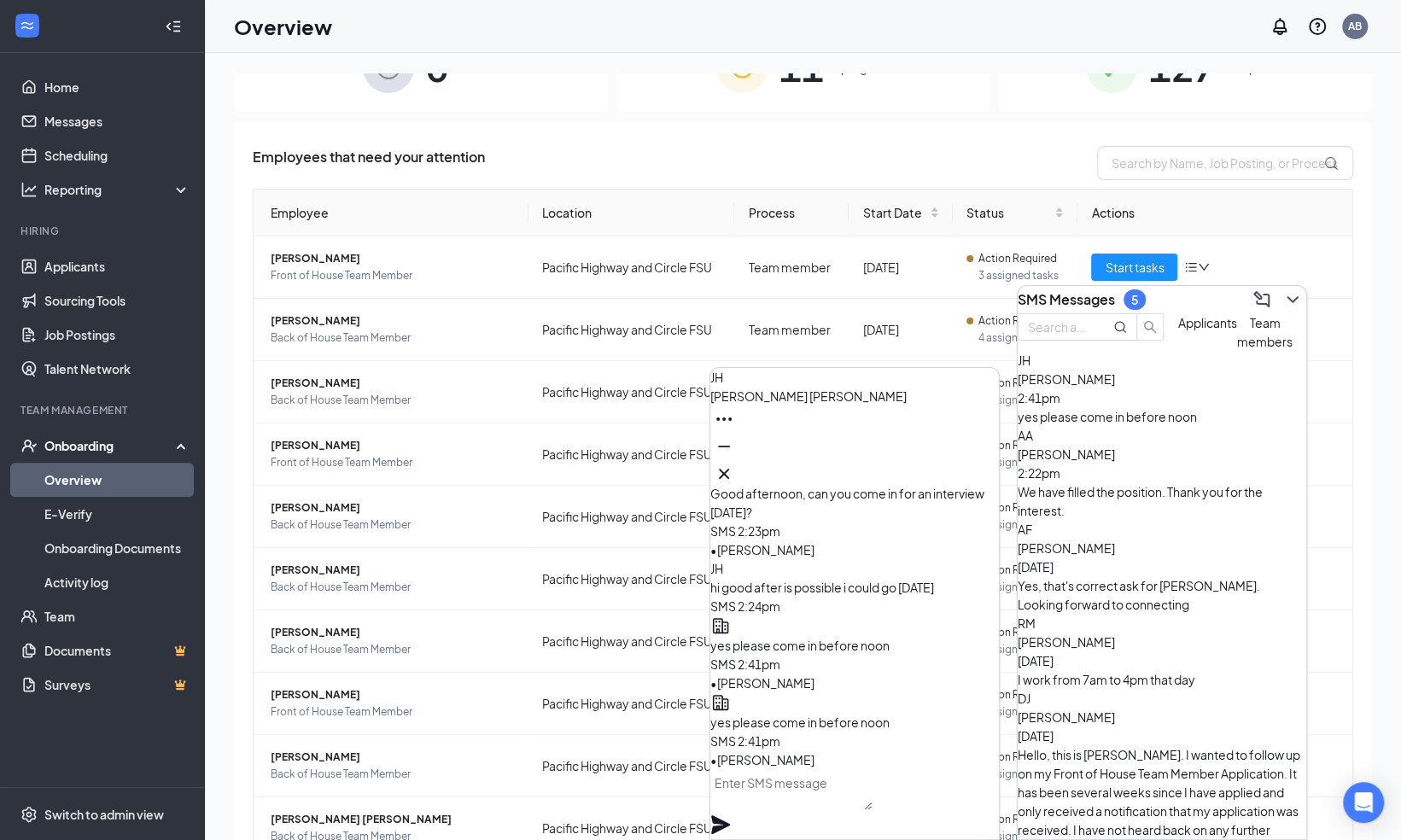
click at [821, 800] on textarea at bounding box center [791, 788] width 162 height 41
type textarea "Ask for Adam"
click at [730, 815] on icon "Plane" at bounding box center [720, 824] width 19 height 19
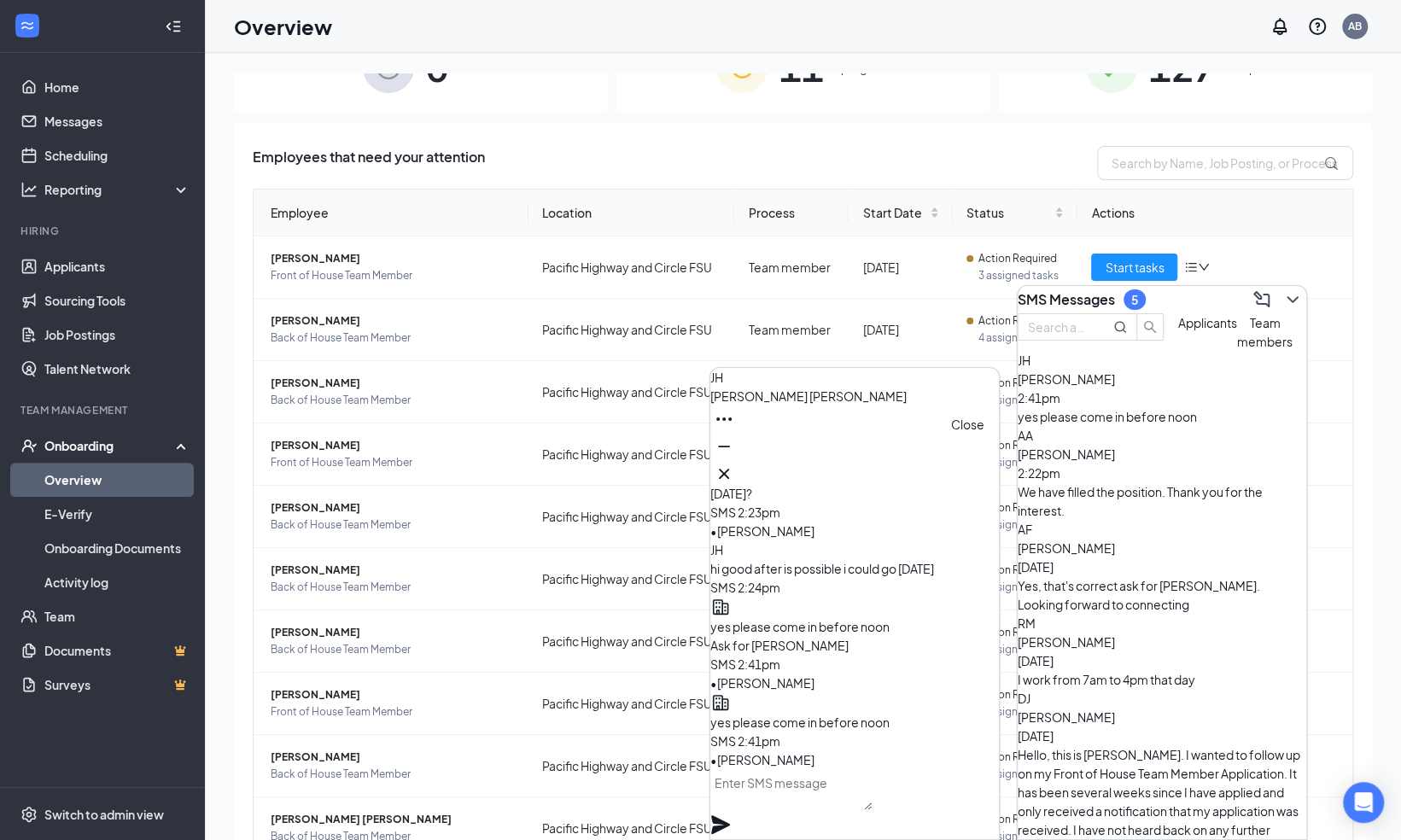
click at [729, 470] on icon "Cross" at bounding box center [723, 473] width 10 height 10
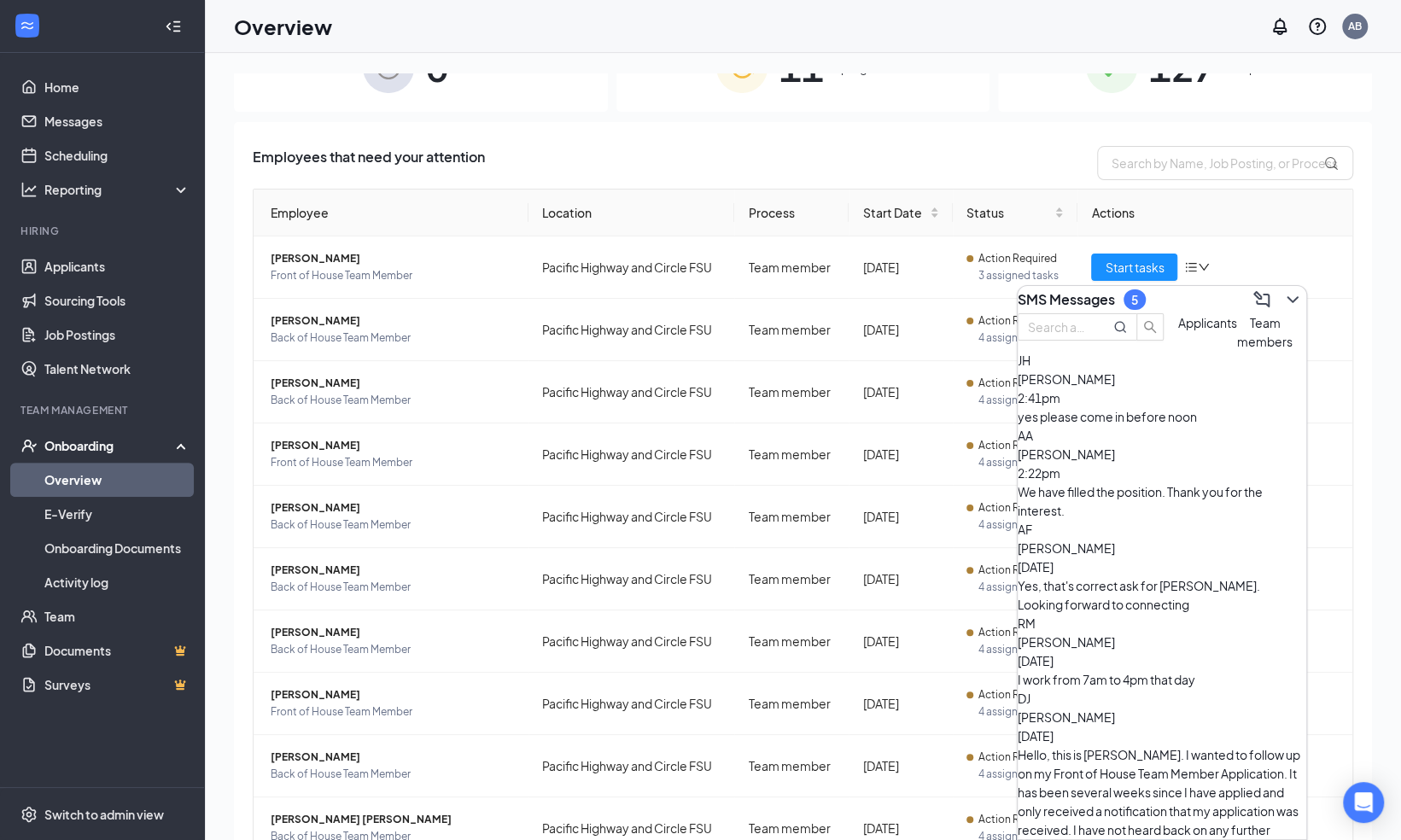
click at [1237, 349] on span "Team members" at bounding box center [1264, 332] width 55 height 34
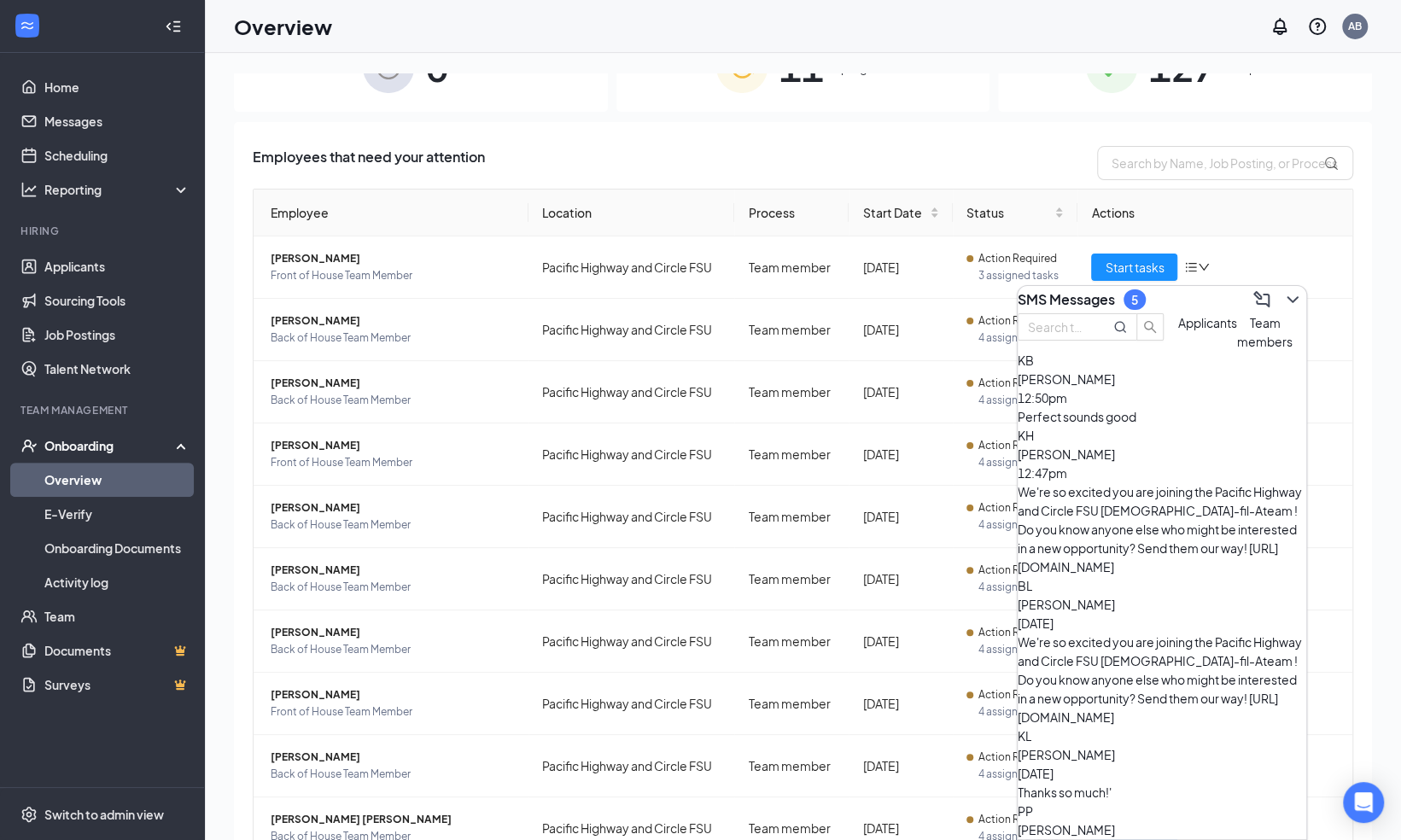
click at [1178, 351] on div "Applicants" at bounding box center [1207, 332] width 58 height 38
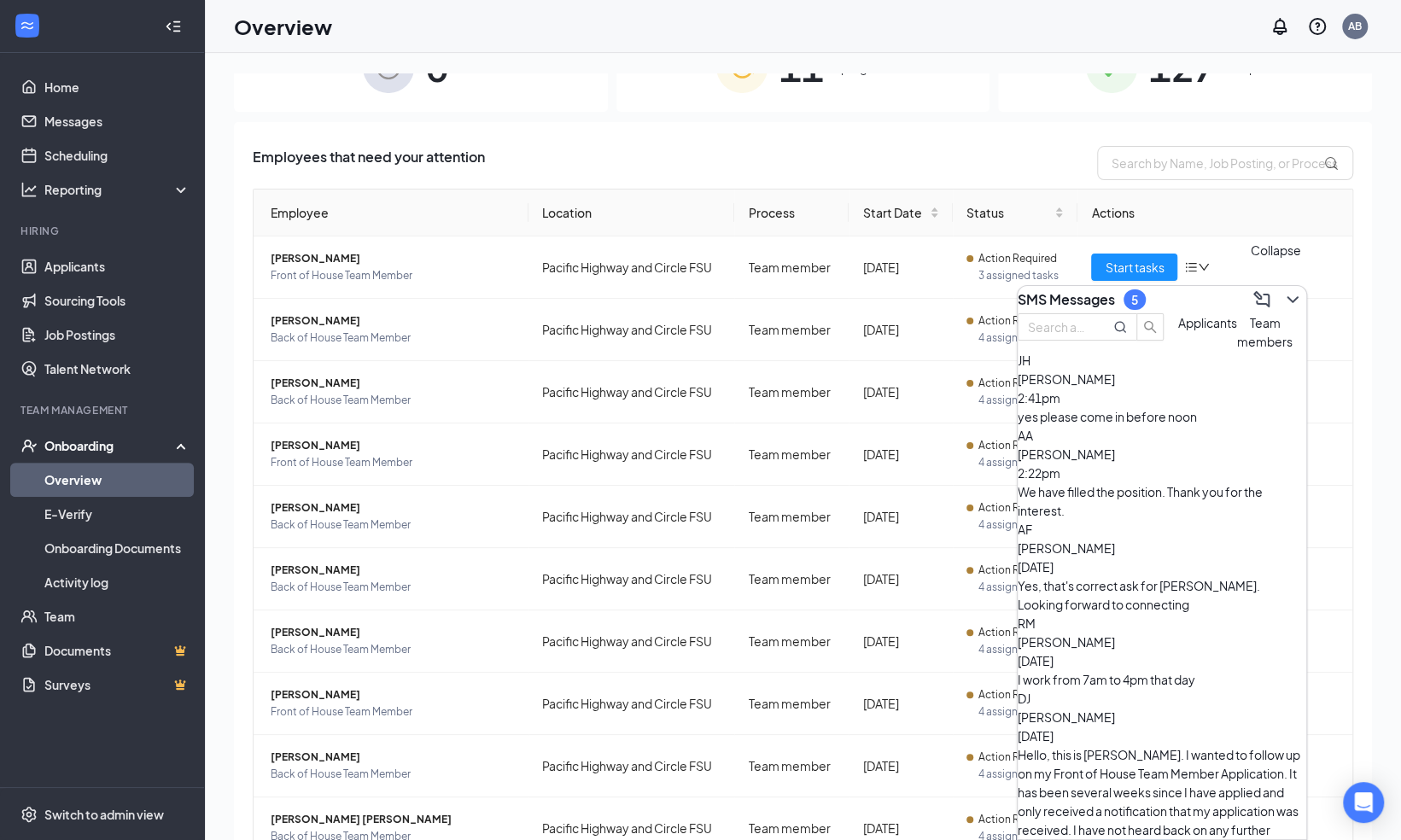
click at [1282, 292] on icon "ChevronDown" at bounding box center [1292, 299] width 21 height 21
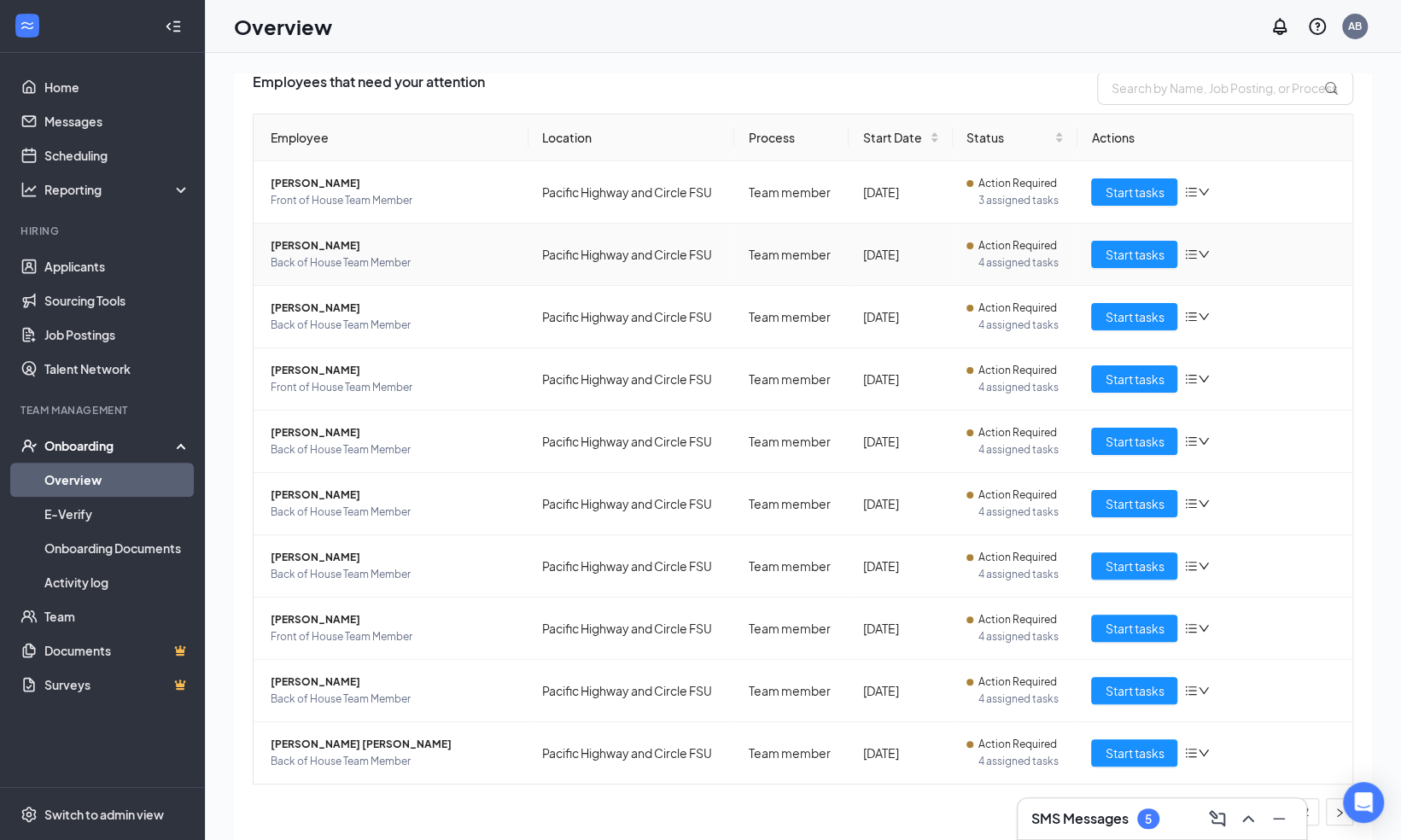
scroll to position [126, 0]
click at [1105, 319] on span "Start tasks" at bounding box center [1133, 317] width 58 height 19
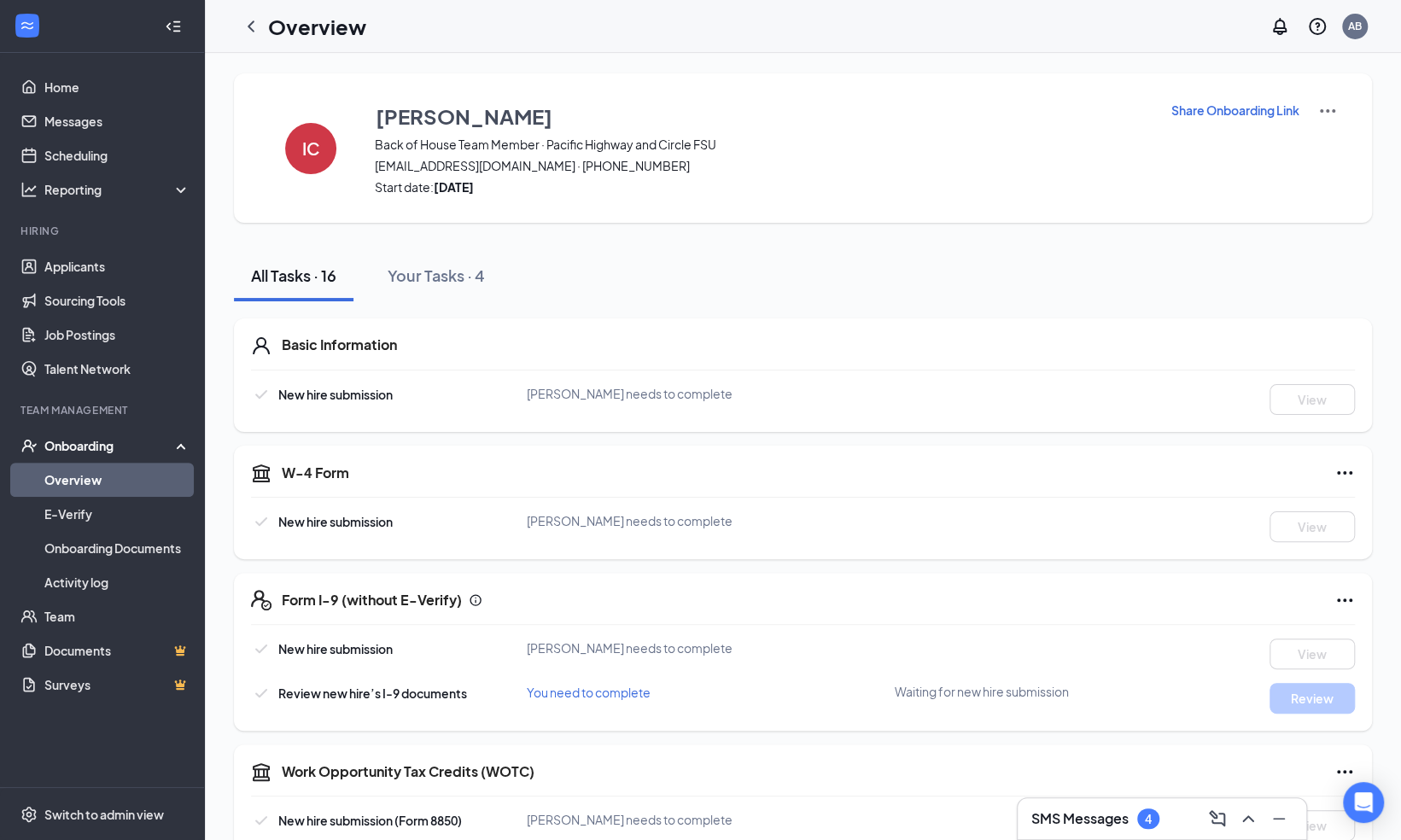
click at [1233, 108] on p "Share Onboarding Link" at bounding box center [1235, 110] width 128 height 17
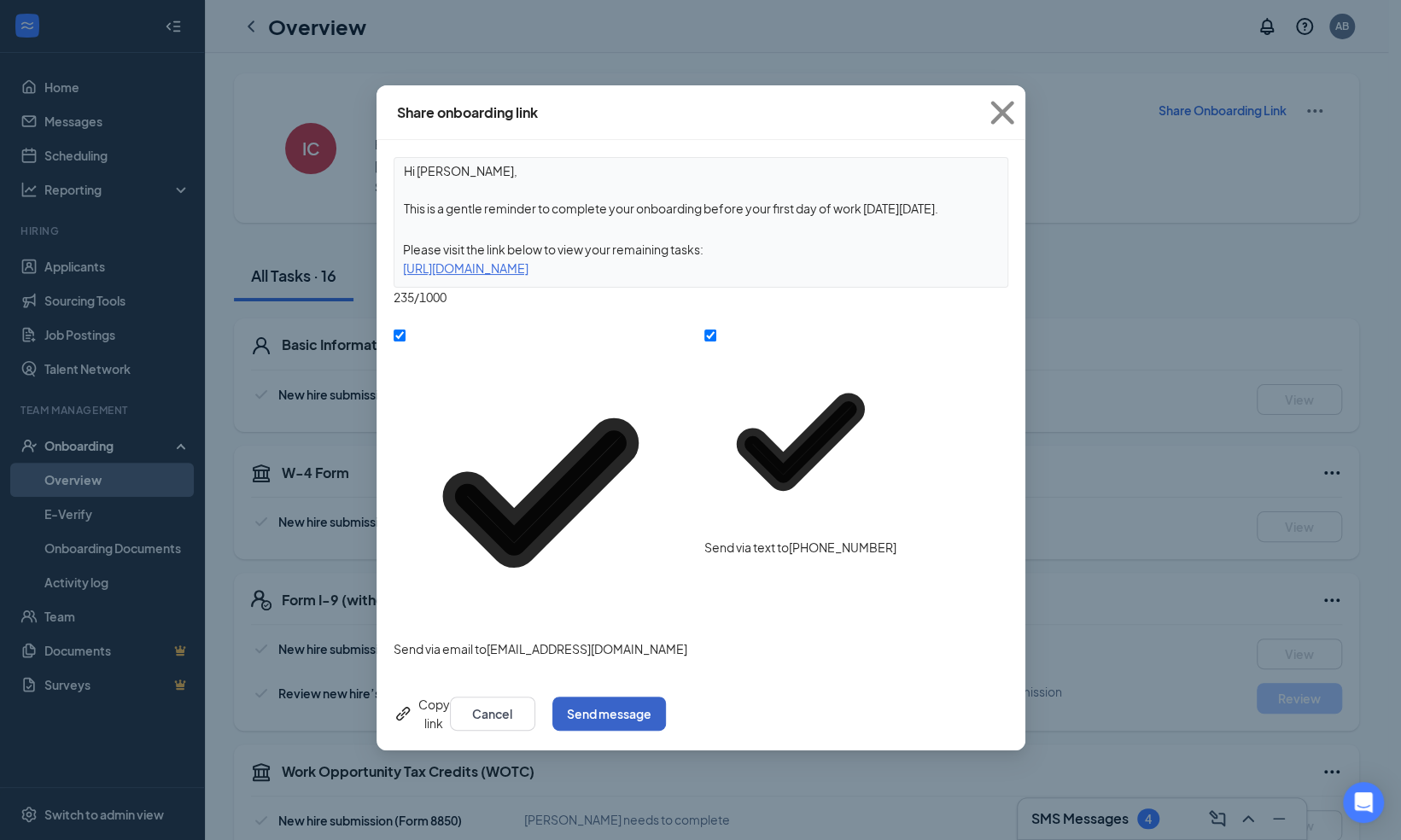
click at [666, 696] on button "Send message" at bounding box center [608, 713] width 114 height 34
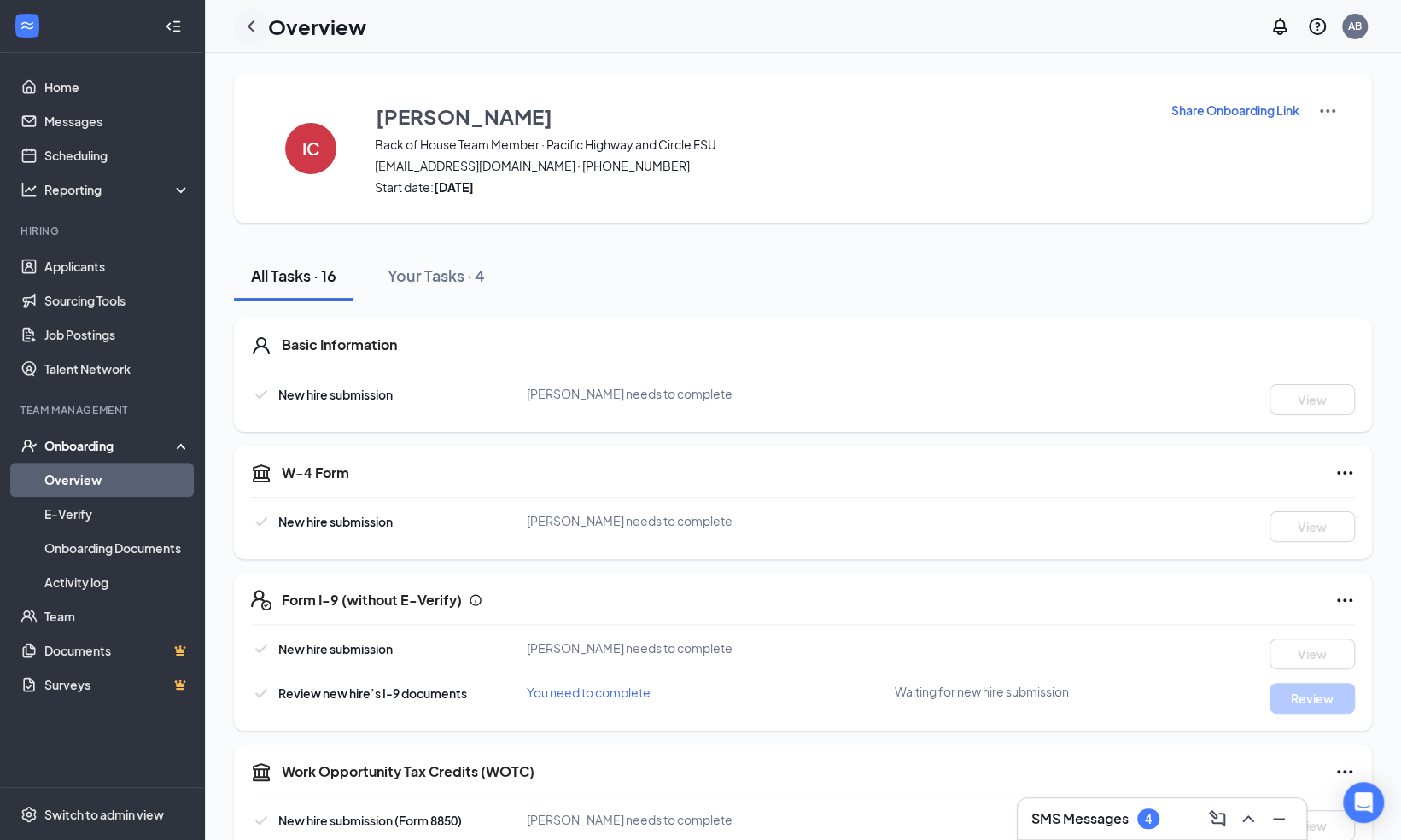
click at [251, 24] on icon "ChevronLeft" at bounding box center [251, 26] width 7 height 11
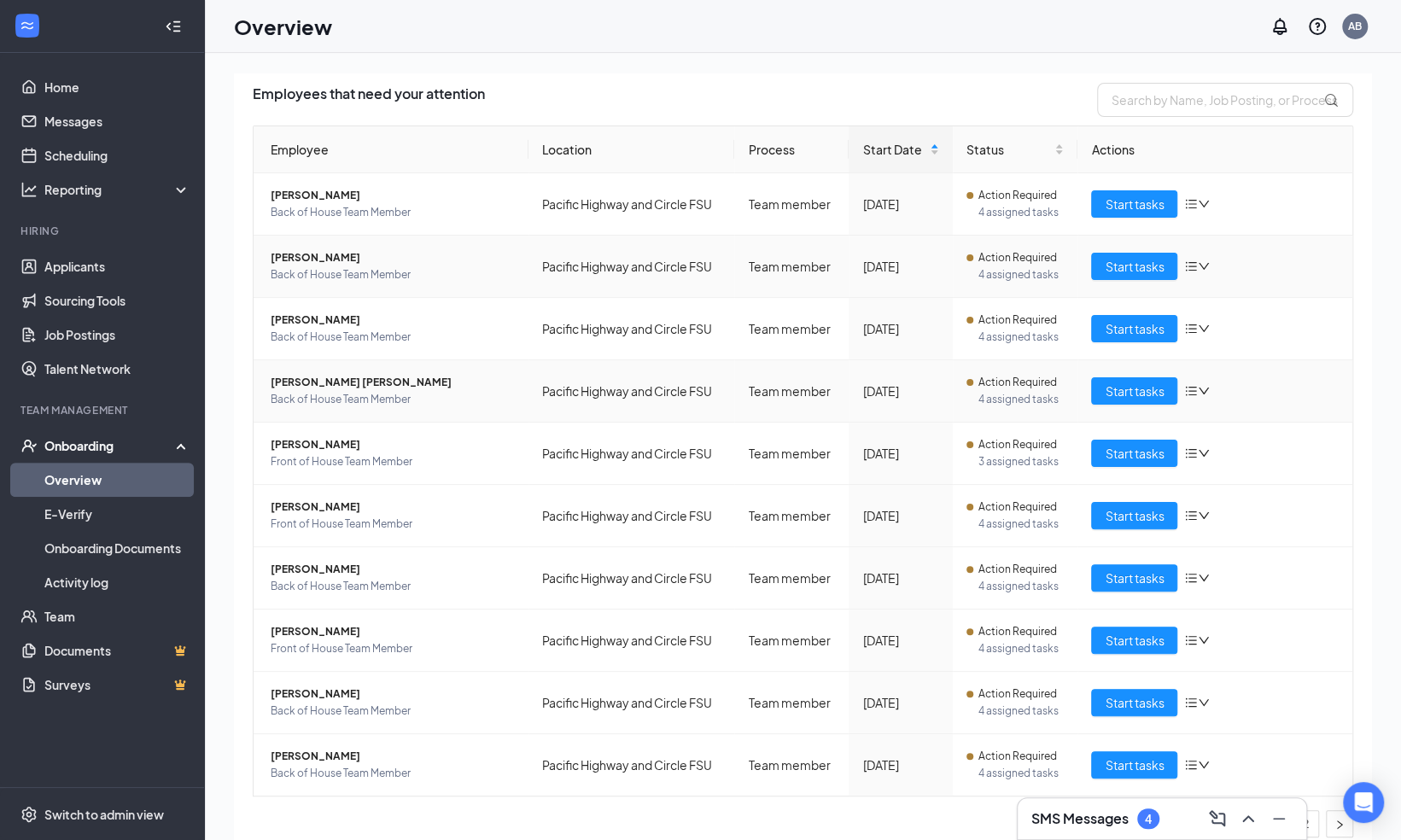
scroll to position [127, 0]
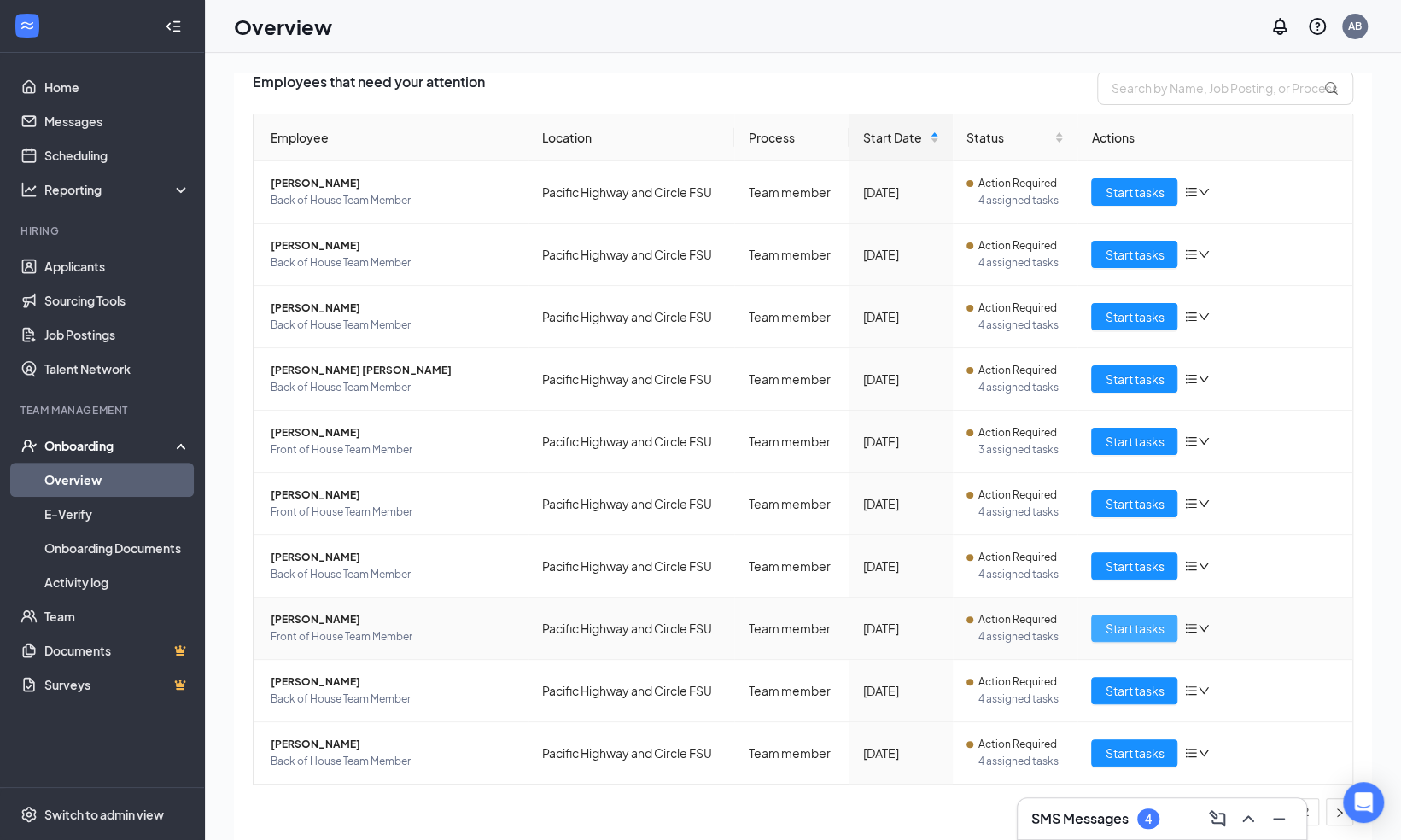
click at [1110, 621] on span "Start tasks" at bounding box center [1133, 628] width 58 height 19
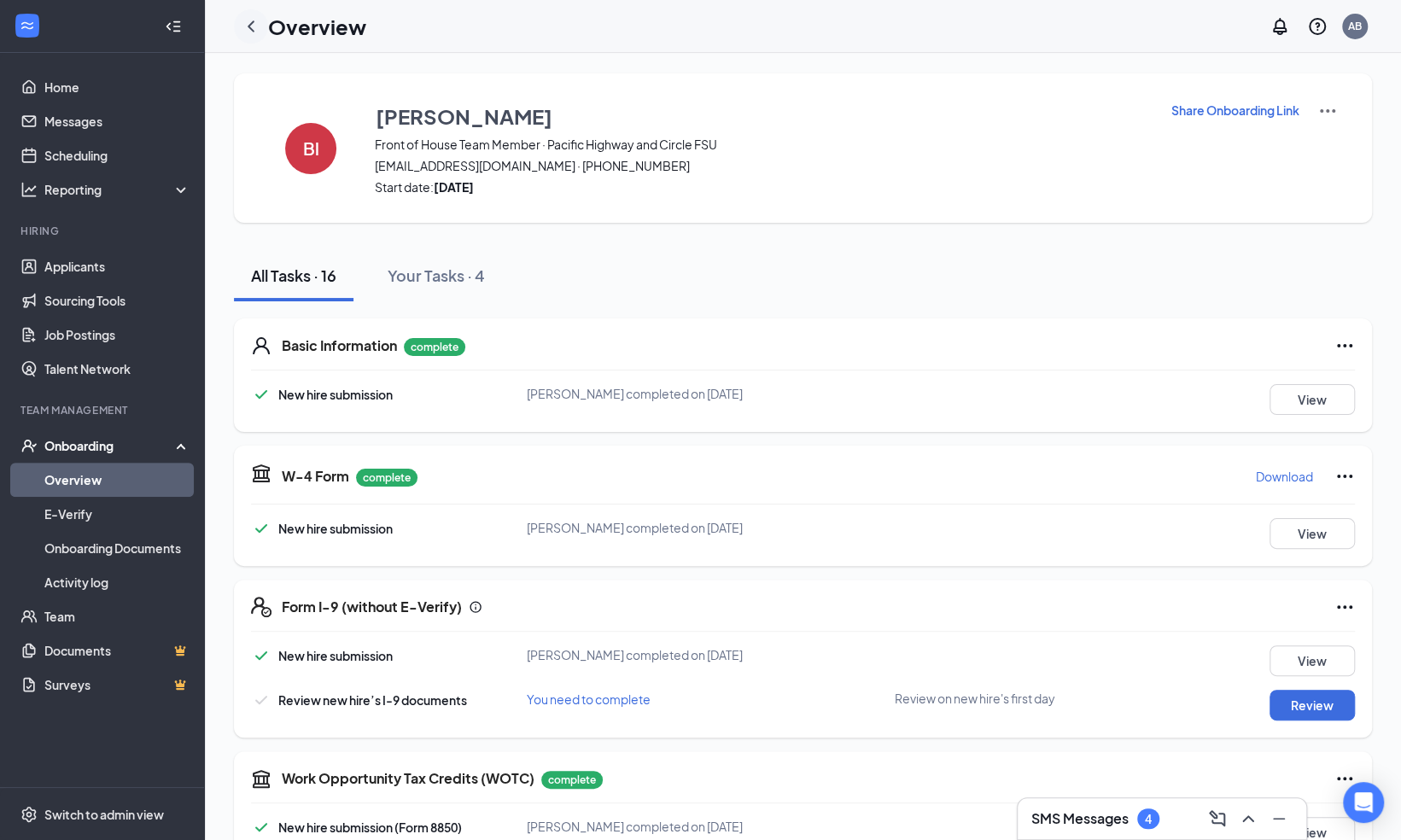
click at [252, 21] on icon "ChevronLeft" at bounding box center [251, 26] width 21 height 21
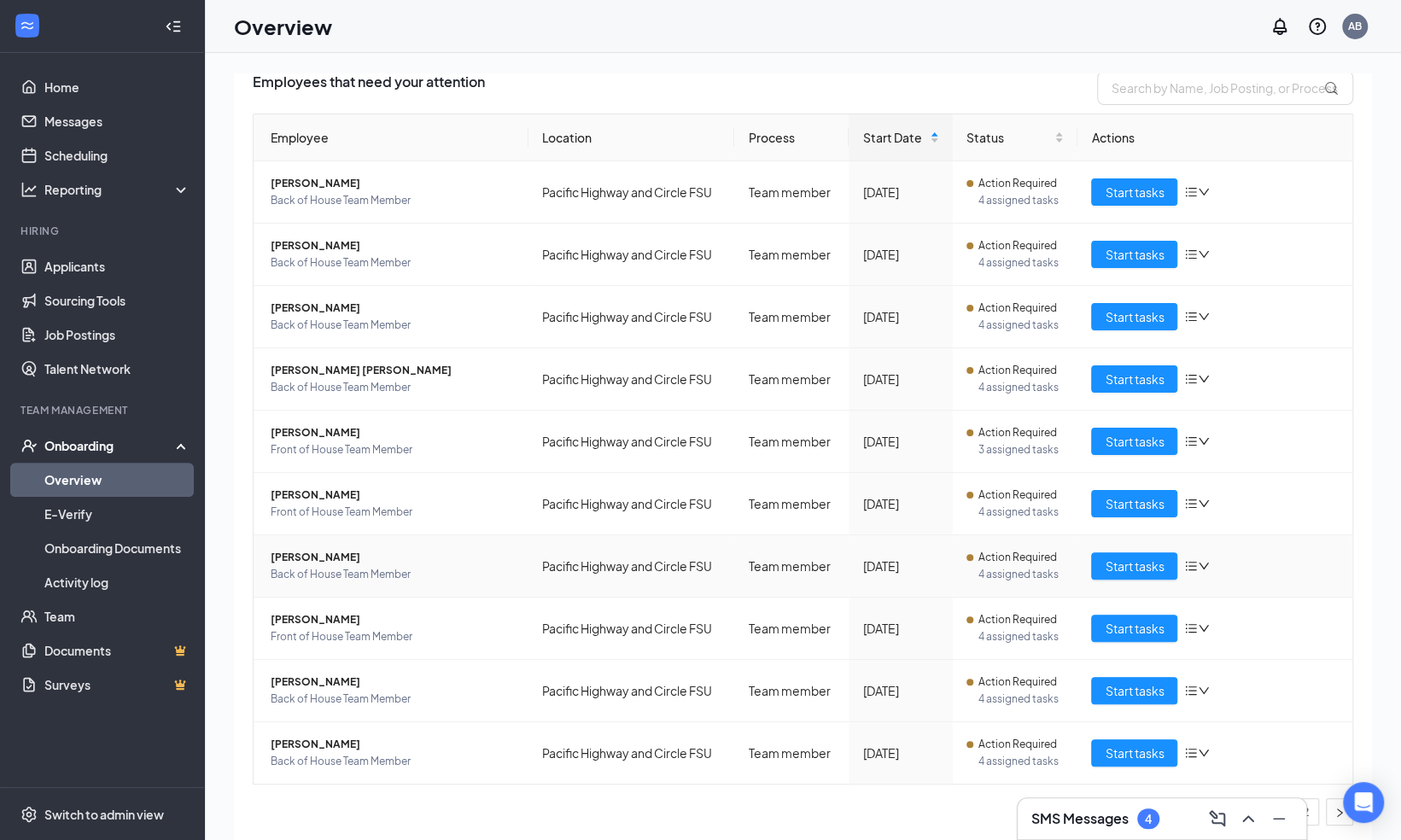
scroll to position [126, 0]
click at [1142, 682] on span "Start tasks" at bounding box center [1133, 690] width 58 height 19
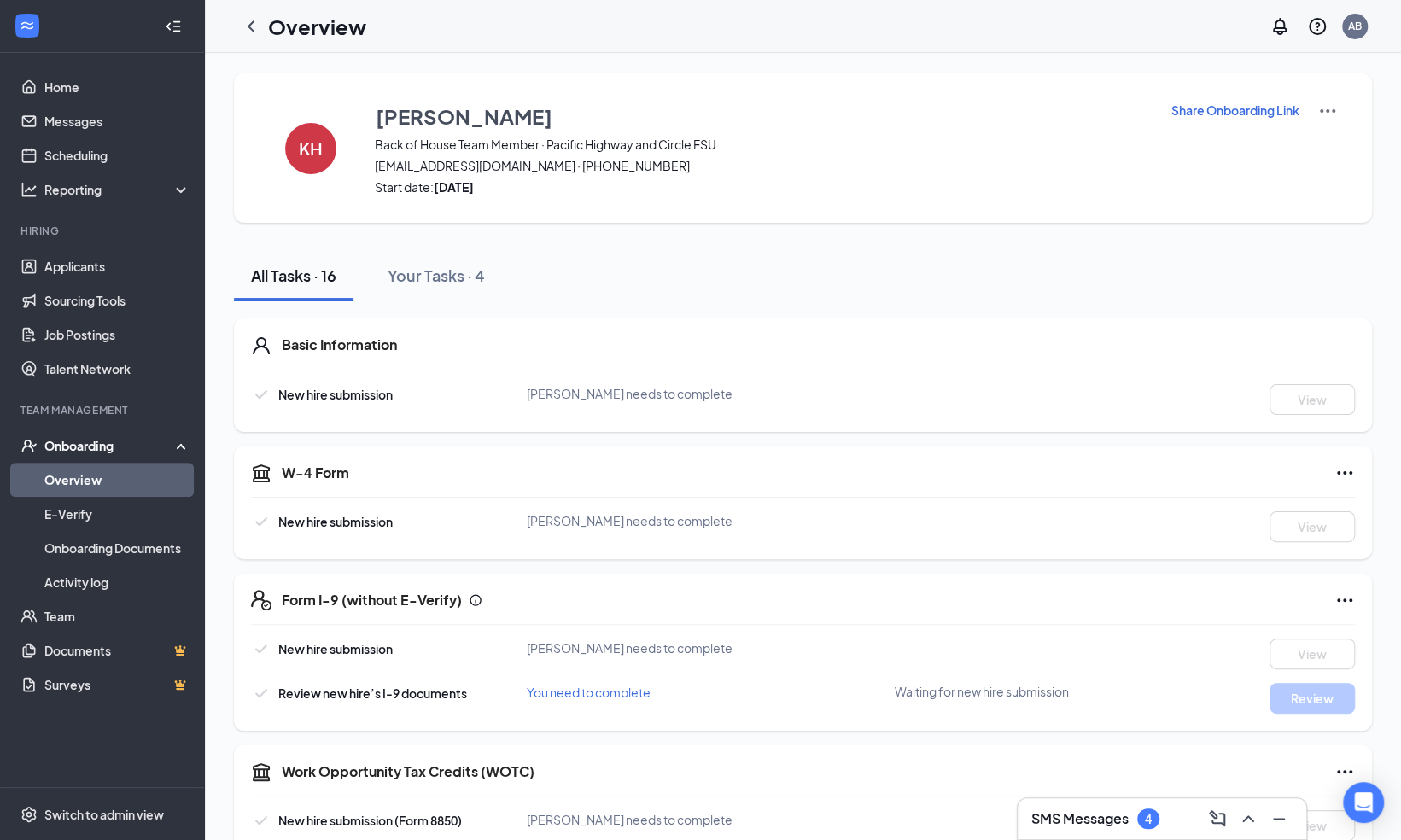
click at [1219, 102] on p "Share Onboarding Link" at bounding box center [1235, 110] width 128 height 17
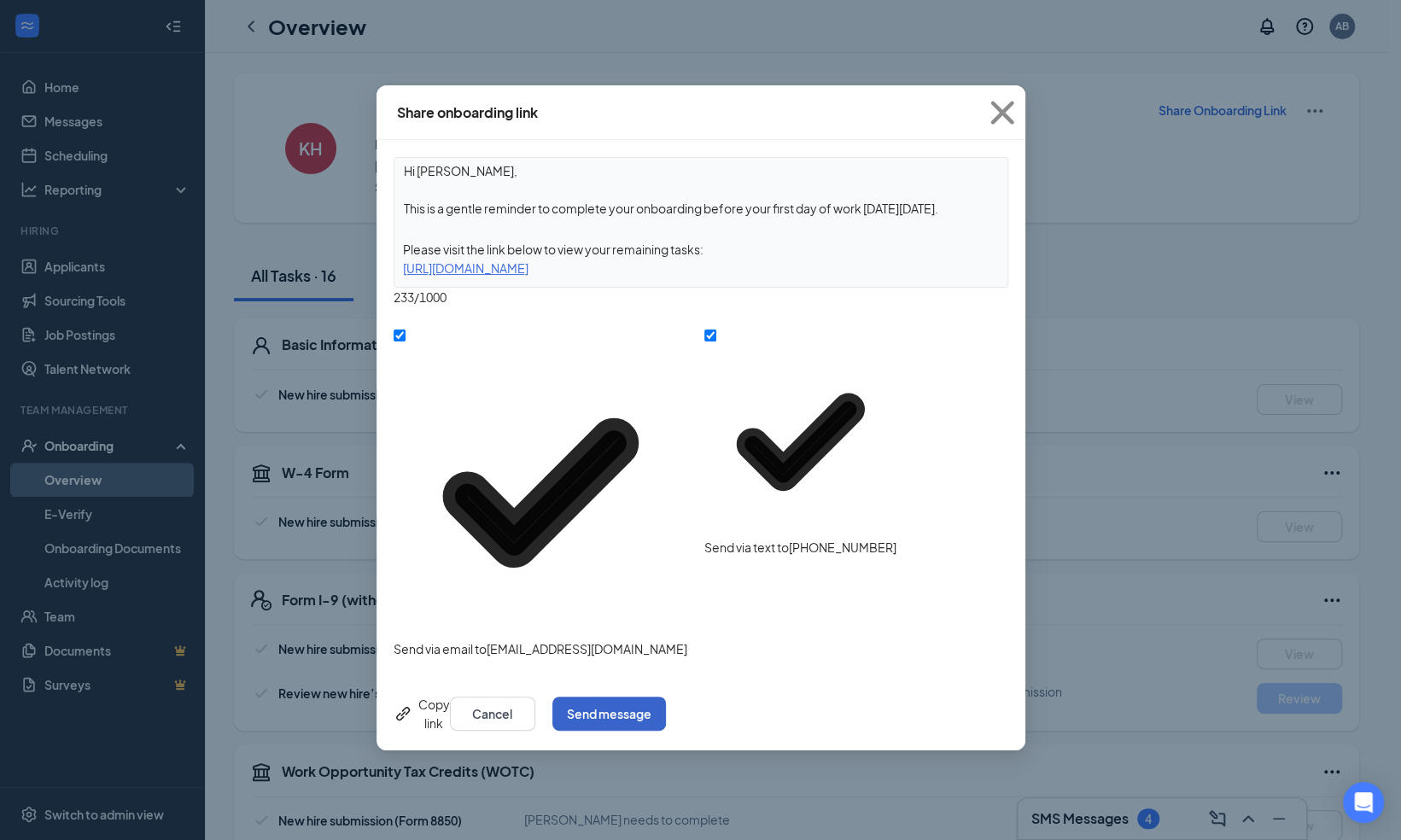
click at [666, 696] on button "Send message" at bounding box center [608, 713] width 114 height 34
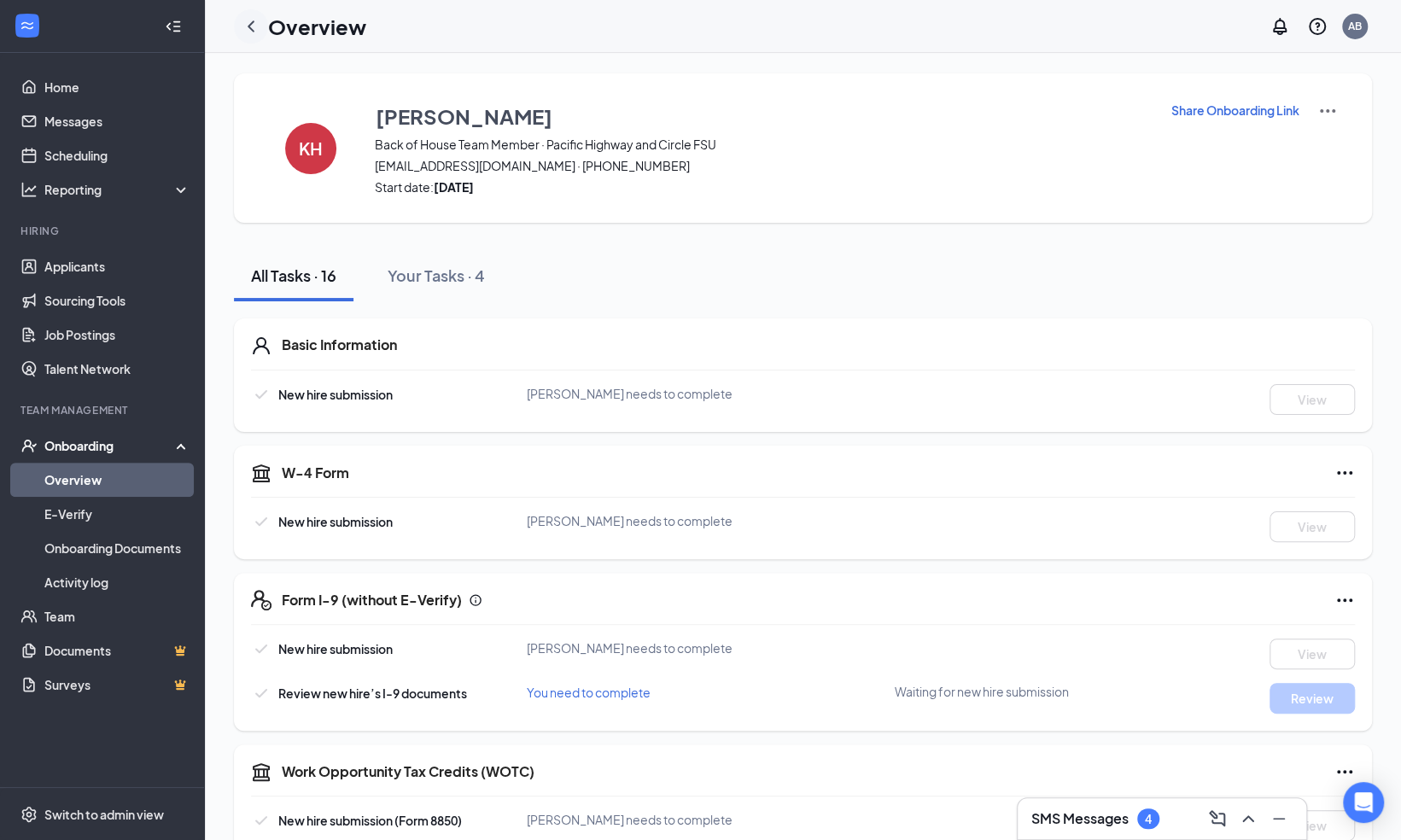
click at [250, 24] on icon "ChevronLeft" at bounding box center [251, 26] width 7 height 11
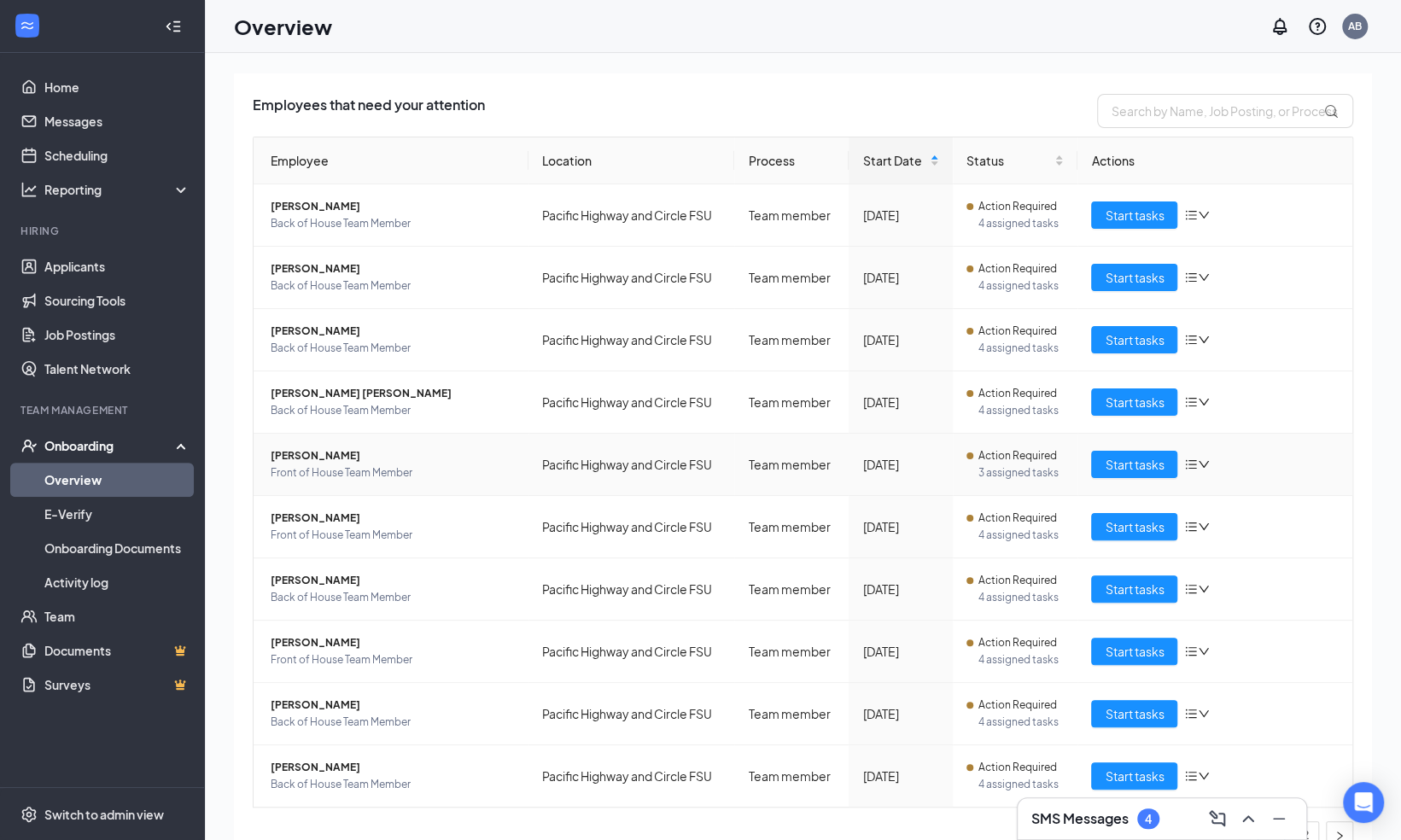
scroll to position [127, 0]
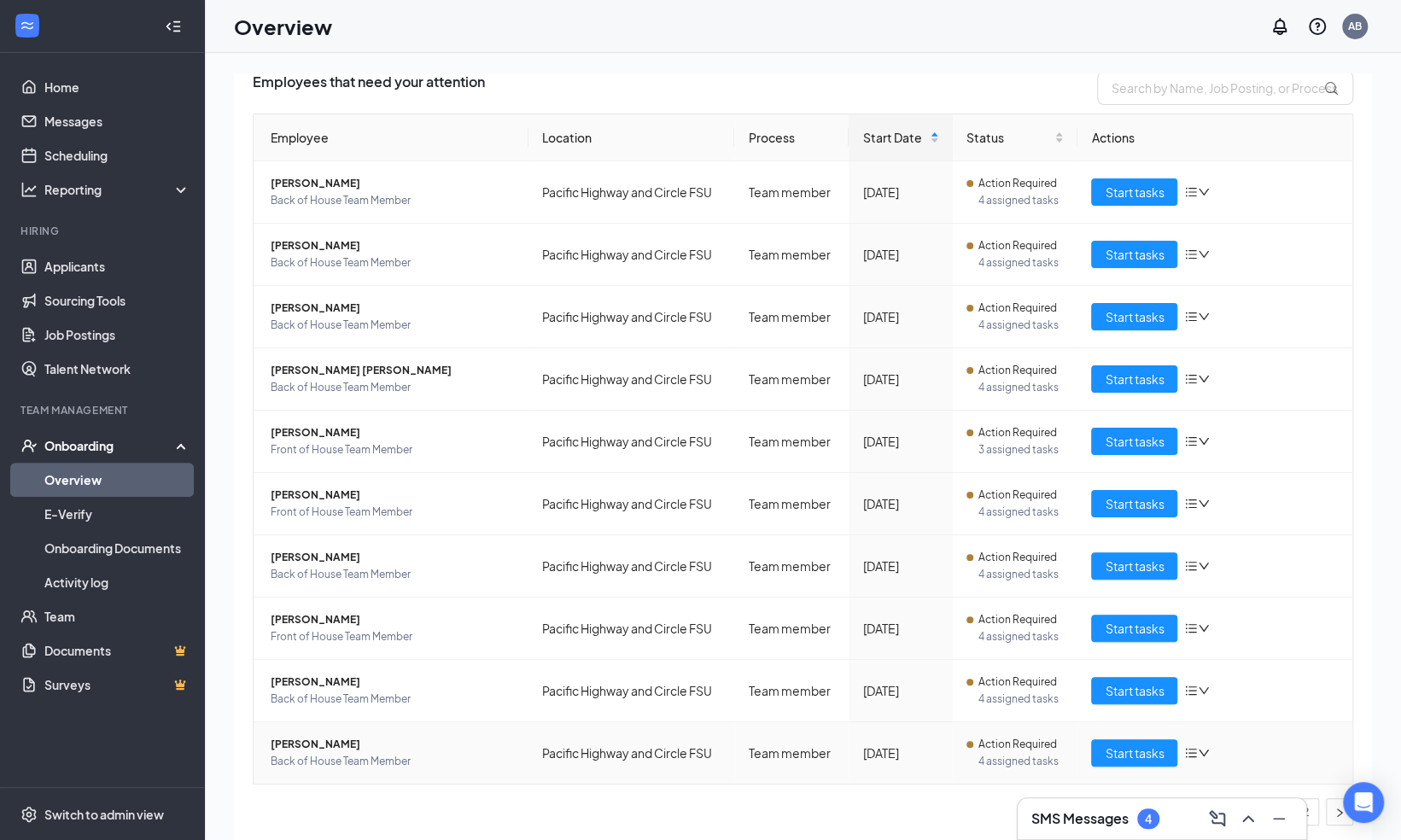
click at [478, 760] on span "Back of House Team Member" at bounding box center [392, 761] width 244 height 17
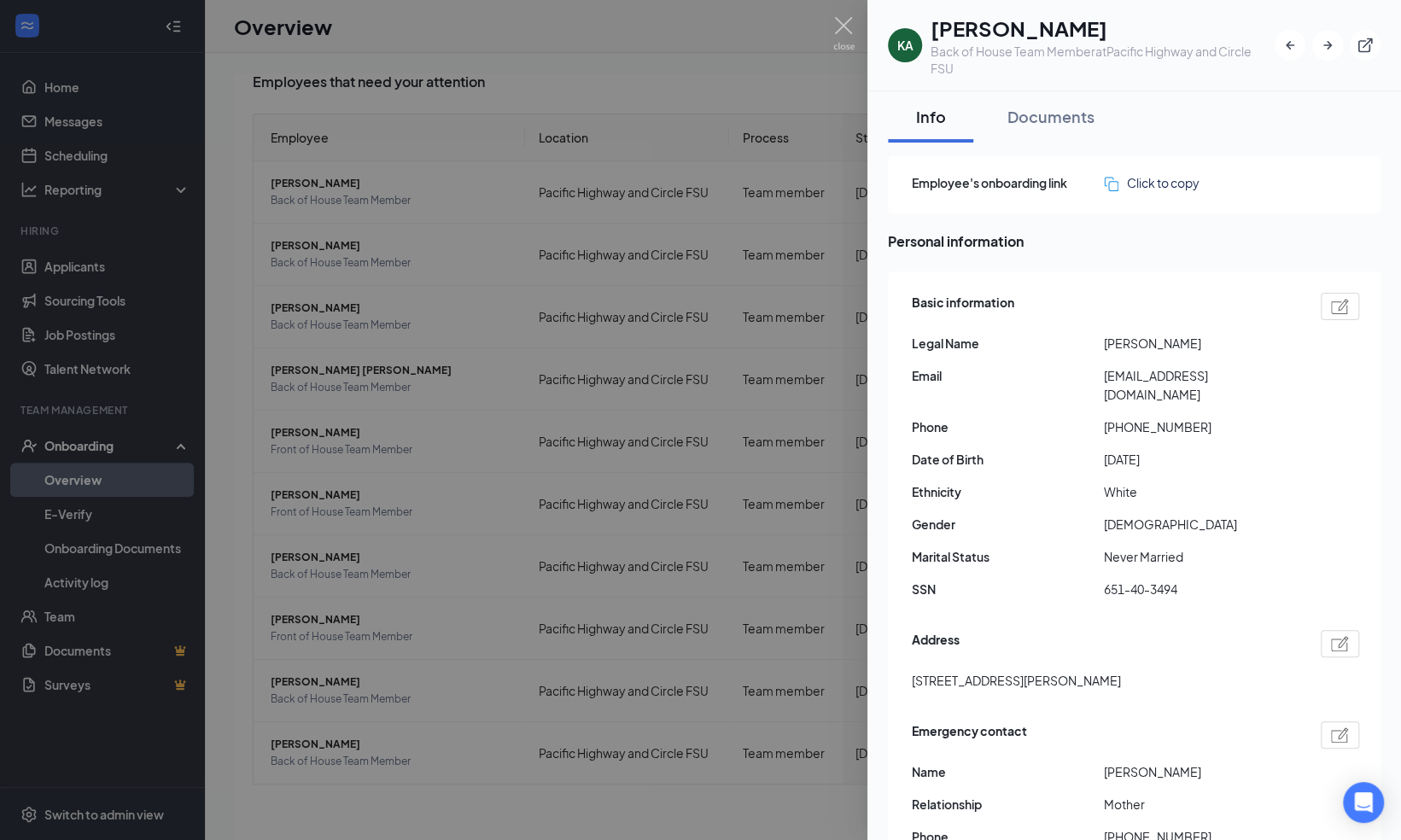
click at [622, 565] on div at bounding box center [700, 420] width 1401 height 840
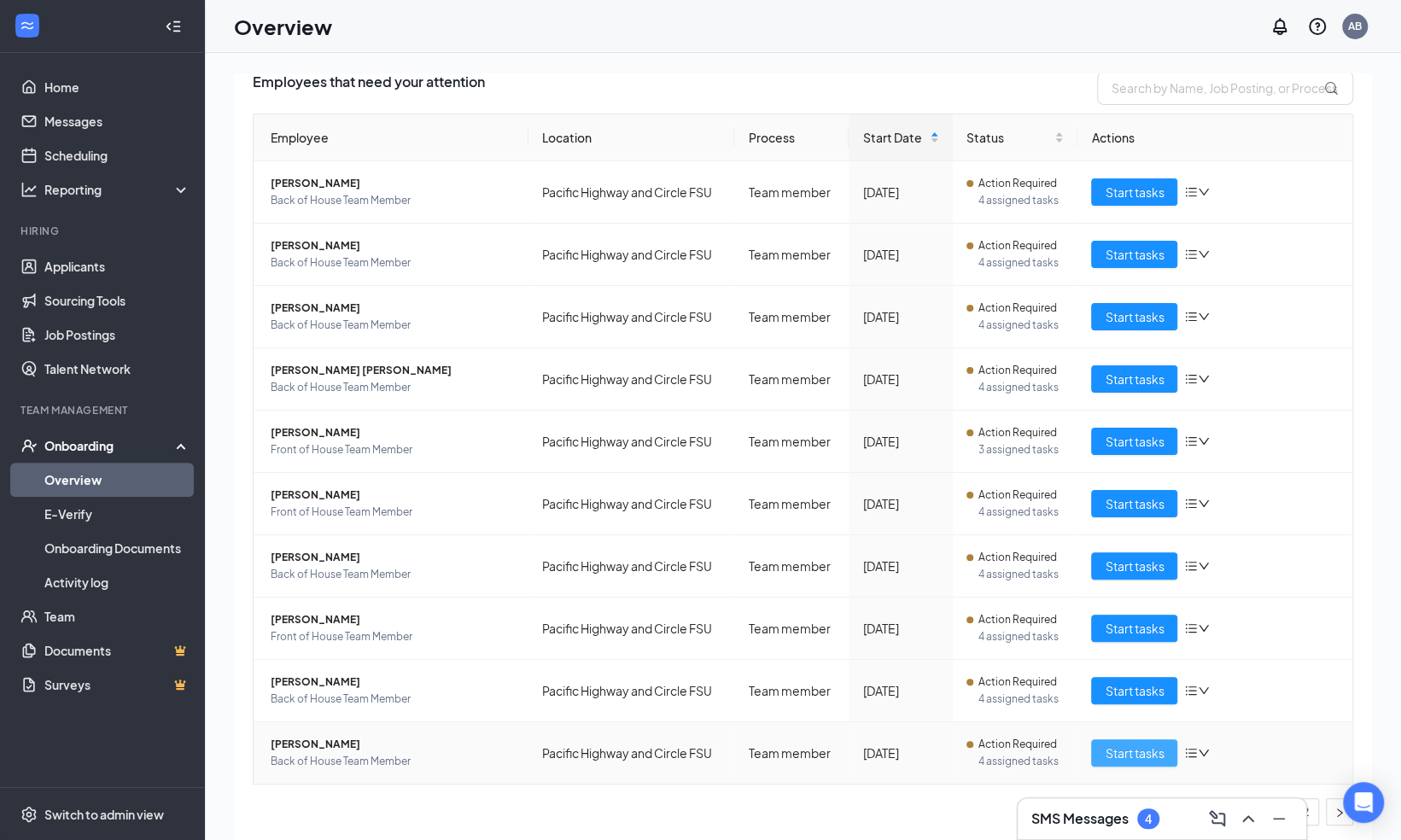
click at [1122, 744] on span "Start tasks" at bounding box center [1133, 752] width 58 height 19
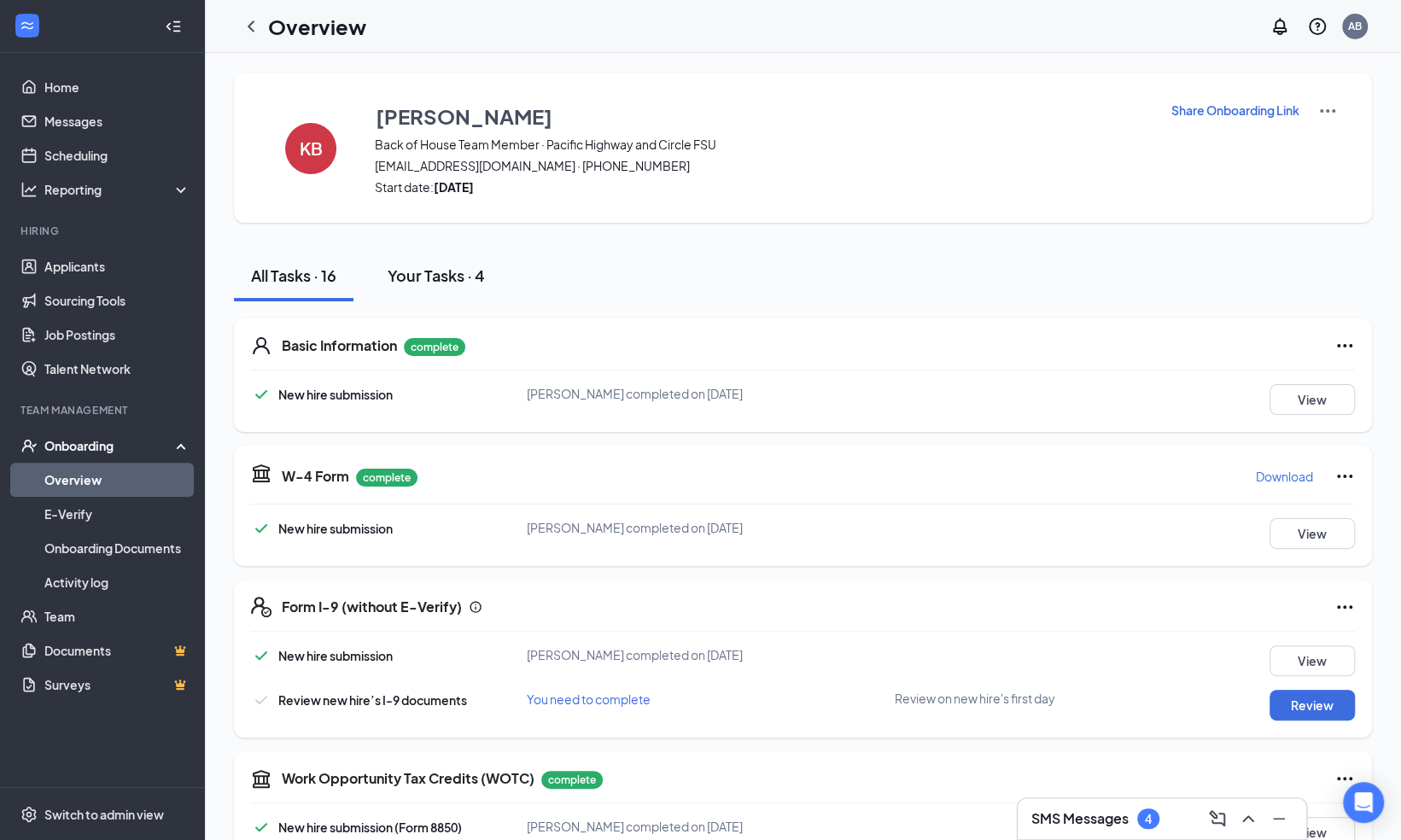
click at [423, 267] on div "Your Tasks · 4" at bounding box center [436, 275] width 97 height 22
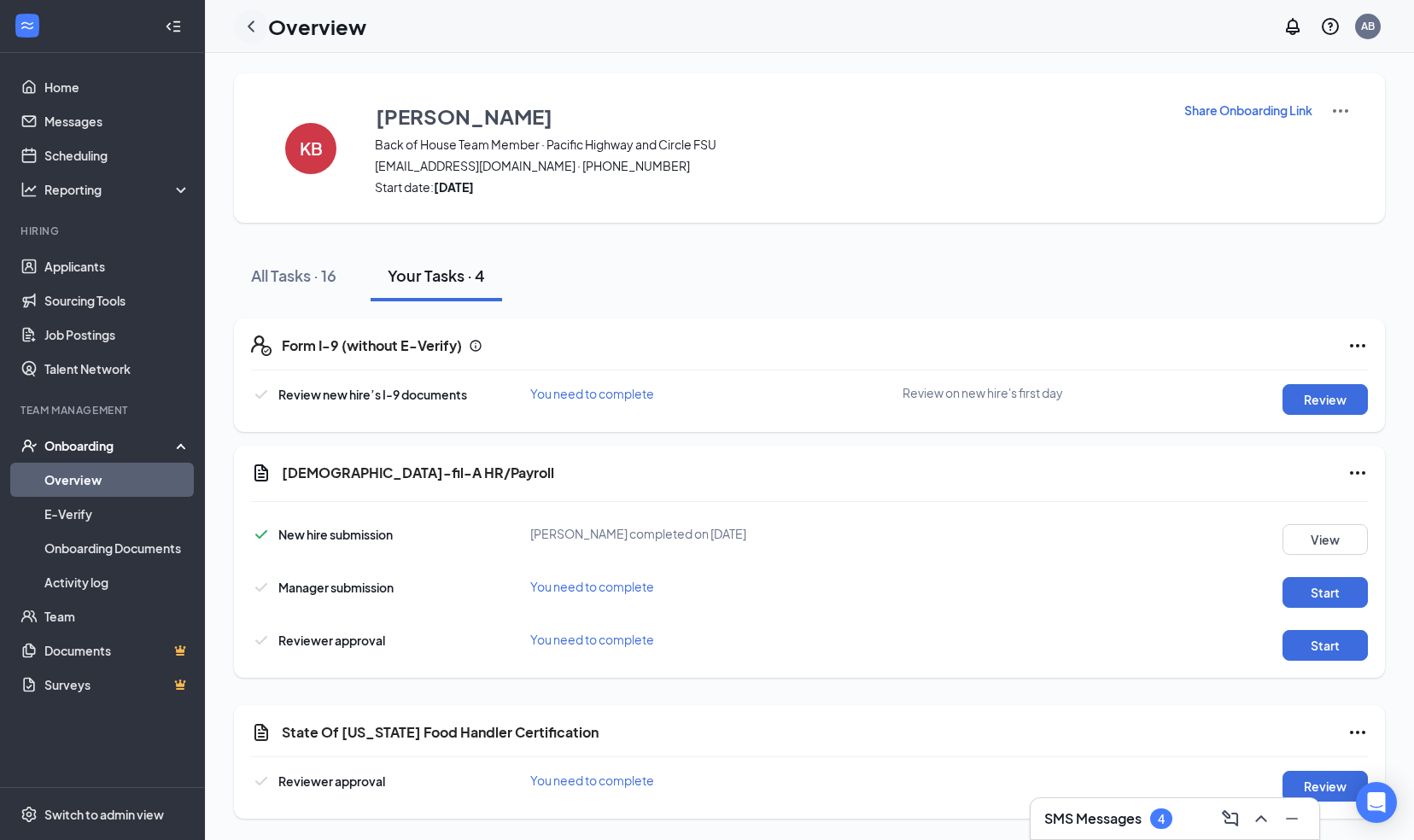
click at [248, 16] on icon "ChevronLeft" at bounding box center [251, 26] width 21 height 21
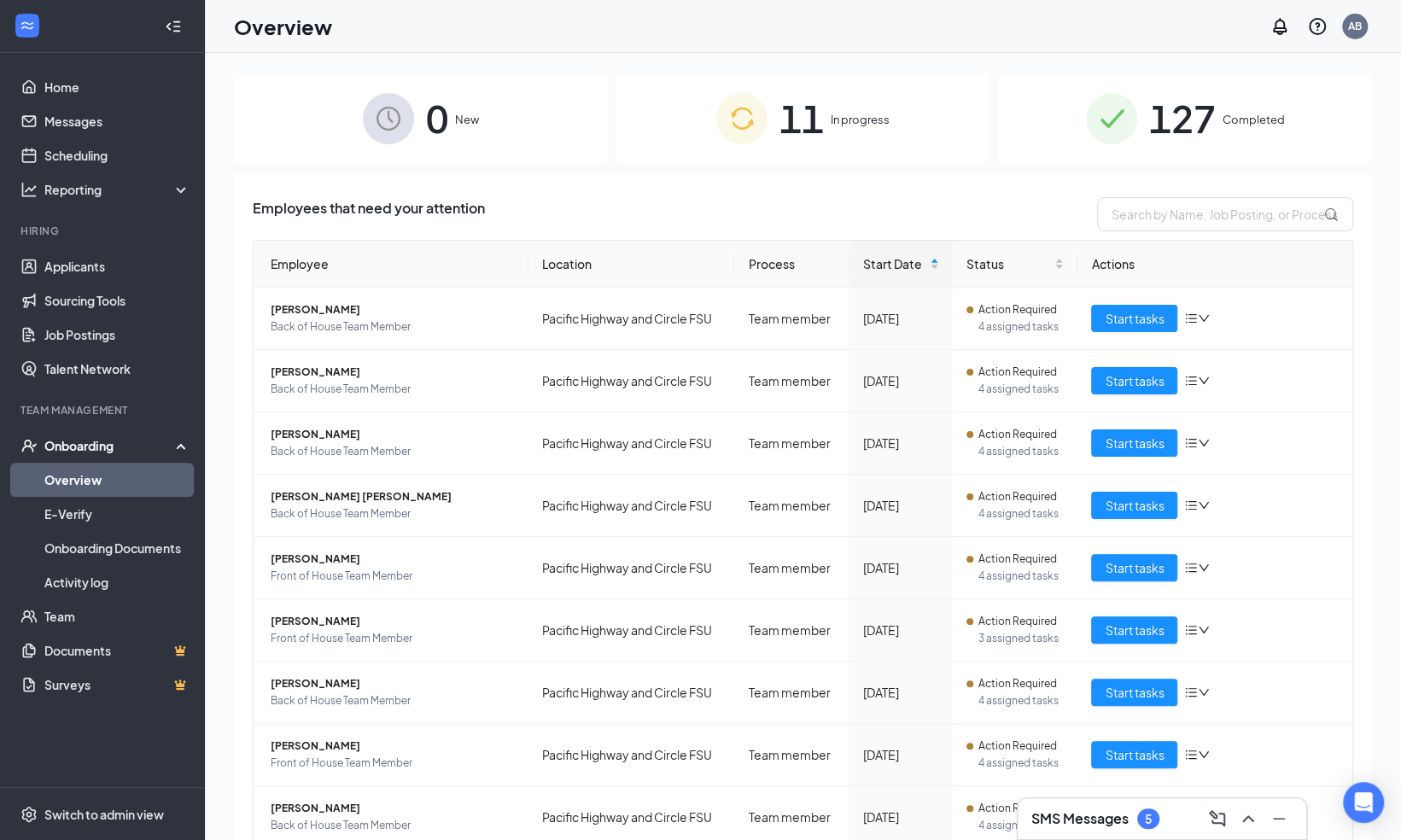
click at [1091, 811] on h3 "SMS Messages" at bounding box center [1080, 818] width 97 height 19
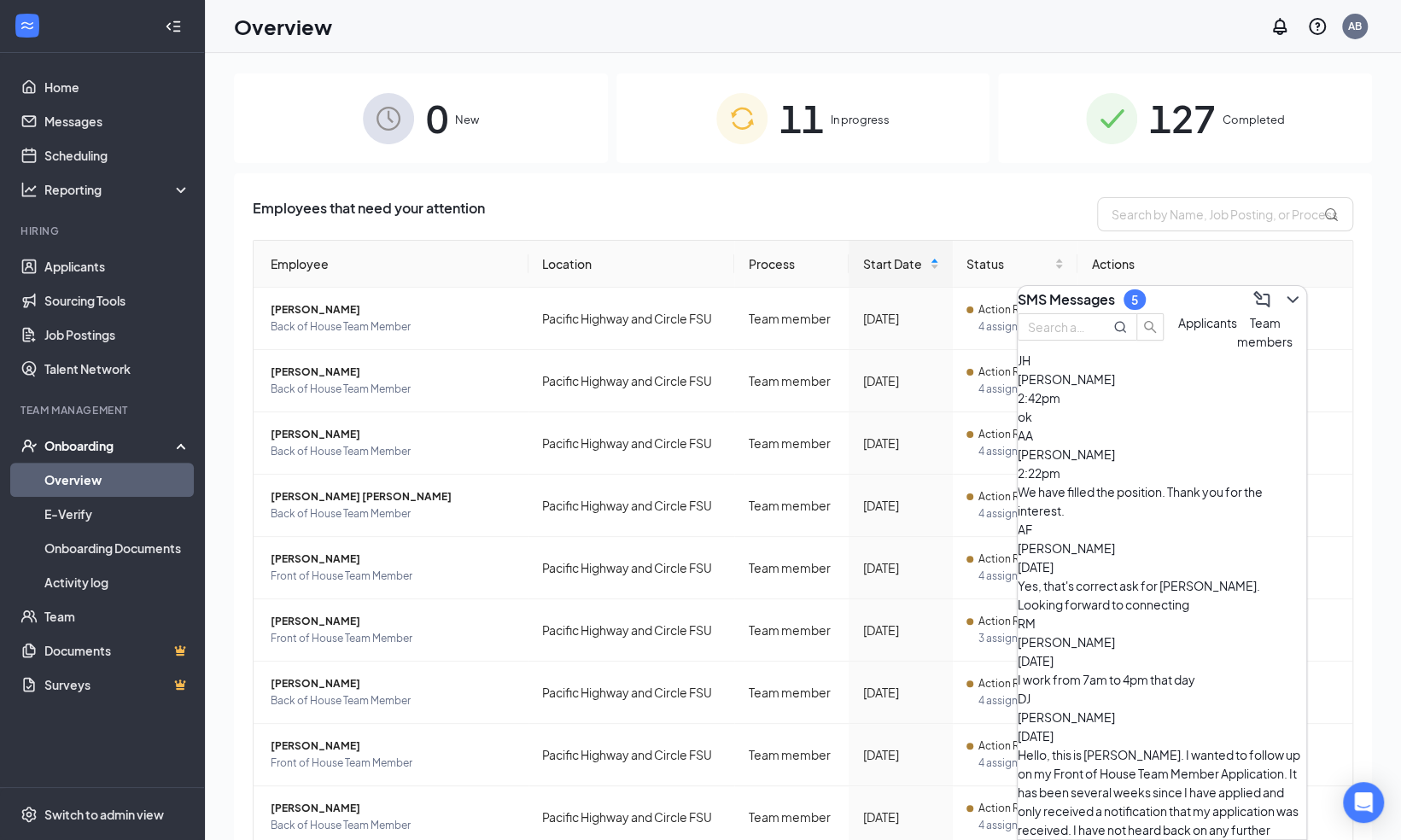
click at [1237, 349] on span "Team members" at bounding box center [1264, 332] width 55 height 34
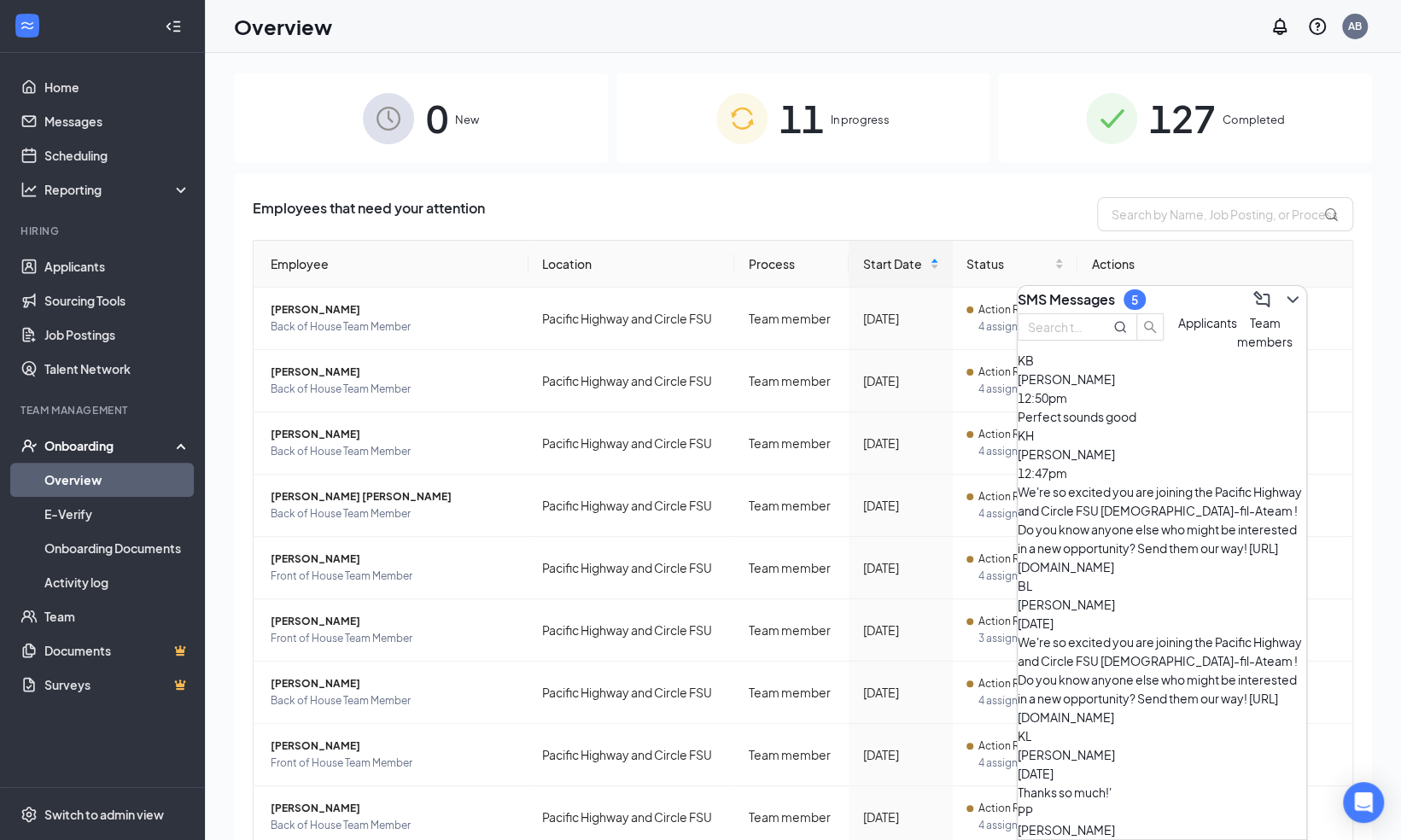
click at [1115, 386] on span "Kali Bradley" at bounding box center [1066, 379] width 97 height 16
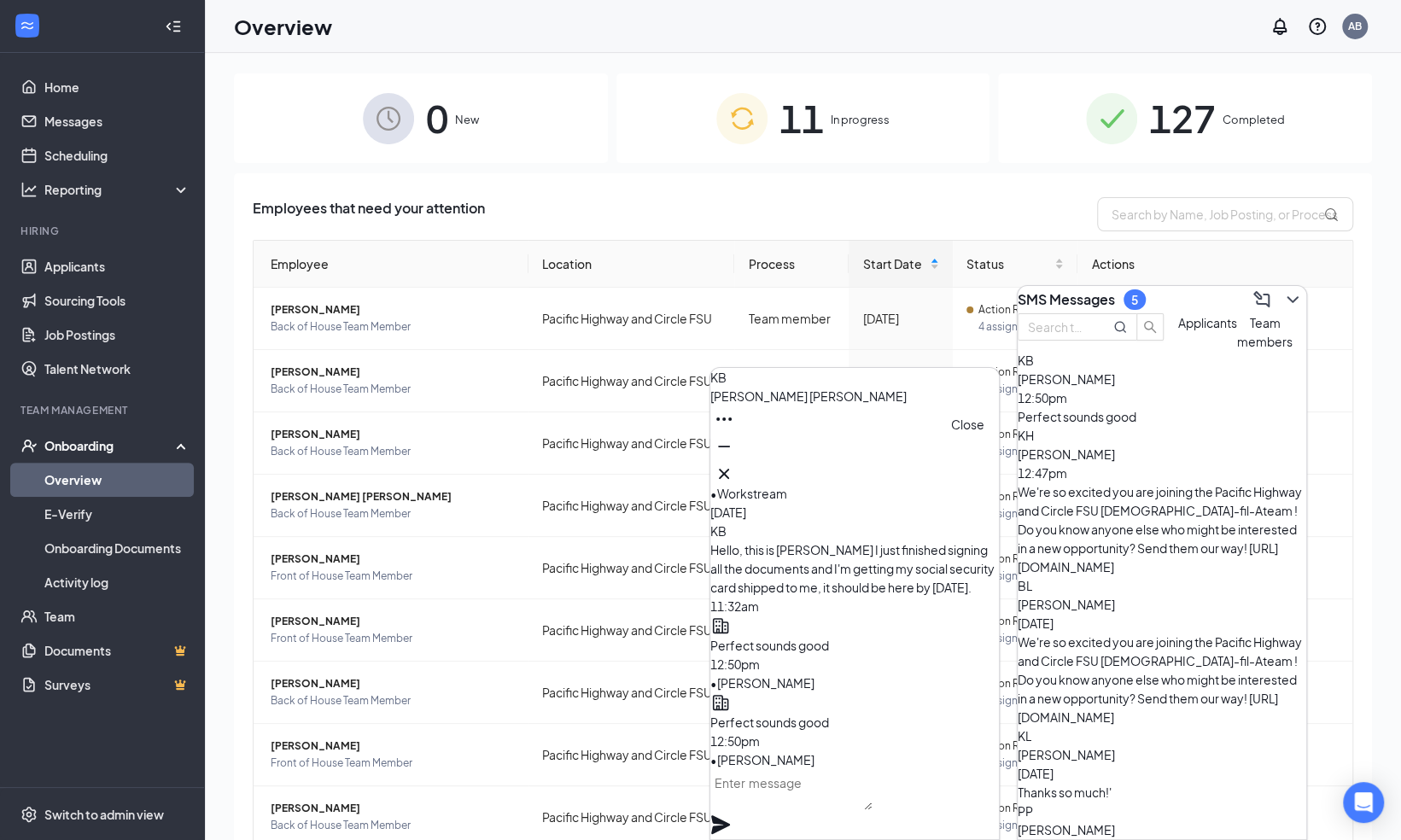
click at [734, 464] on icon "Cross" at bounding box center [723, 473] width 21 height 21
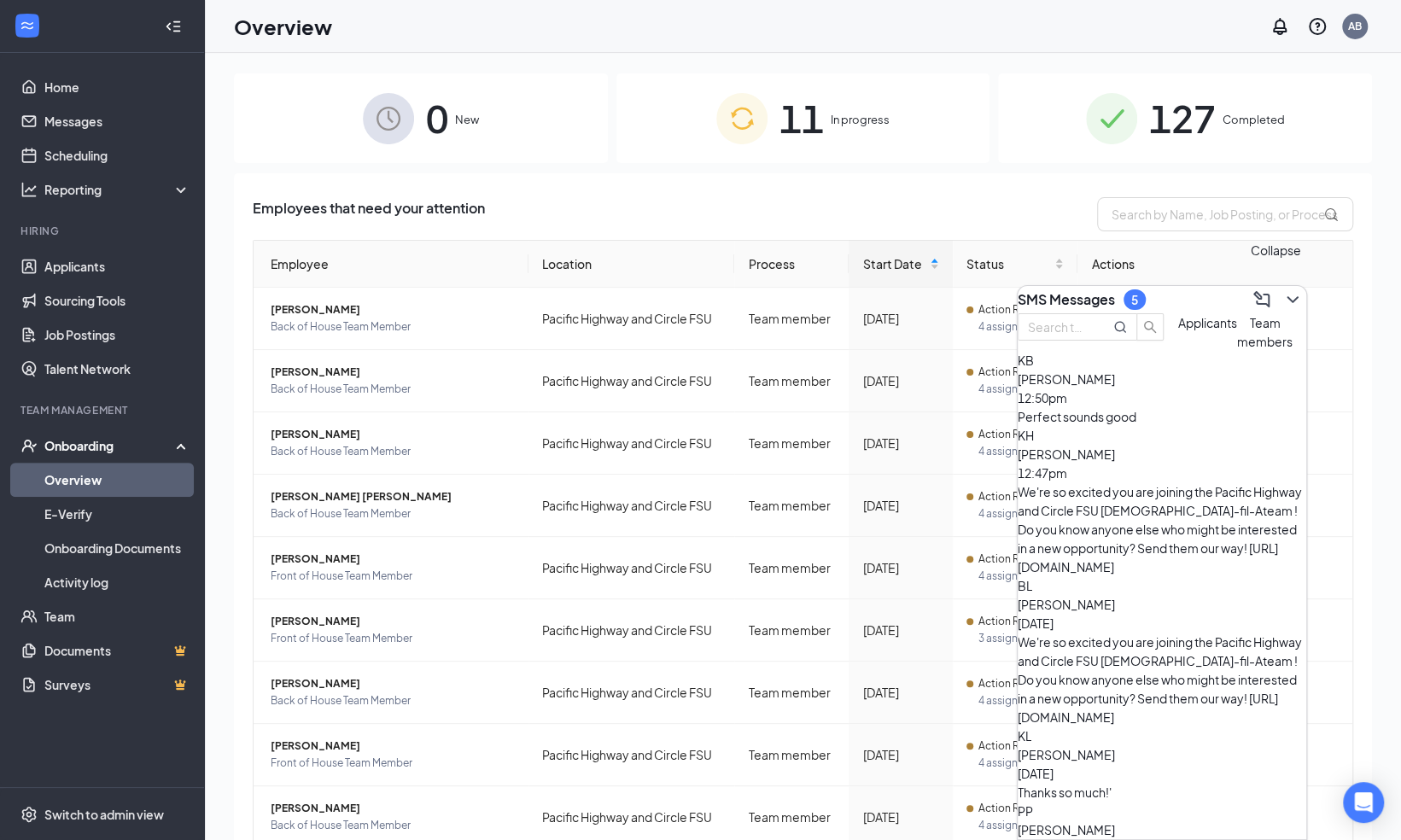
click at [1282, 289] on icon "ChevronDown" at bounding box center [1292, 299] width 21 height 21
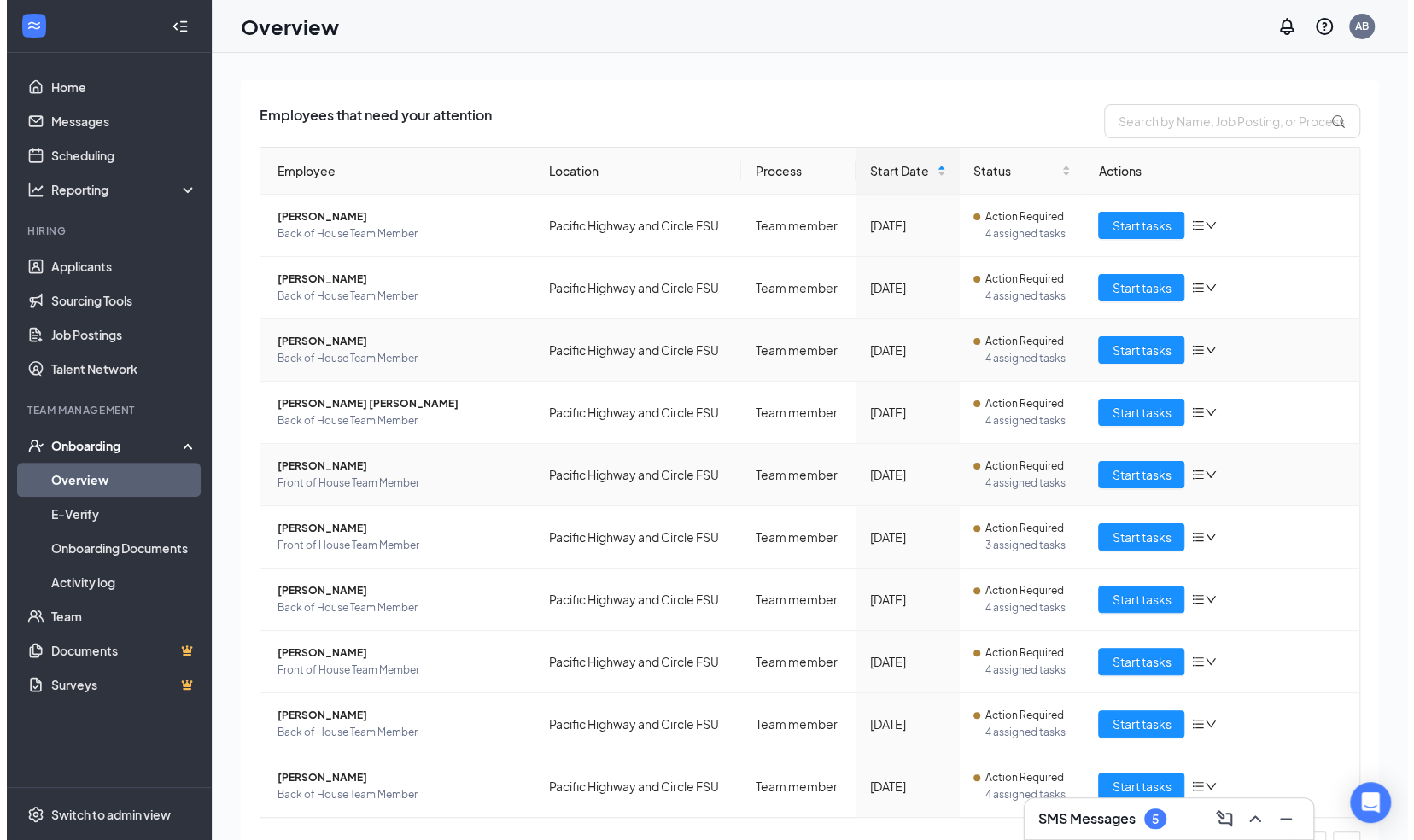
scroll to position [92, 0]
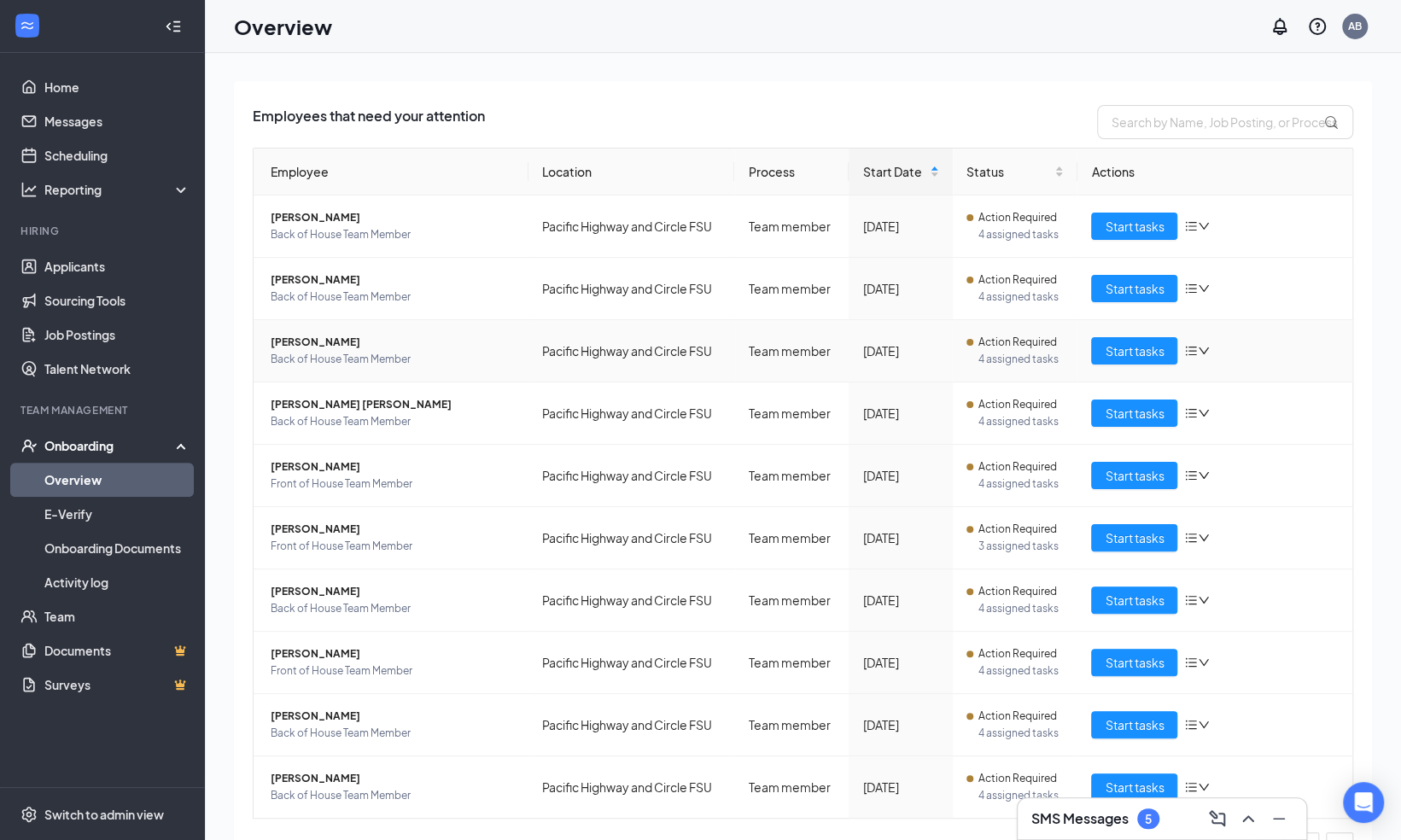
click at [314, 339] on span "[PERSON_NAME]" at bounding box center [392, 342] width 244 height 17
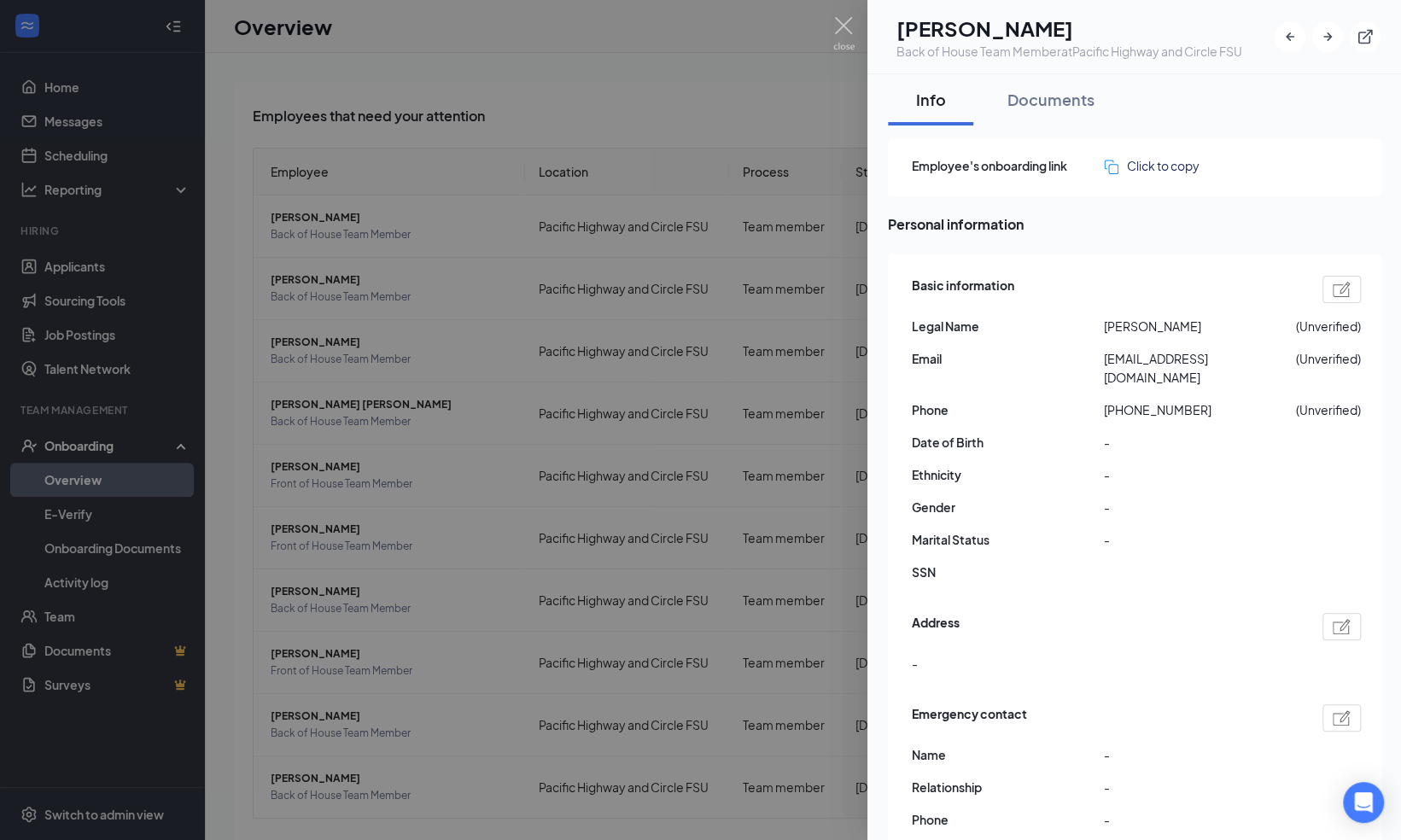
click at [637, 337] on div at bounding box center [700, 420] width 1401 height 840
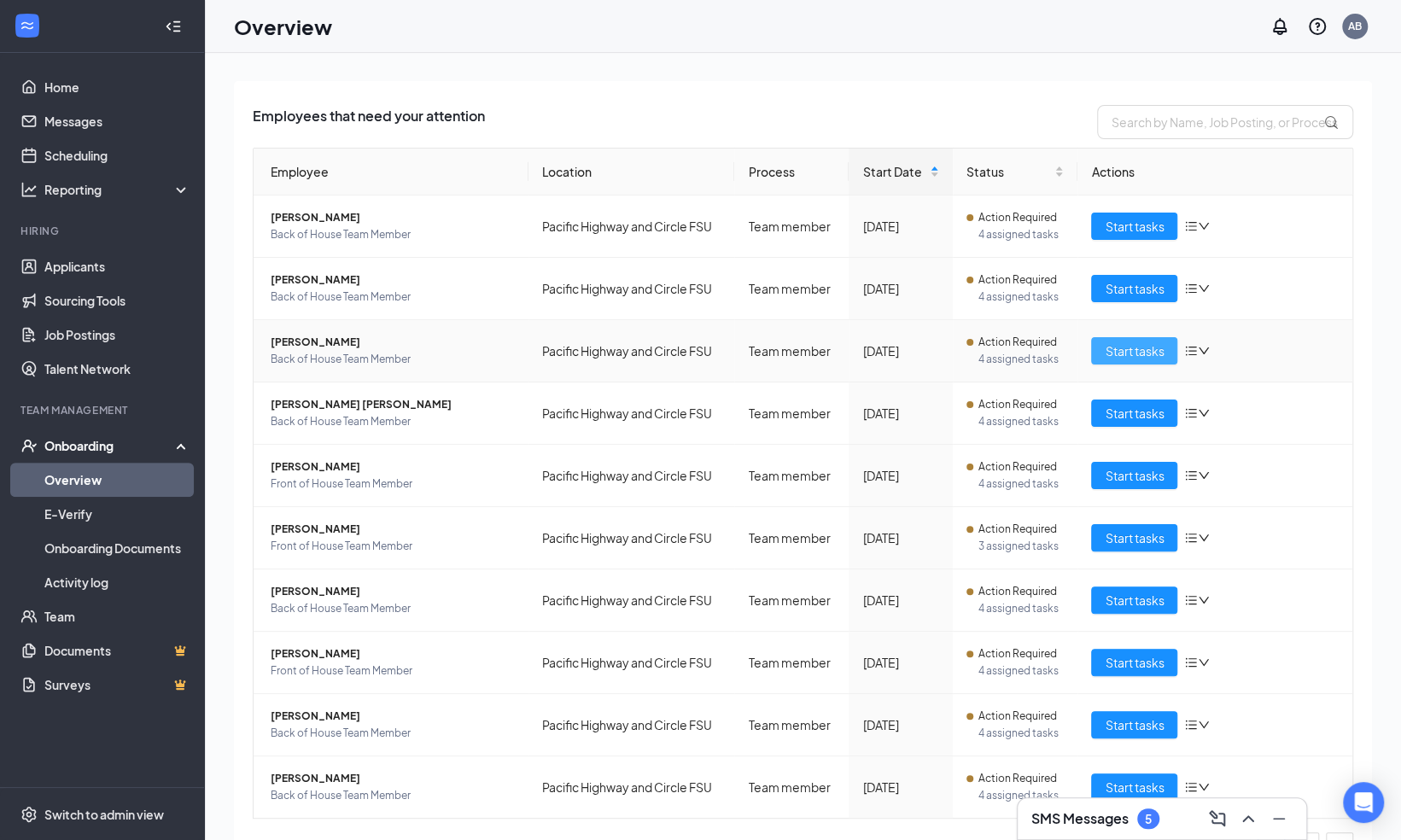
click at [1129, 347] on span "Start tasks" at bounding box center [1133, 351] width 58 height 19
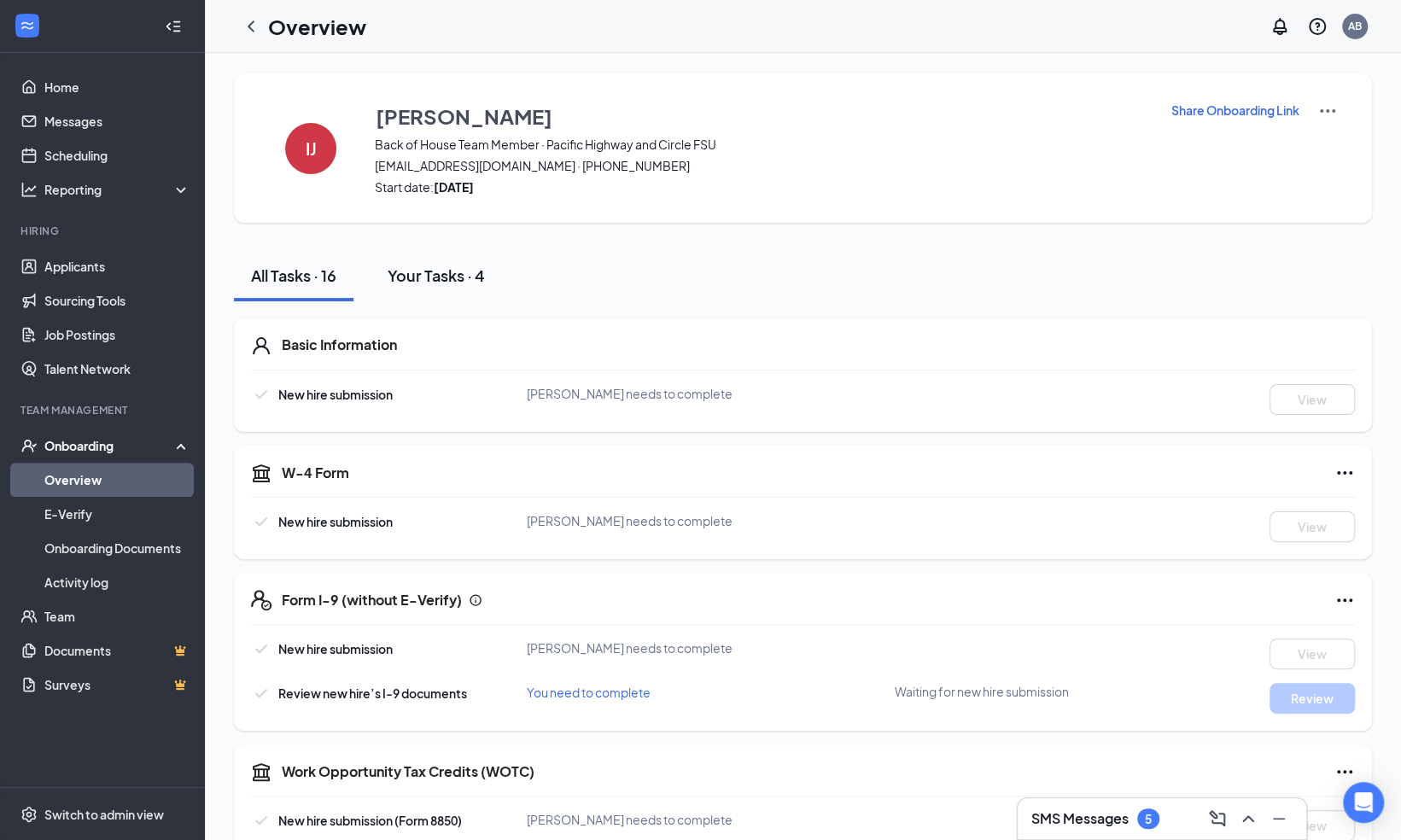
click at [441, 276] on div "Your Tasks · 4" at bounding box center [436, 275] width 97 height 22
